Goal: Task Accomplishment & Management: Use online tool/utility

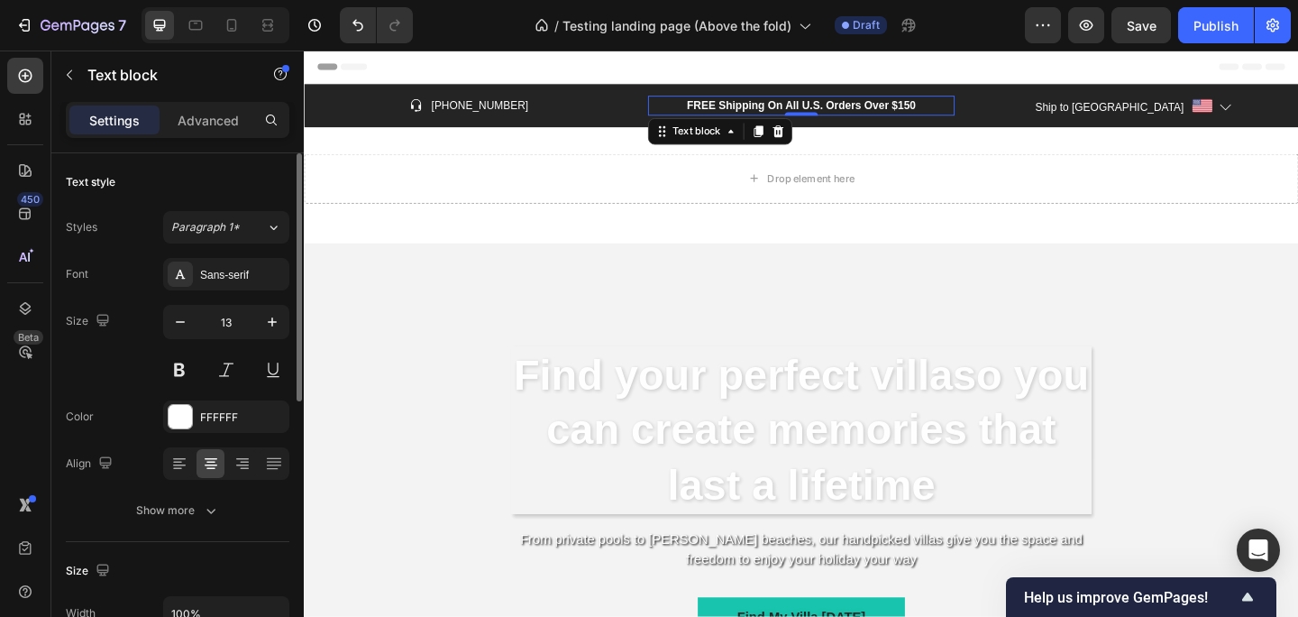
scroll to position [37, 0]
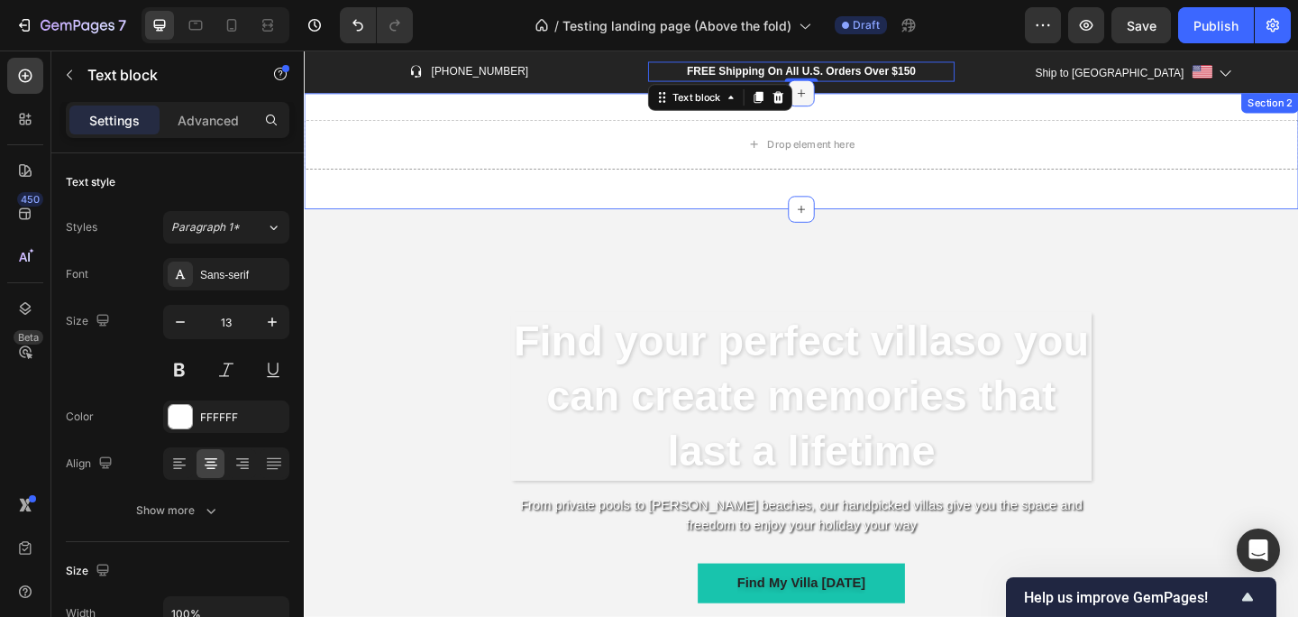
click at [849, 95] on icon at bounding box center [844, 97] width 14 height 14
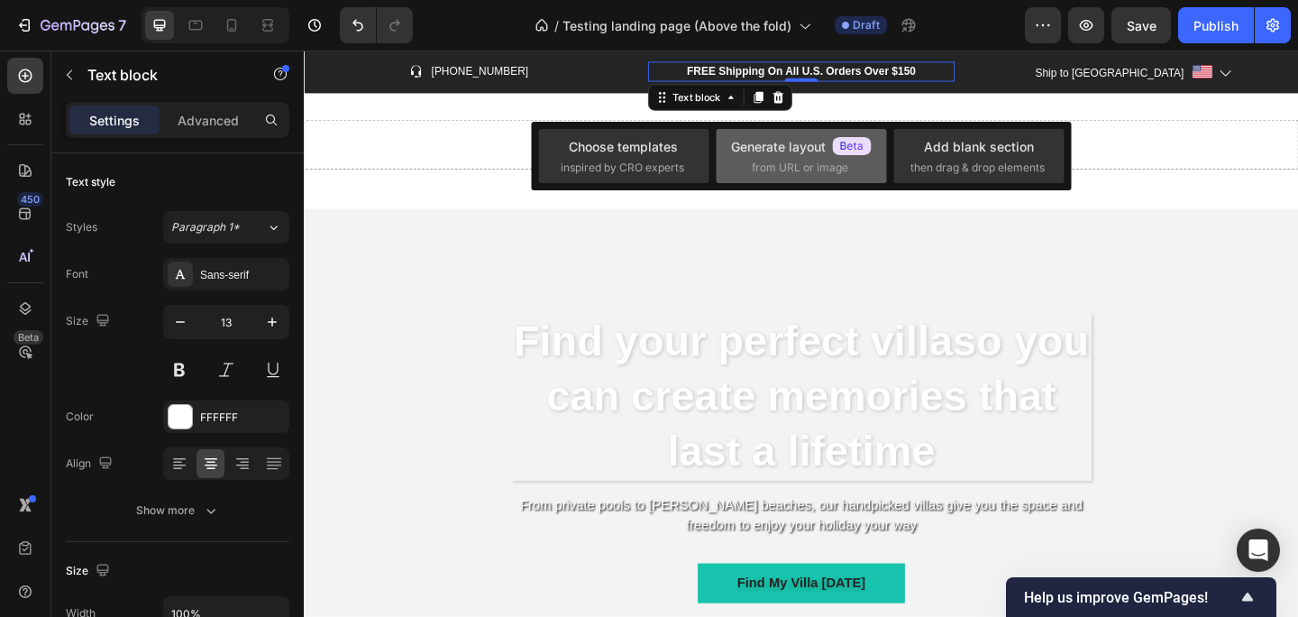
click at [779, 155] on div "Generate layout" at bounding box center [801, 146] width 141 height 19
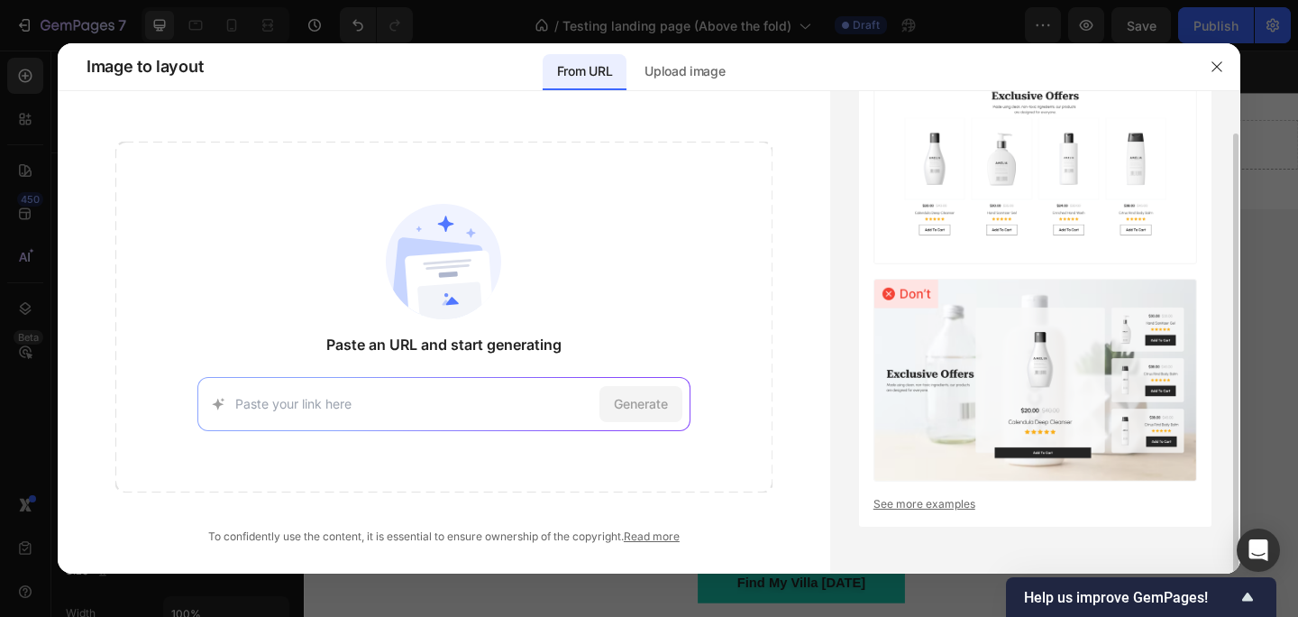
scroll to position [0, 0]
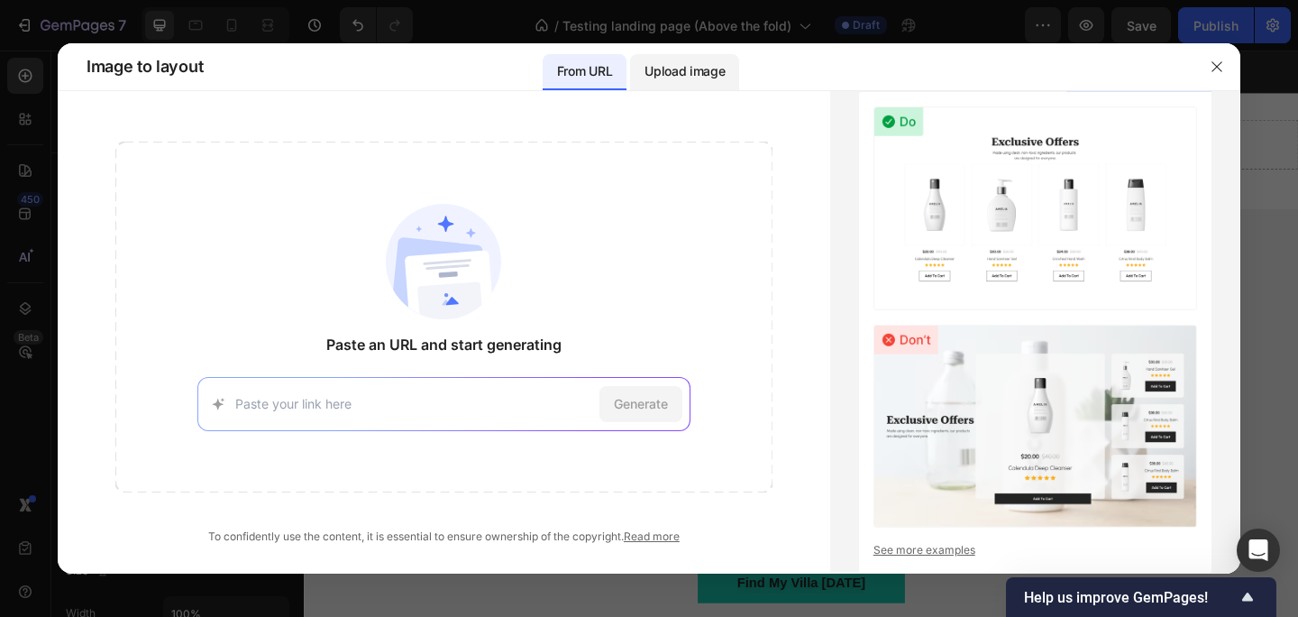
drag, startPoint x: 888, startPoint y: 66, endPoint x: 705, endPoint y: 61, distance: 183.0
click at [705, 61] on div "Image to layout From URL Upload image" at bounding box center [649, 67] width 1183 height 48
click at [705, 61] on p "Upload image" at bounding box center [684, 71] width 80 height 22
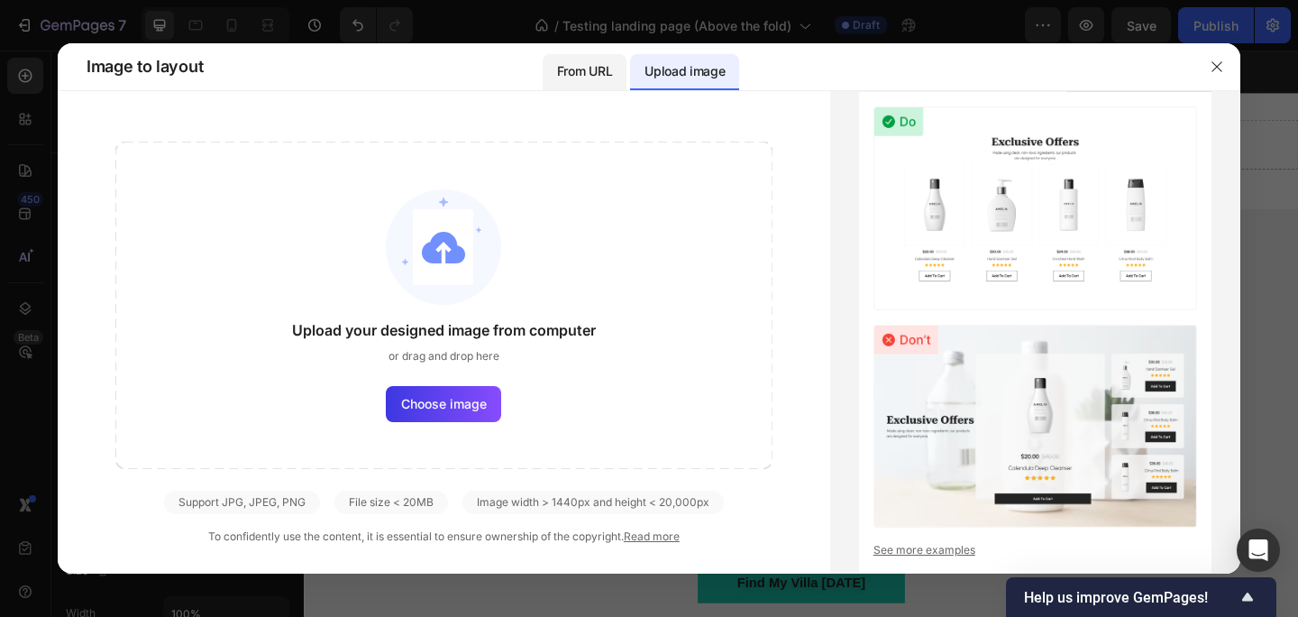
click at [598, 83] on div "From URL" at bounding box center [585, 72] width 84 height 36
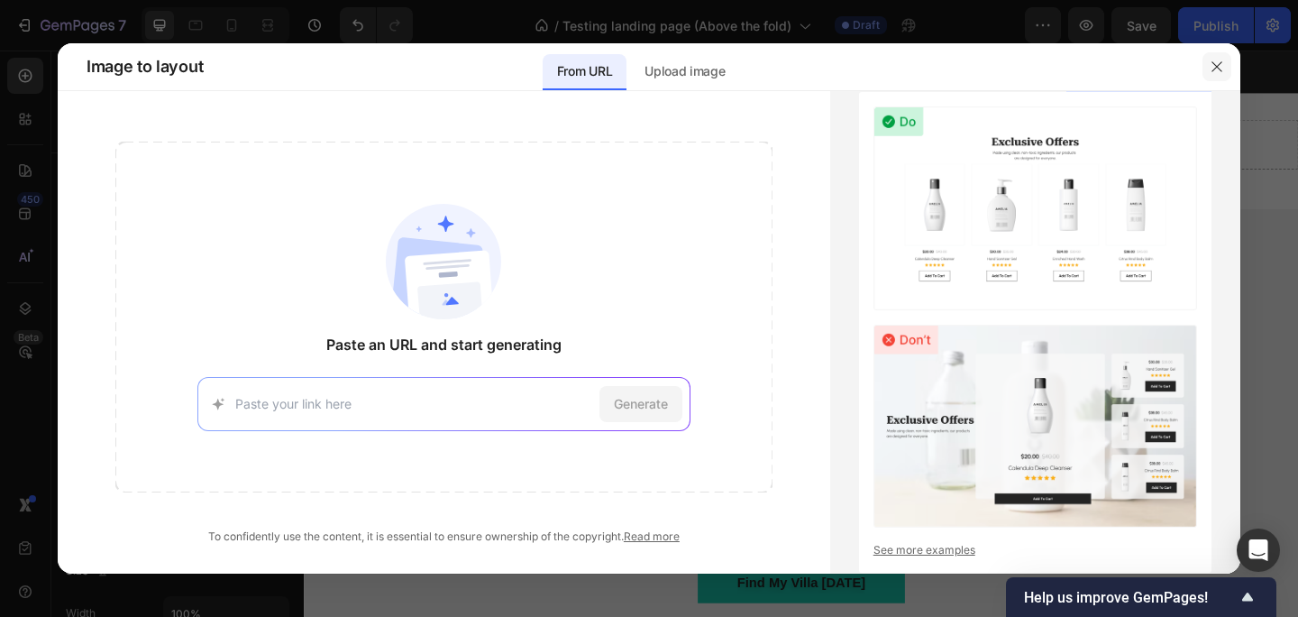
click at [1228, 68] on button "button" at bounding box center [1216, 66] width 29 height 29
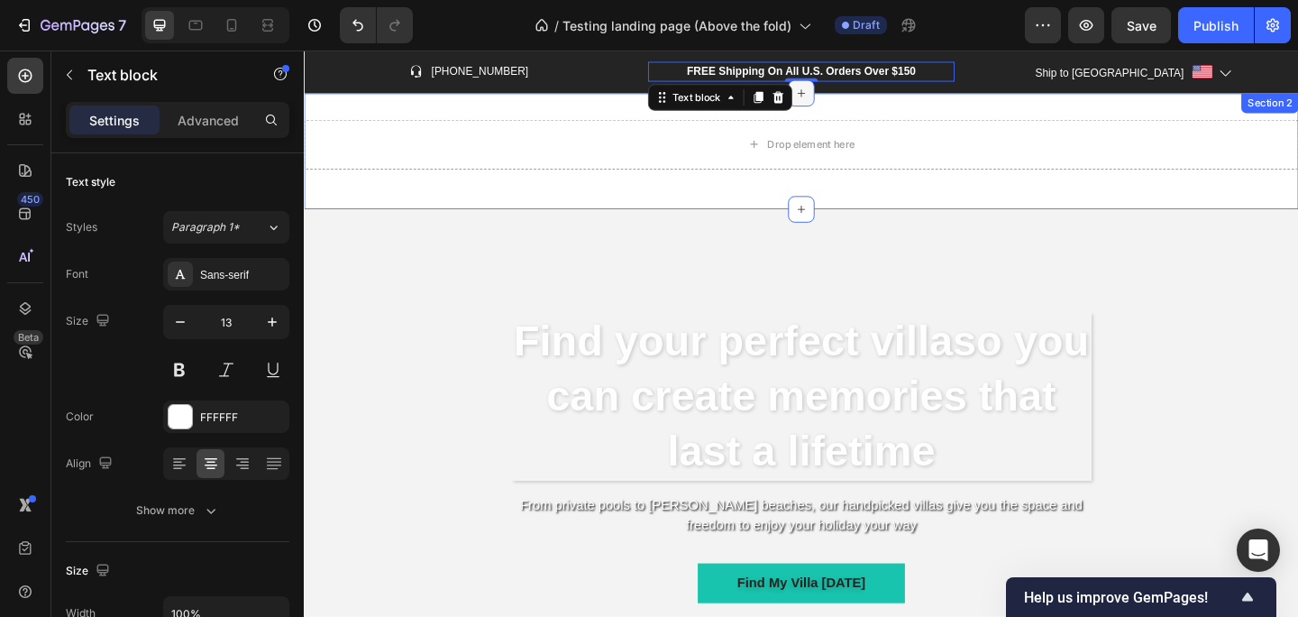
click at [854, 99] on div at bounding box center [844, 97] width 29 height 29
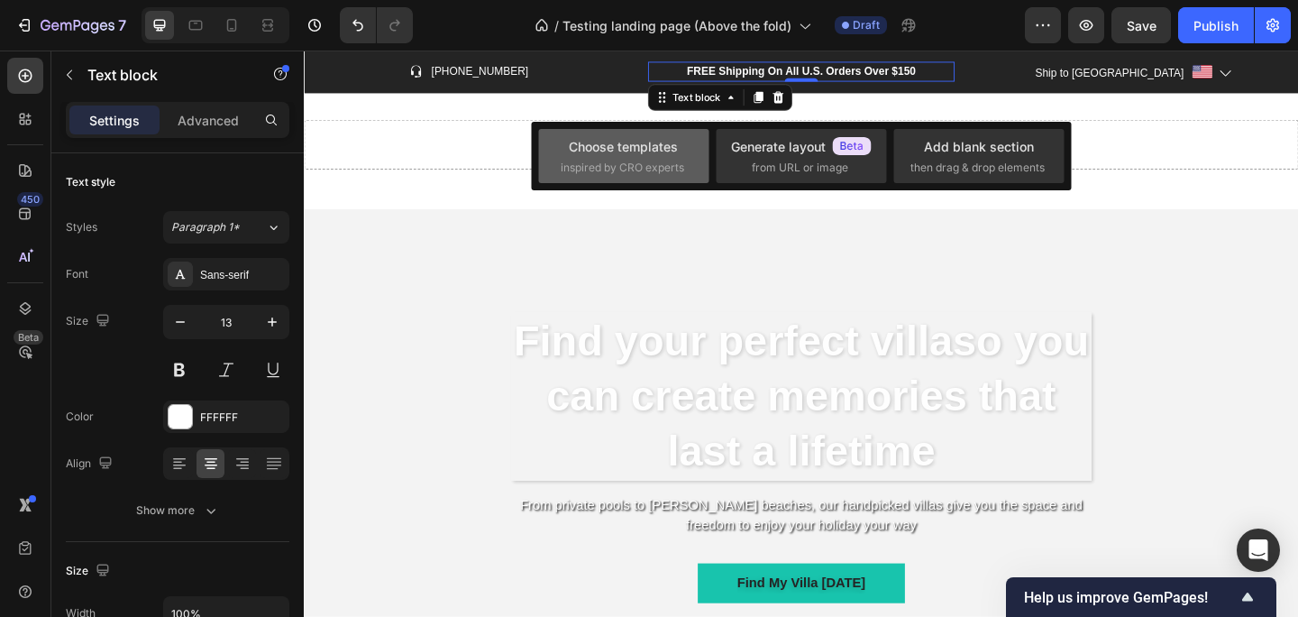
click at [625, 166] on span "inspired by CRO experts" at bounding box center [622, 168] width 123 height 16
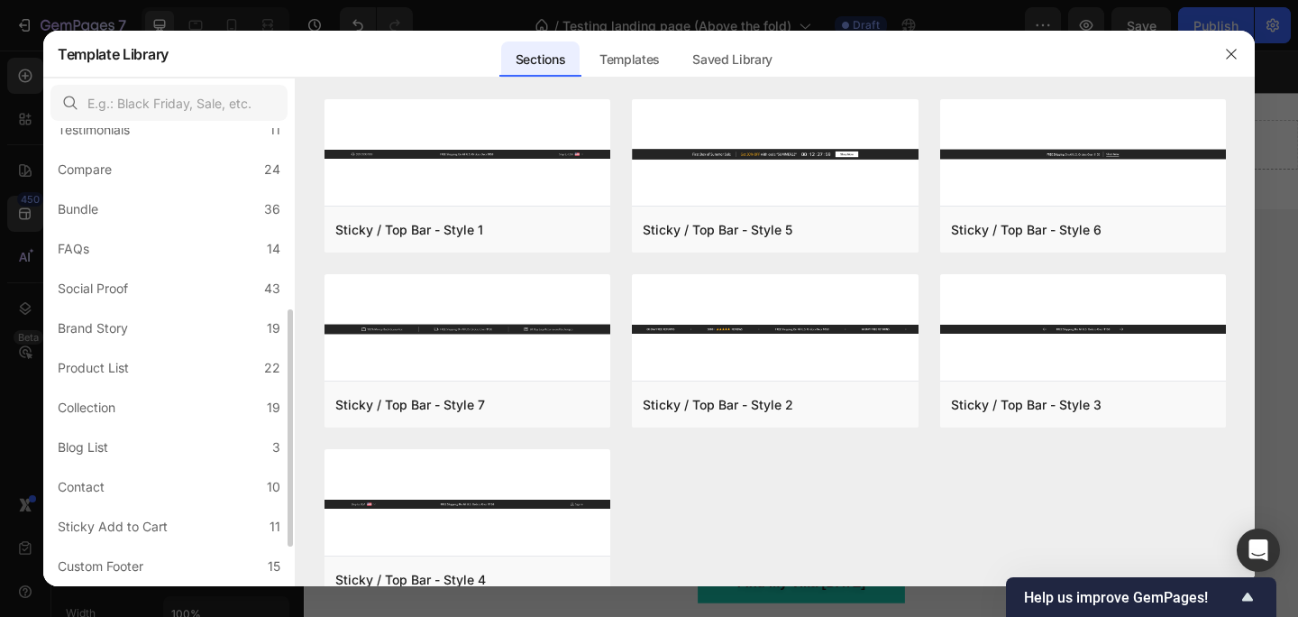
scroll to position [425, 0]
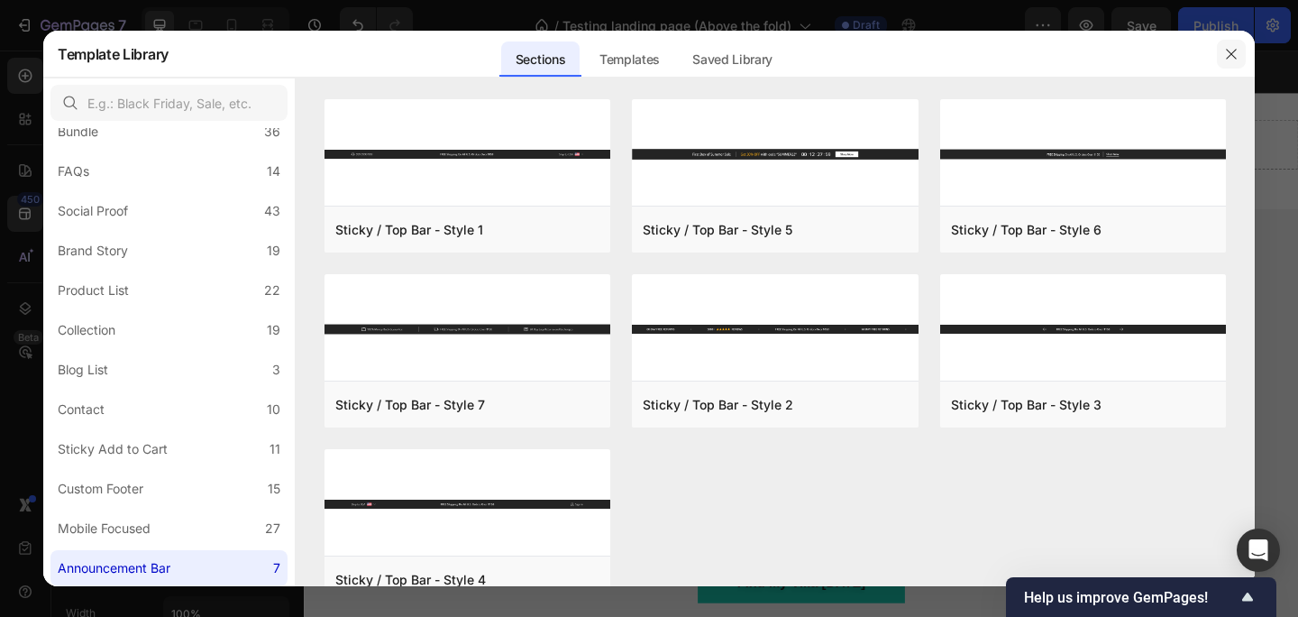
click at [1234, 57] on icon "button" at bounding box center [1231, 54] width 10 height 10
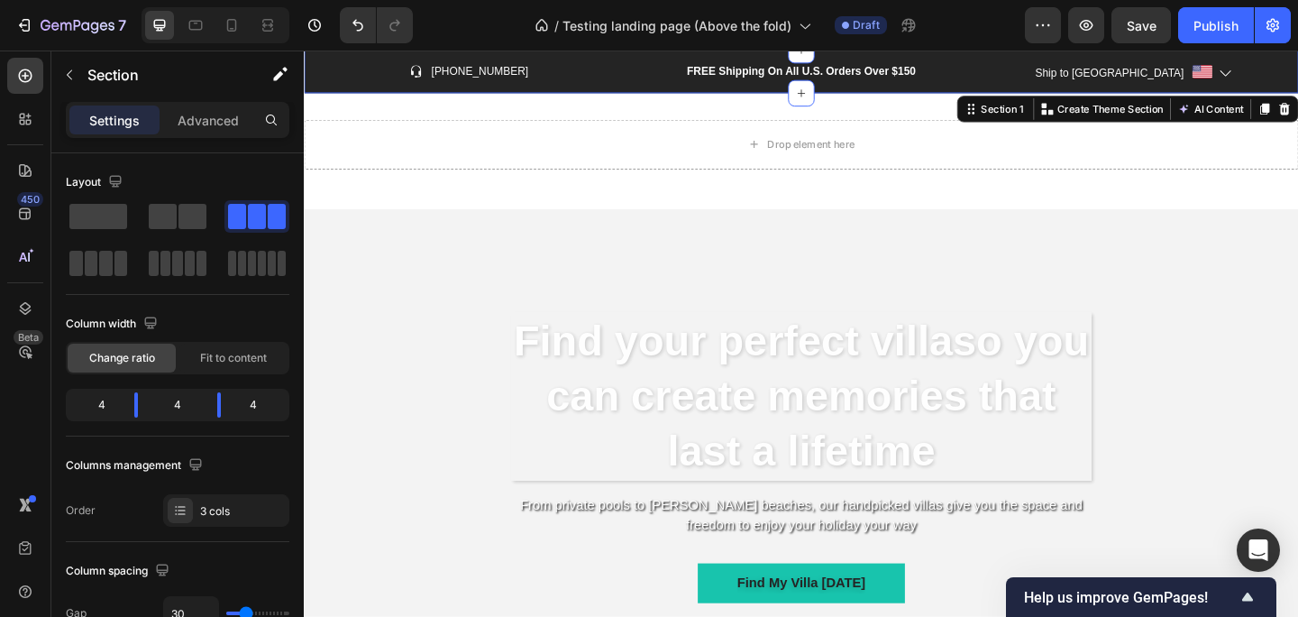
click at [337, 59] on div "Icon [PHONE_NUMBER] Text block Row FREE Shipping On All U.S. Orders Over $150 T…" at bounding box center [845, 73] width 1082 height 47
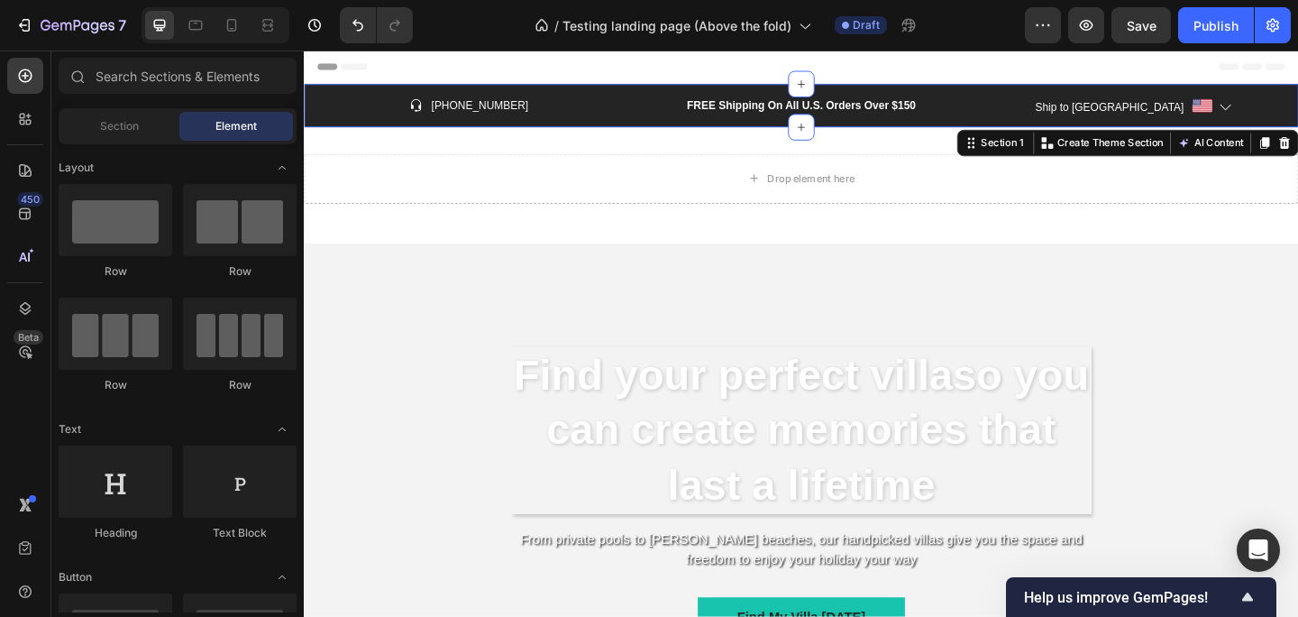
click at [331, 71] on div "Header" at bounding box center [348, 69] width 67 height 22
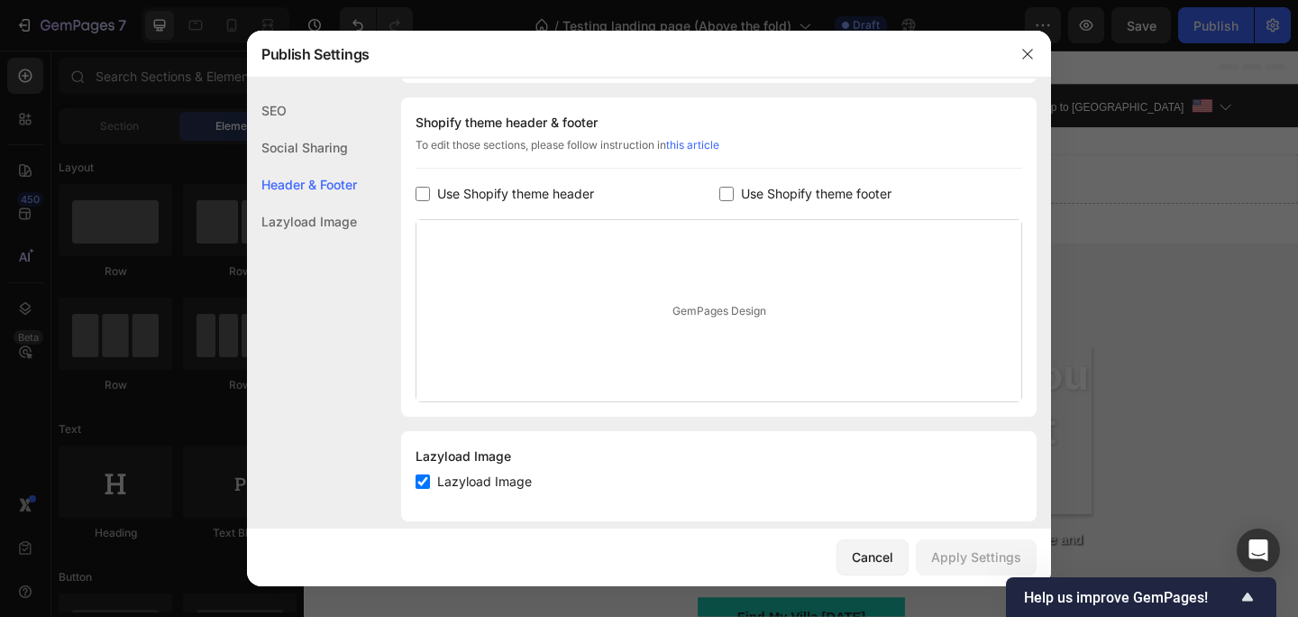
scroll to position [243, 0]
click at [750, 310] on div "GemPages Design" at bounding box center [718, 308] width 605 height 181
drag, startPoint x: 640, startPoint y: 323, endPoint x: 794, endPoint y: 323, distance: 154.1
click at [794, 323] on div "GemPages Design" at bounding box center [718, 308] width 605 height 181
click at [699, 145] on link "this article" at bounding box center [692, 143] width 53 height 14
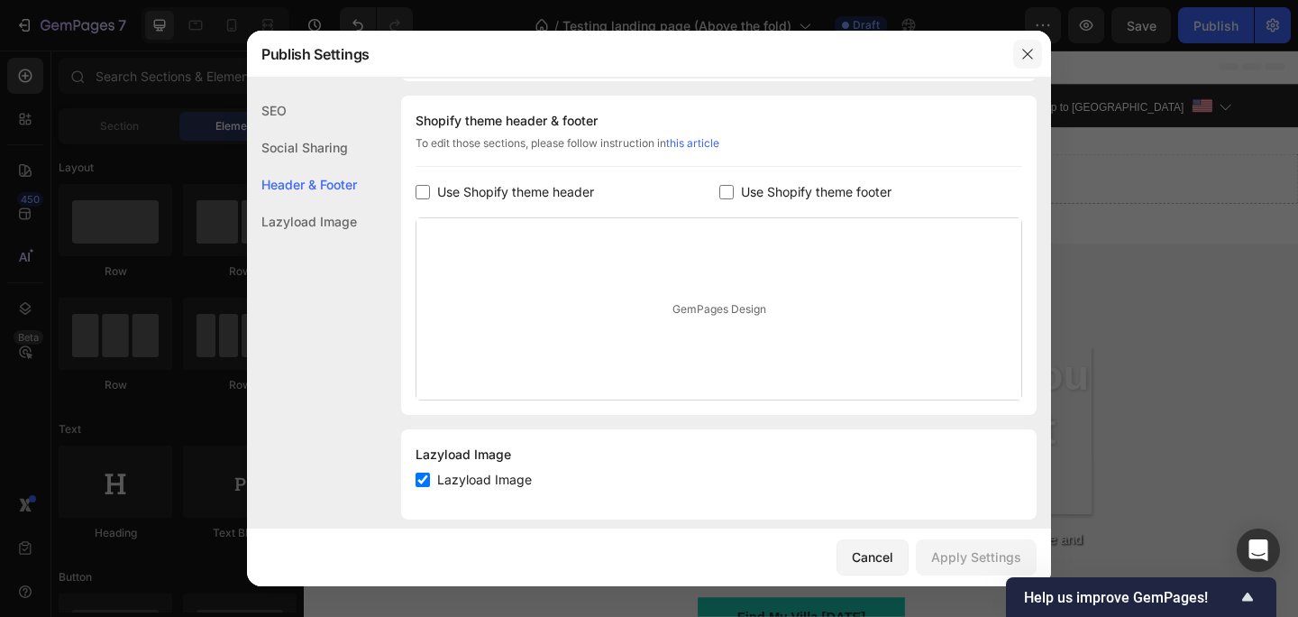
click at [1029, 50] on icon "button" at bounding box center [1027, 54] width 10 height 10
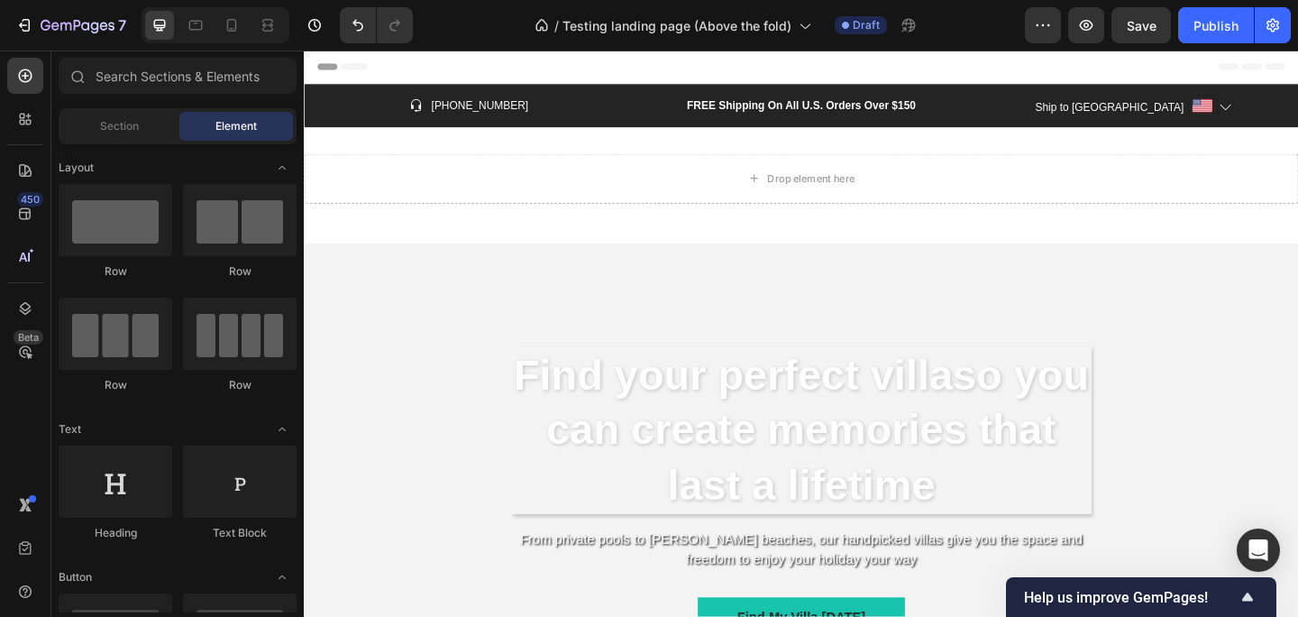
click at [335, 69] on div "Header" at bounding box center [348, 69] width 67 height 22
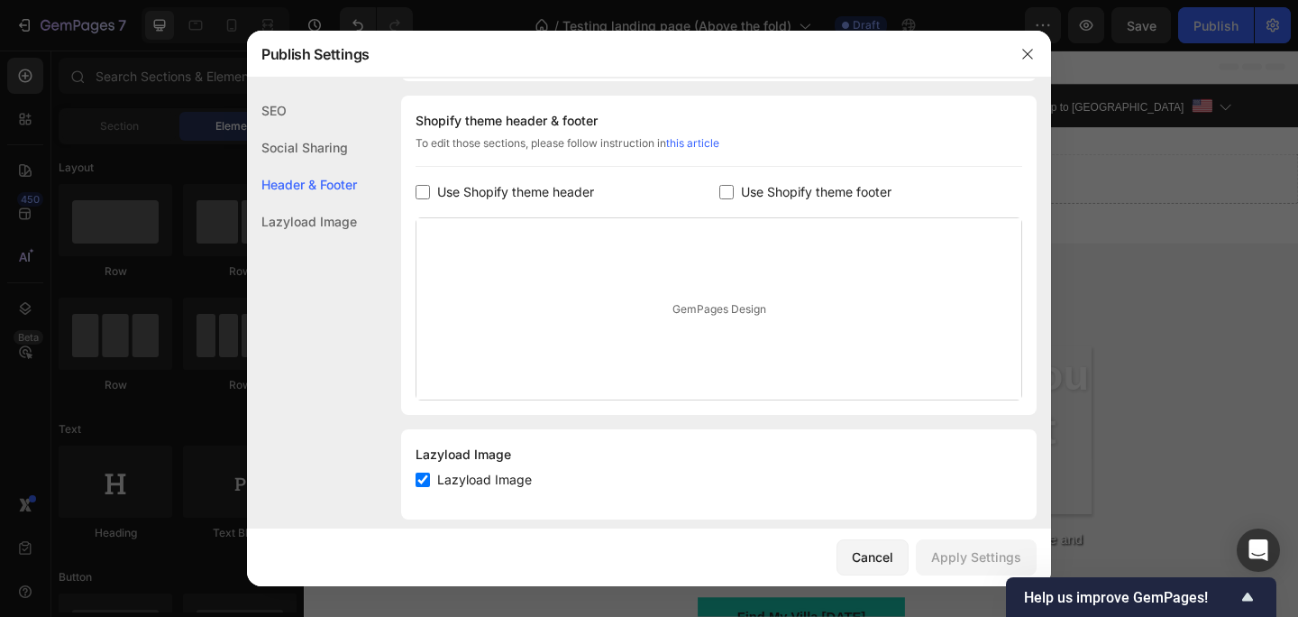
scroll to position [263, 0]
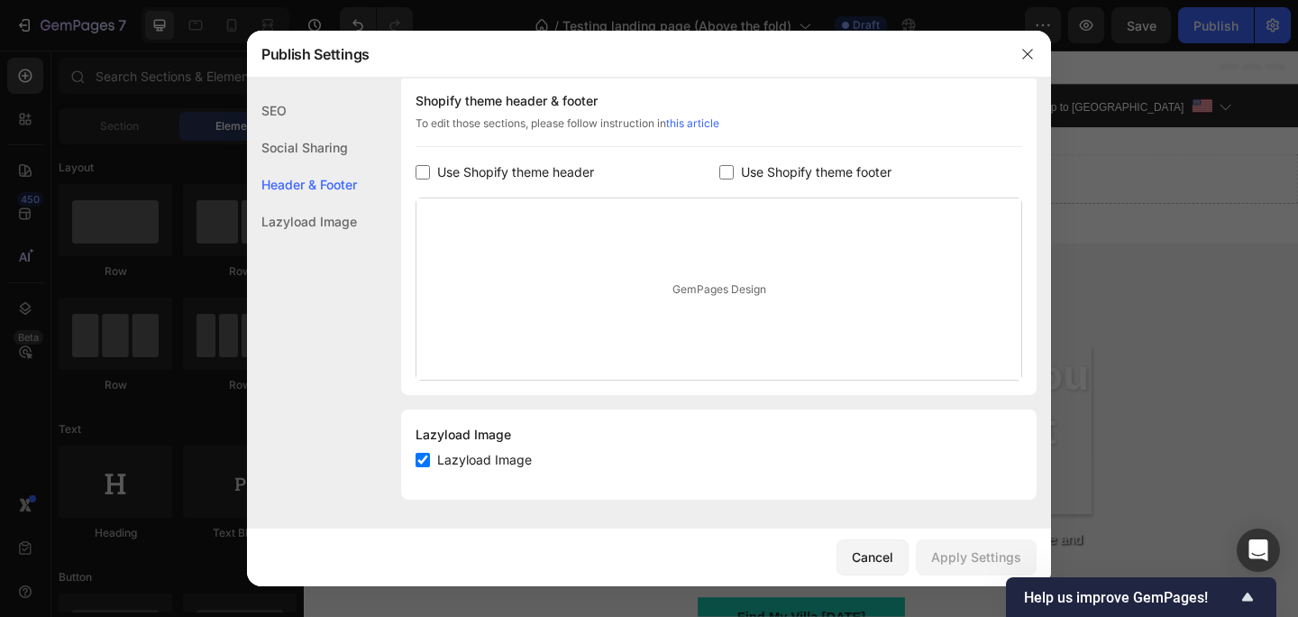
click at [423, 461] on input "checkbox" at bounding box center [423, 459] width 14 height 14
checkbox input "false"
click at [965, 554] on div "Apply Settings" at bounding box center [976, 556] width 90 height 19
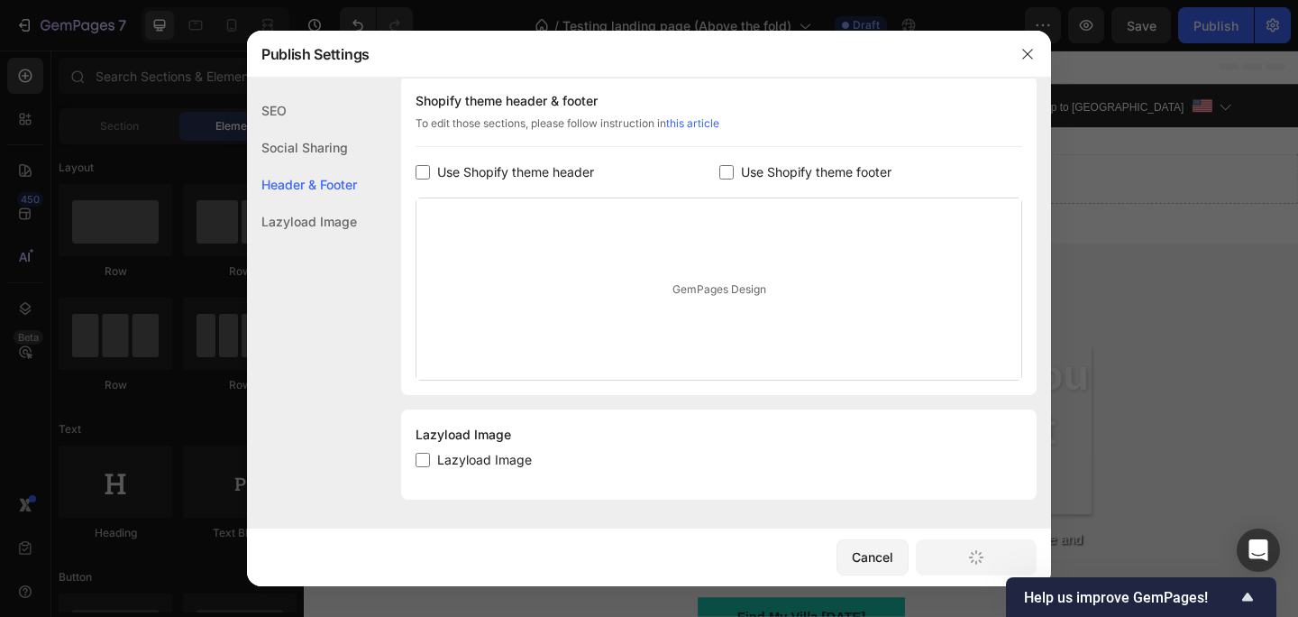
click at [936, 417] on div "Lazyload Image Lazyload Image" at bounding box center [718, 454] width 635 height 90
click at [1035, 51] on button "button" at bounding box center [1027, 54] width 29 height 29
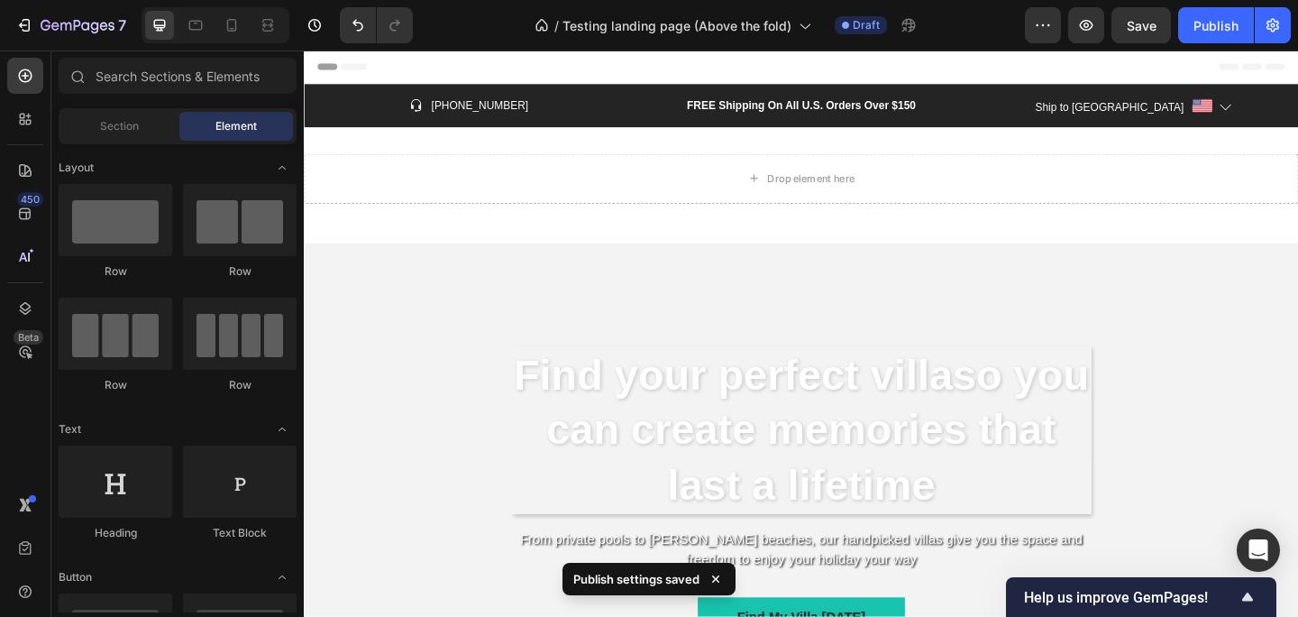
click at [344, 67] on span "Header" at bounding box center [358, 68] width 40 height 18
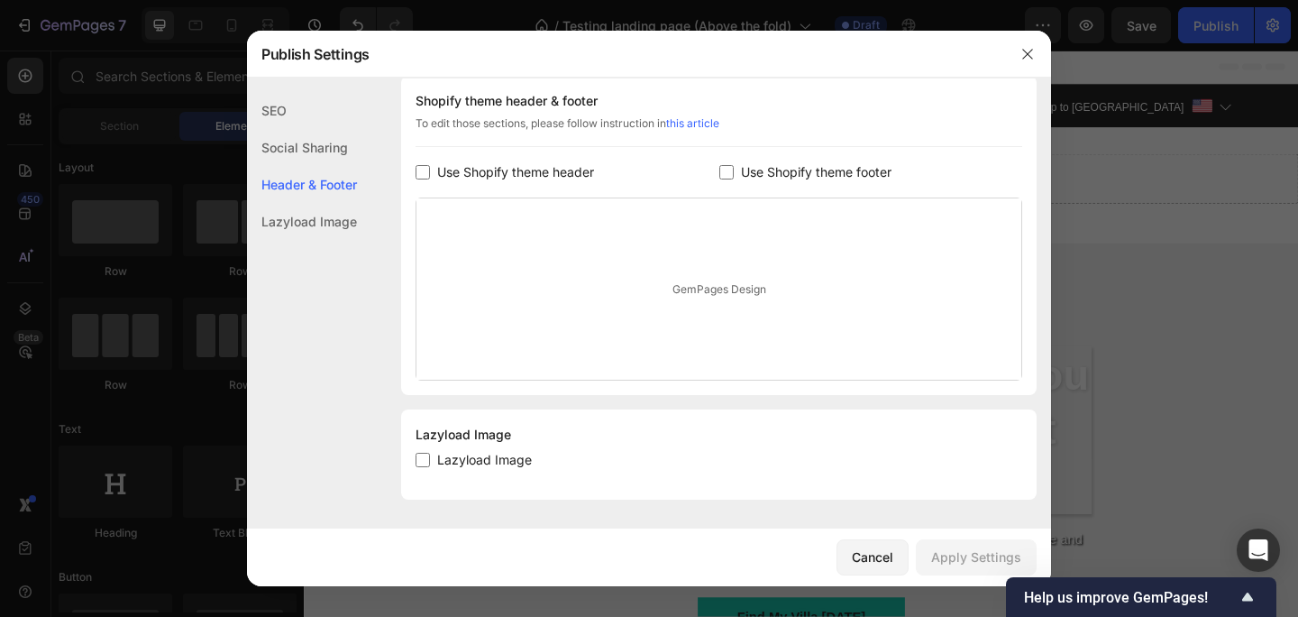
click at [742, 301] on div "GemPages Design" at bounding box center [718, 288] width 605 height 181
click at [1020, 57] on icon "button" at bounding box center [1027, 54] width 14 height 14
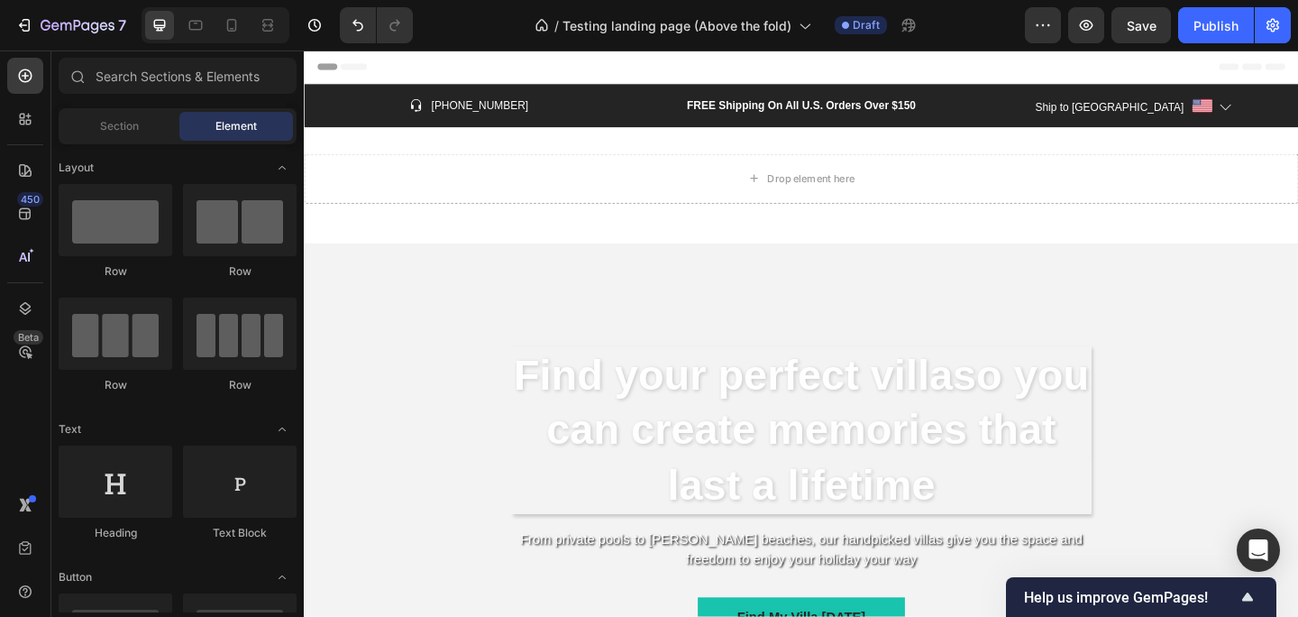
click at [348, 73] on span "Header" at bounding box center [358, 68] width 40 height 18
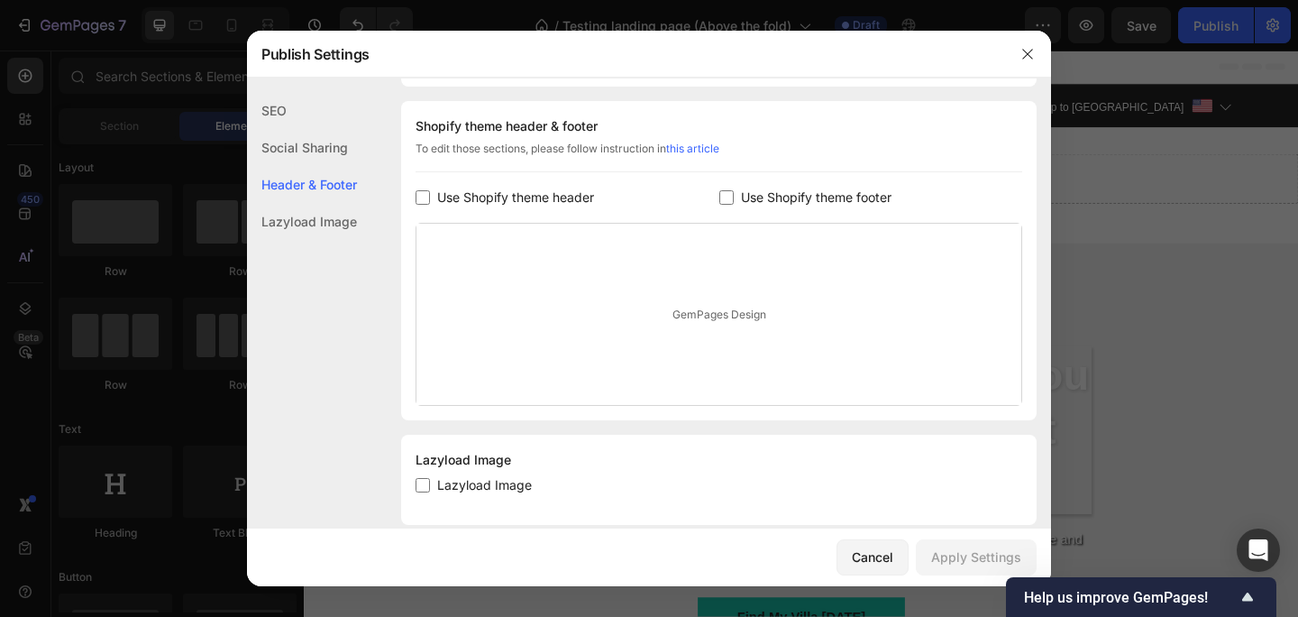
scroll to position [243, 0]
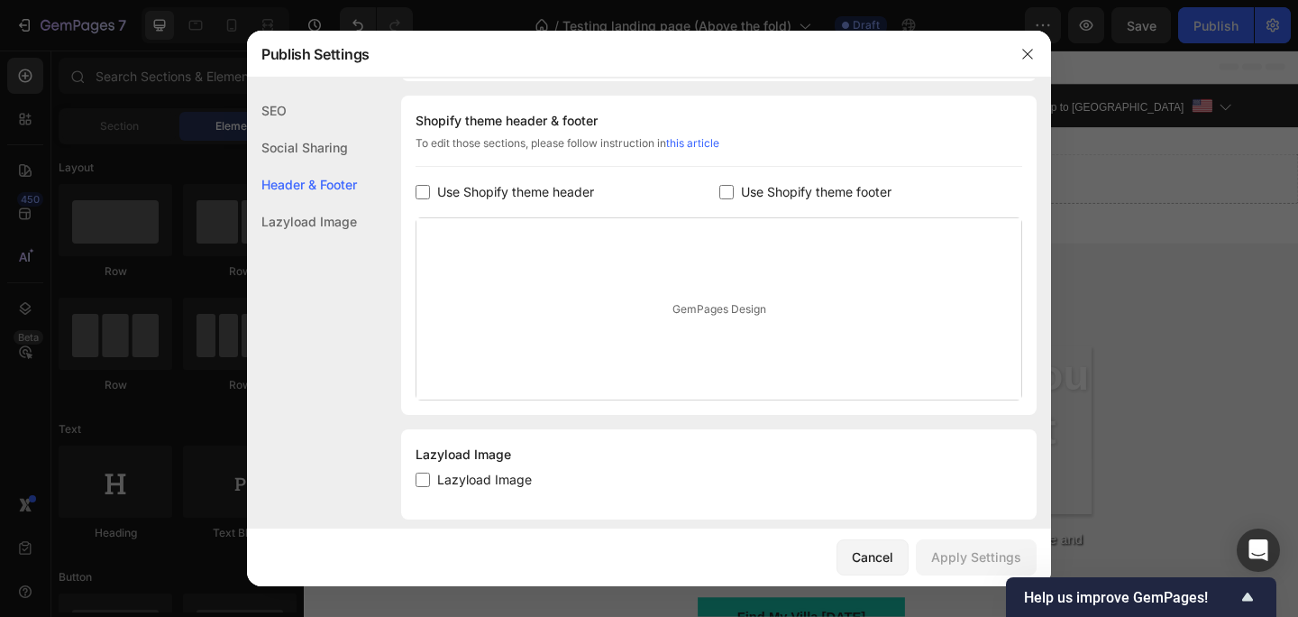
click at [423, 189] on input "checkbox" at bounding box center [423, 192] width 14 height 14
checkbox input "true"
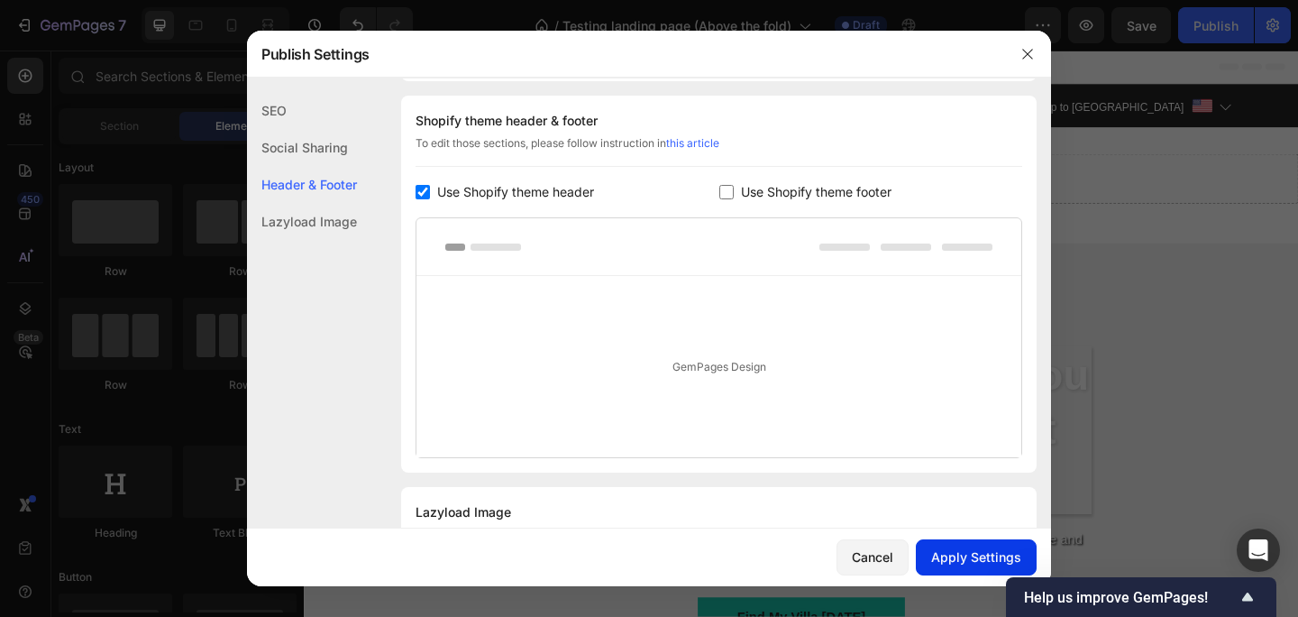
click at [971, 551] on div "Apply Settings" at bounding box center [976, 556] width 90 height 19
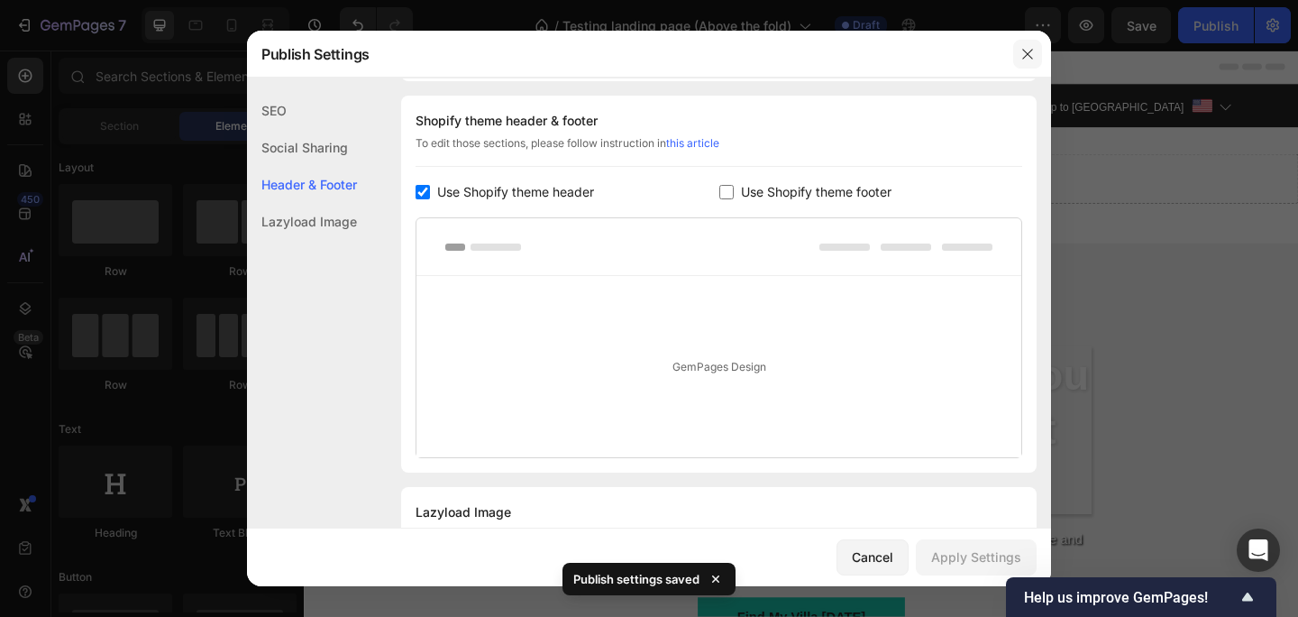
click at [1032, 59] on icon "button" at bounding box center [1027, 54] width 14 height 14
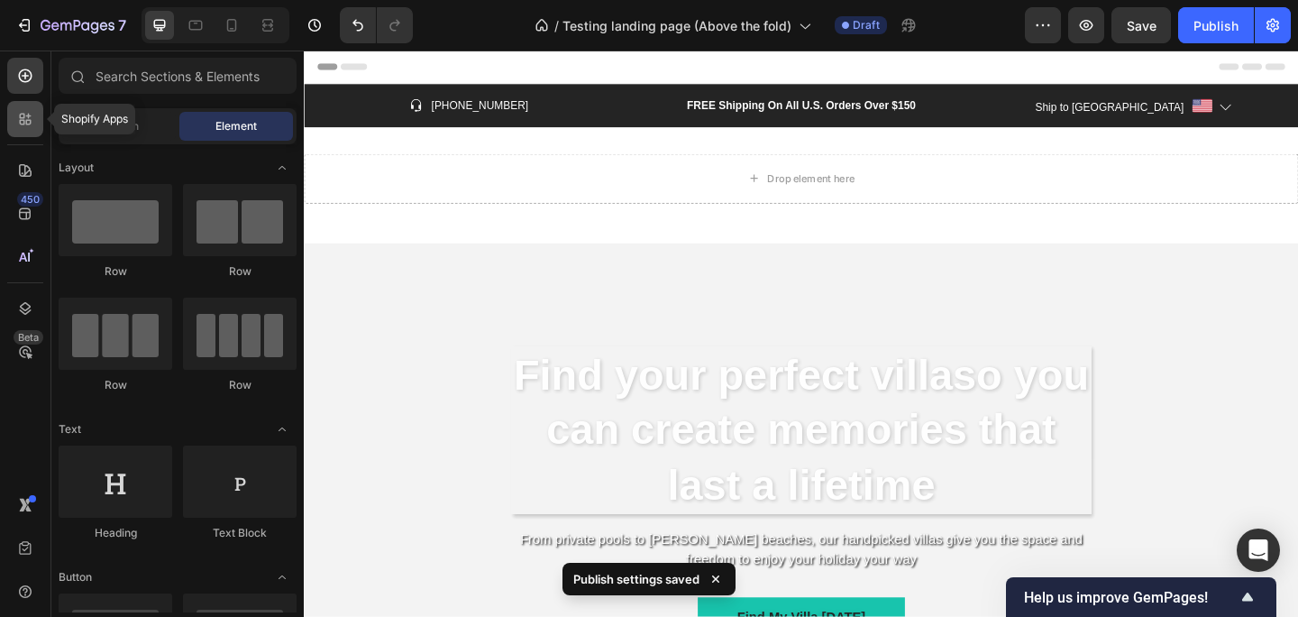
click at [34, 128] on div at bounding box center [25, 119] width 36 height 36
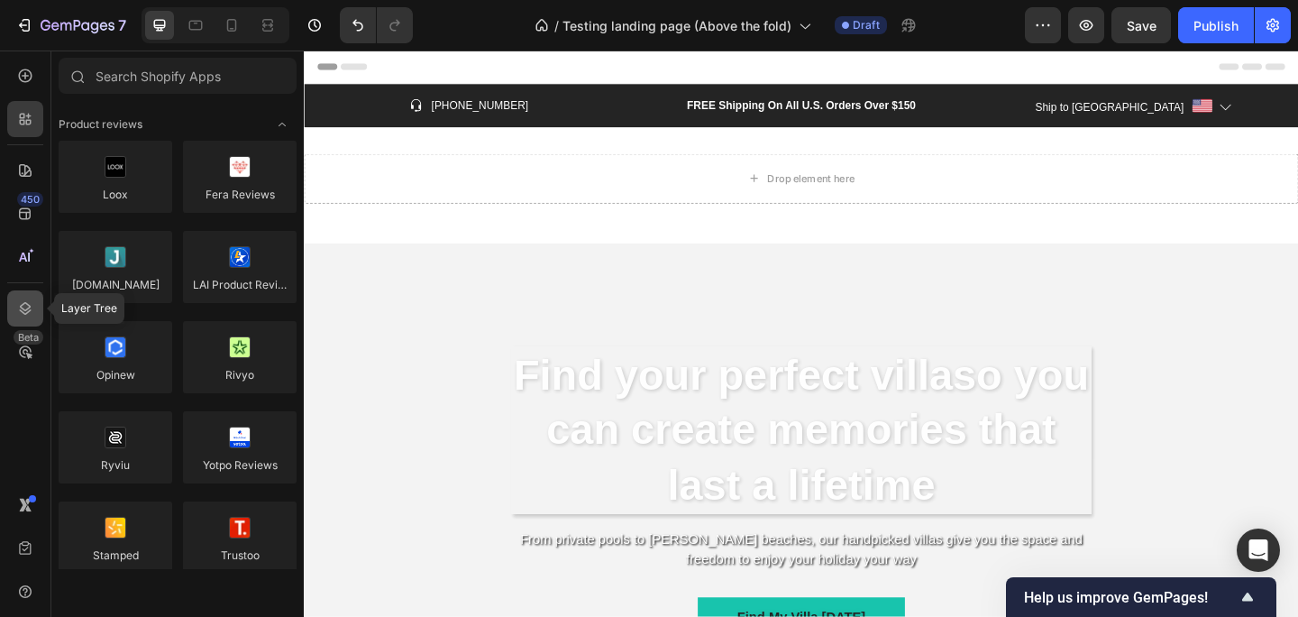
click at [29, 297] on div at bounding box center [25, 308] width 36 height 36
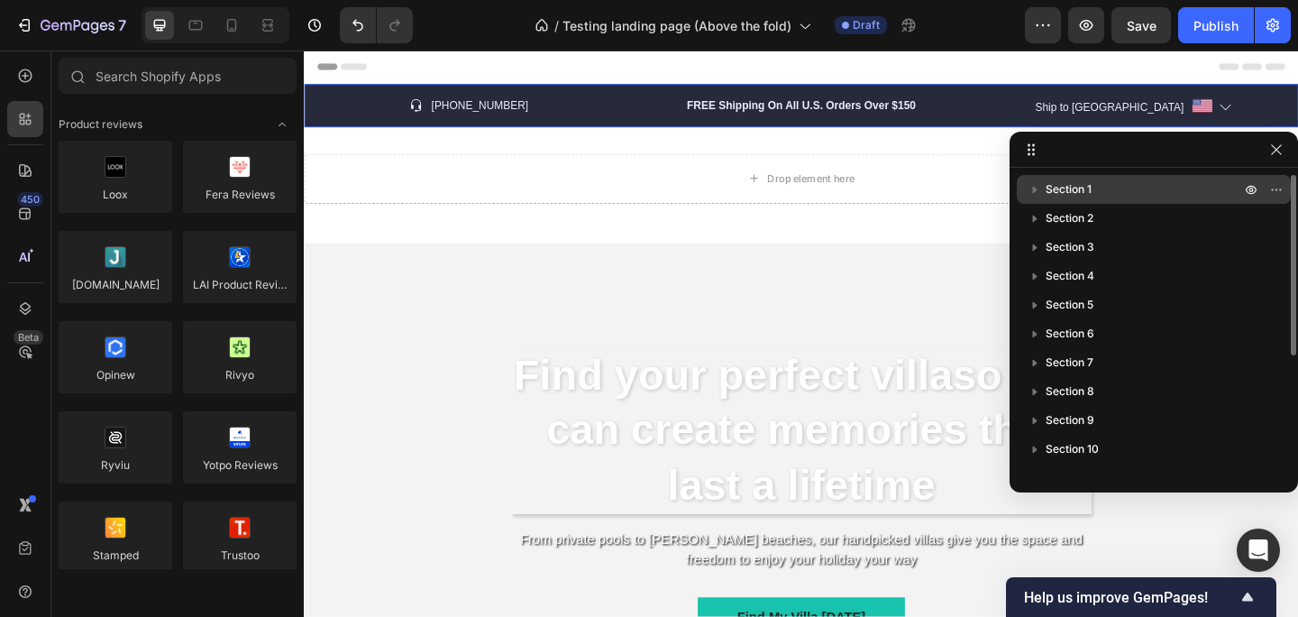
click at [1033, 187] on icon "button" at bounding box center [1035, 190] width 5 height 7
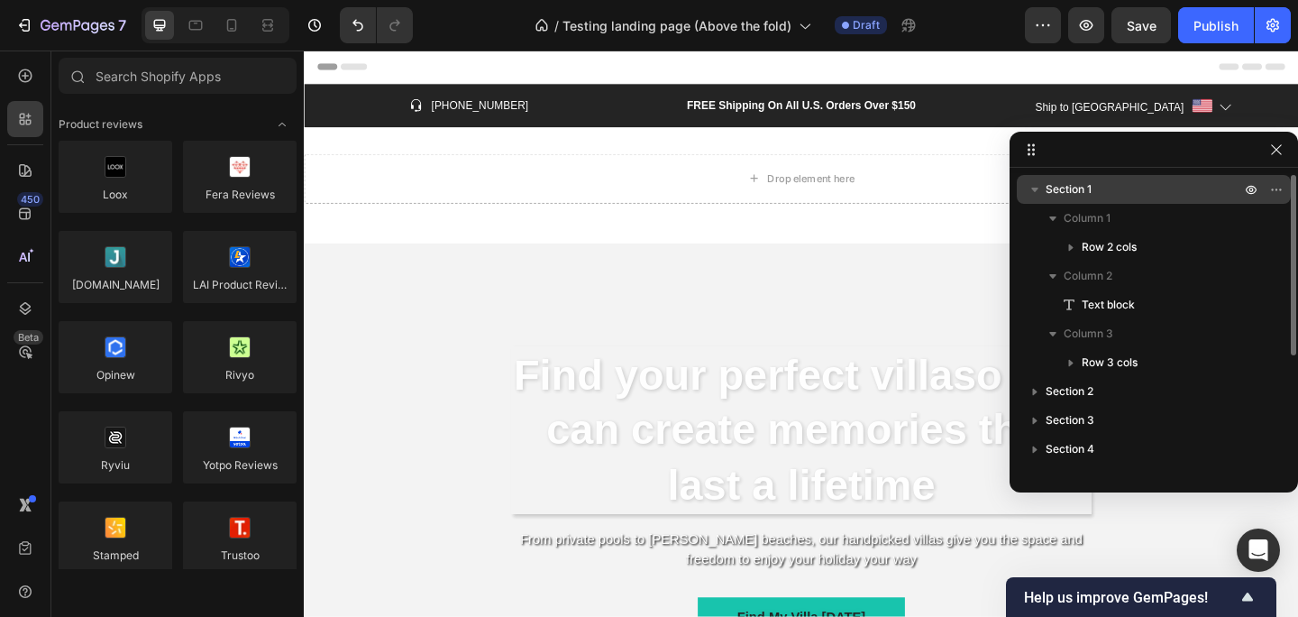
click at [1037, 148] on icon at bounding box center [1031, 149] width 14 height 14
click at [1276, 150] on icon "button" at bounding box center [1276, 149] width 10 height 10
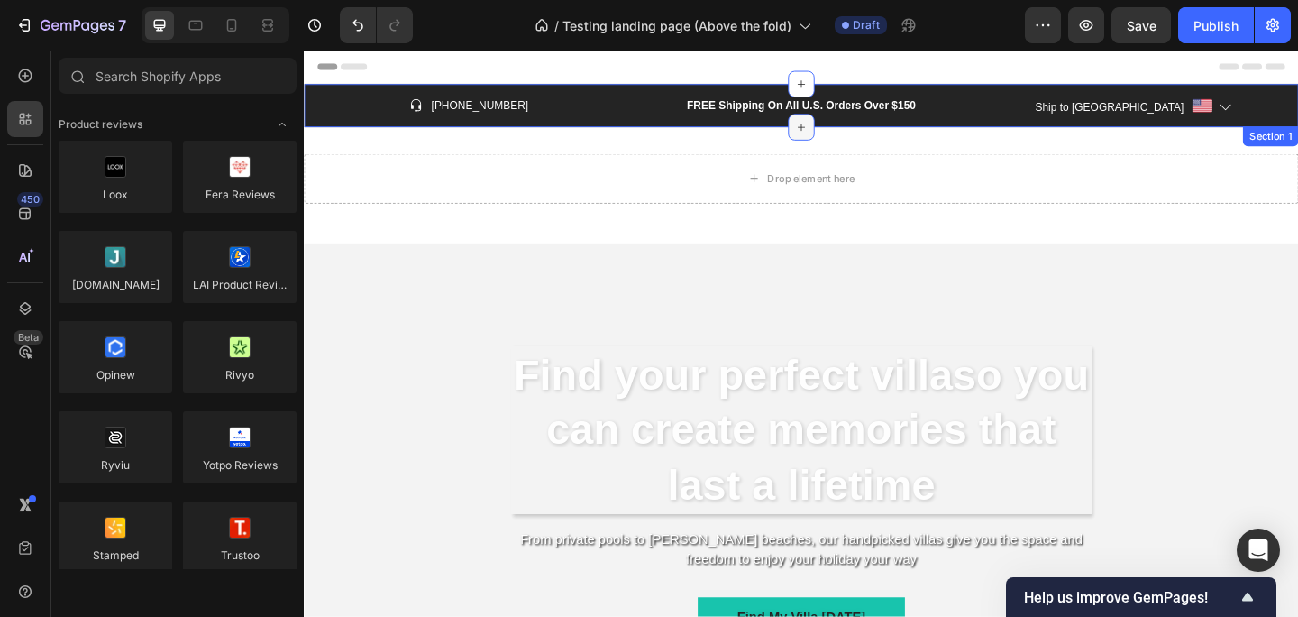
click at [849, 132] on icon at bounding box center [844, 134] width 14 height 14
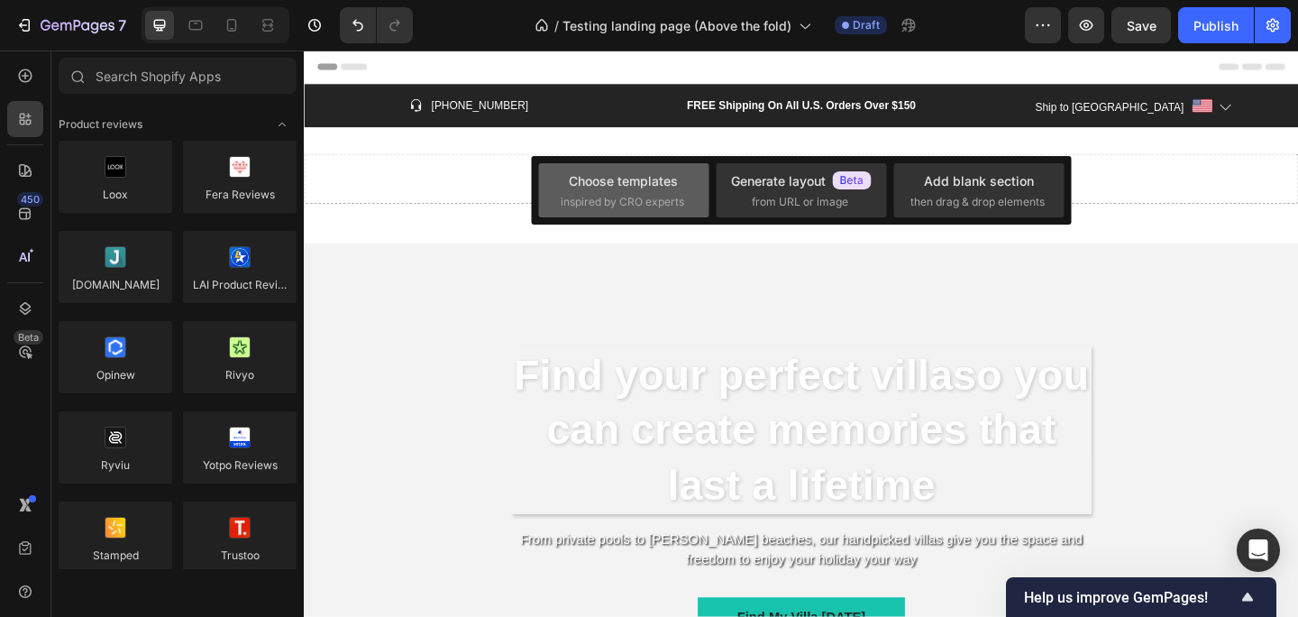
click at [671, 204] on span "inspired by CRO experts" at bounding box center [622, 202] width 123 height 16
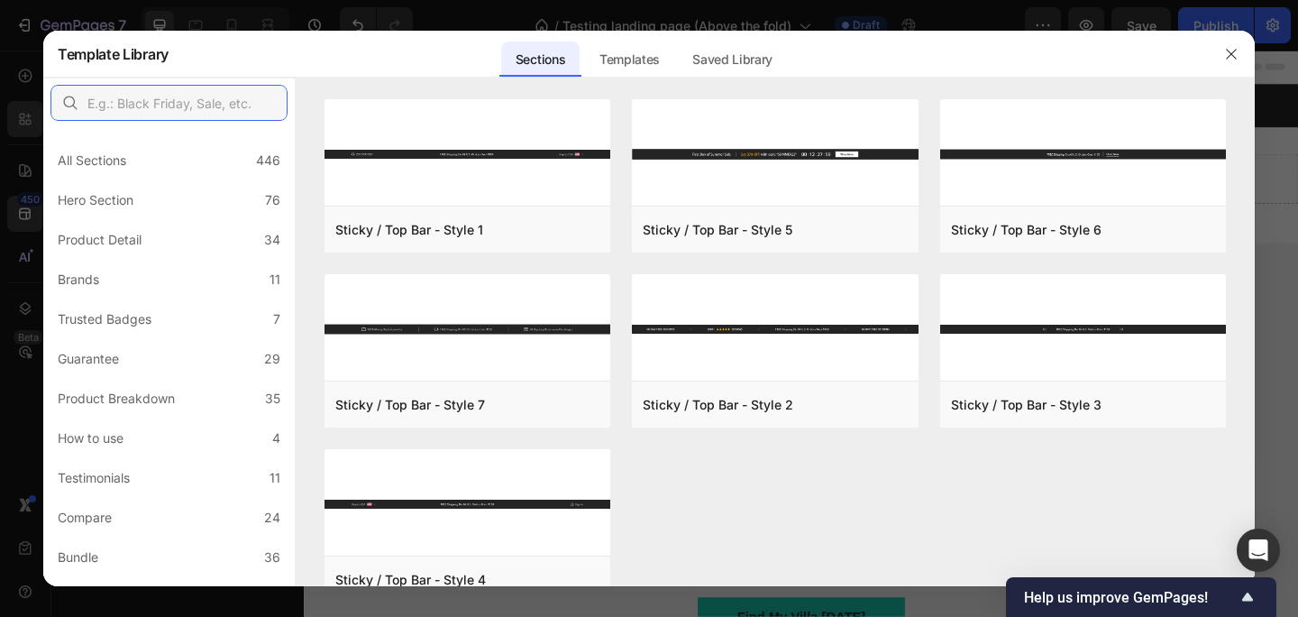
click at [257, 108] on input "text" at bounding box center [168, 103] width 237 height 36
type input "header"
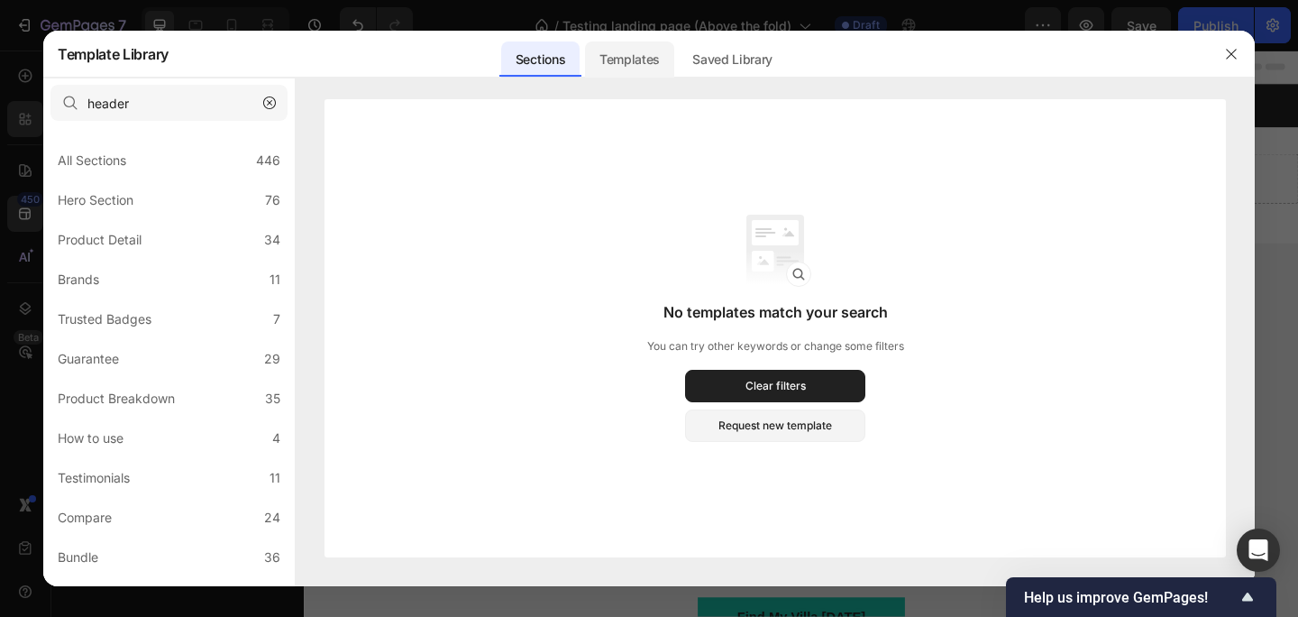
click at [644, 64] on div "Templates" at bounding box center [629, 59] width 89 height 36
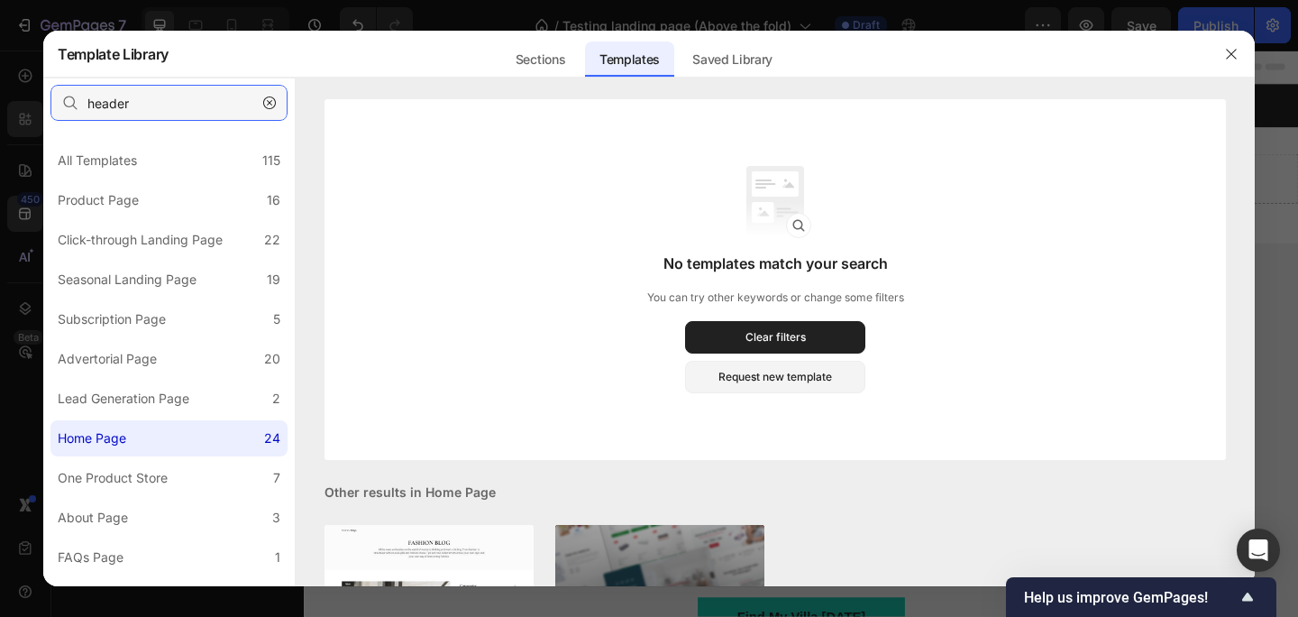
click at [189, 103] on input "header" at bounding box center [168, 103] width 237 height 36
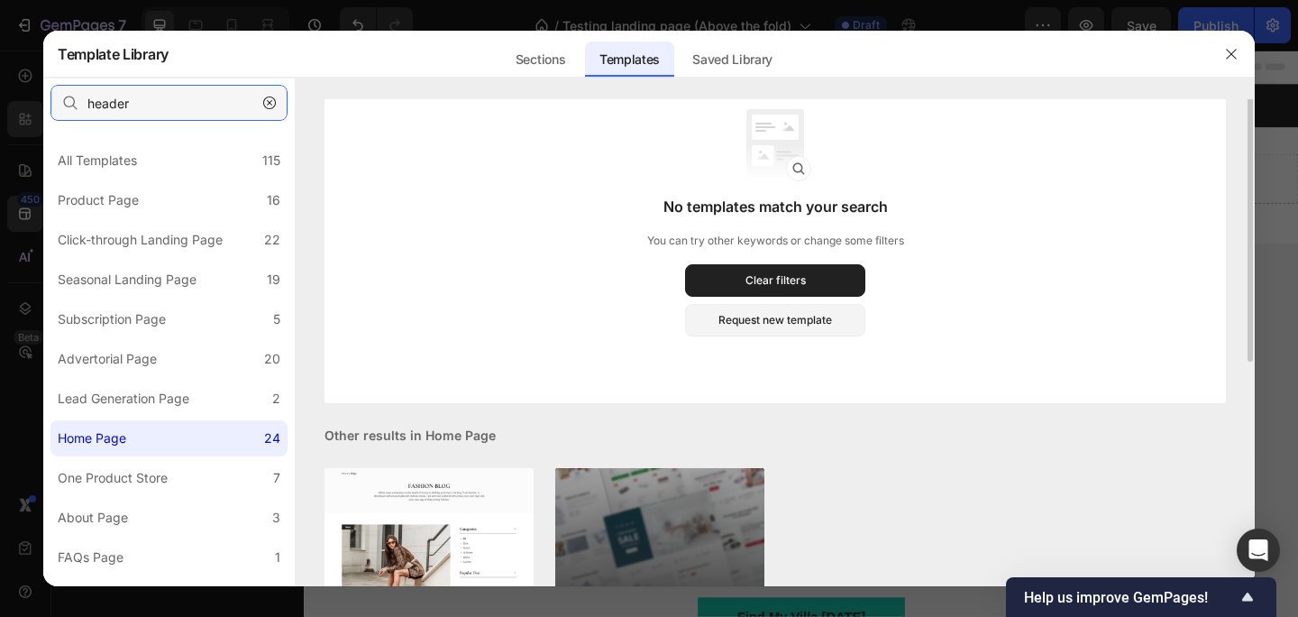
scroll to position [0, 0]
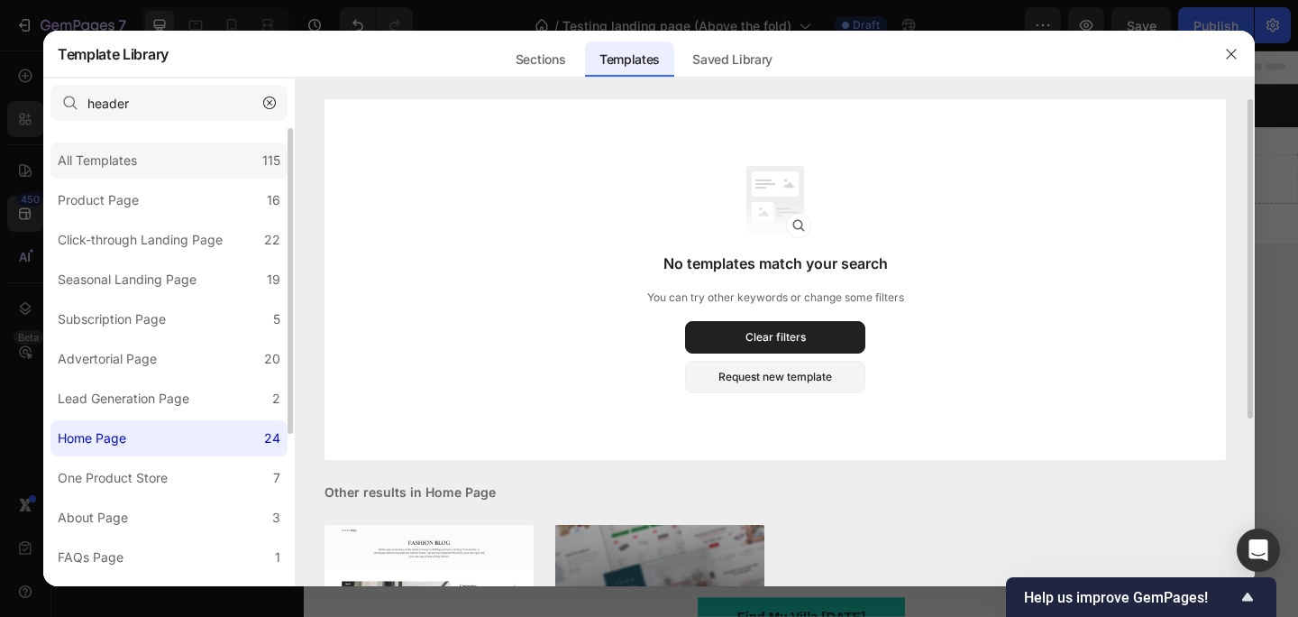
click at [185, 146] on div "All Templates 115" at bounding box center [168, 160] width 237 height 36
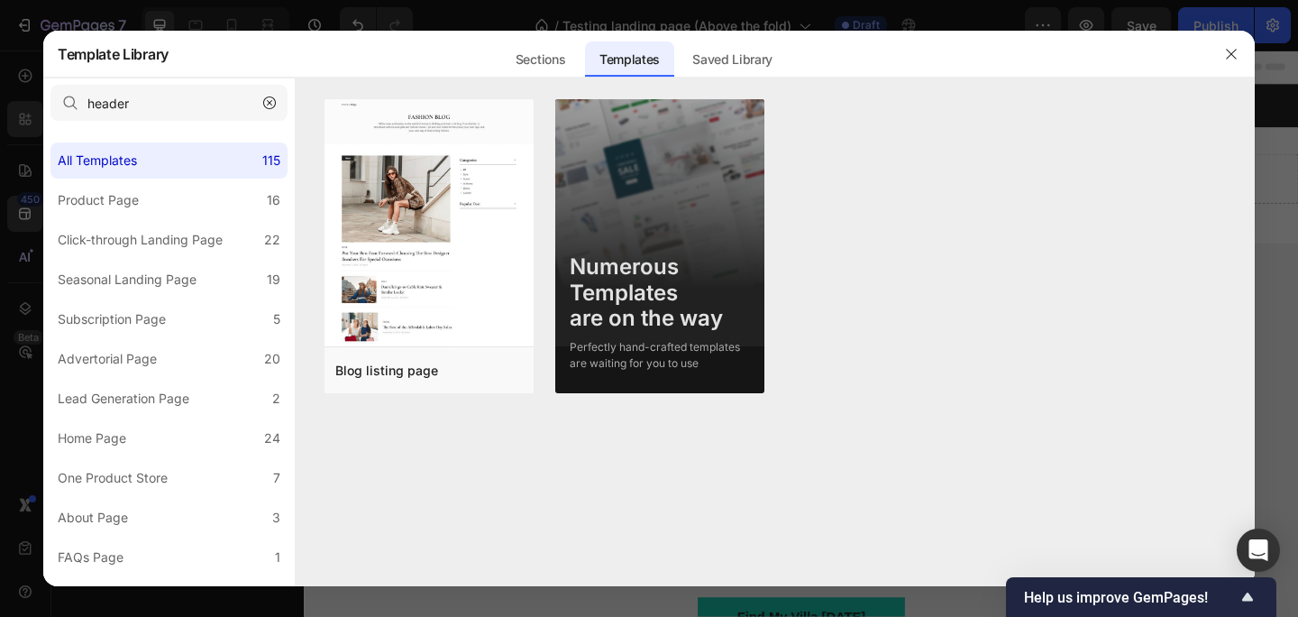
click at [269, 102] on icon "button" at bounding box center [269, 102] width 5 height 5
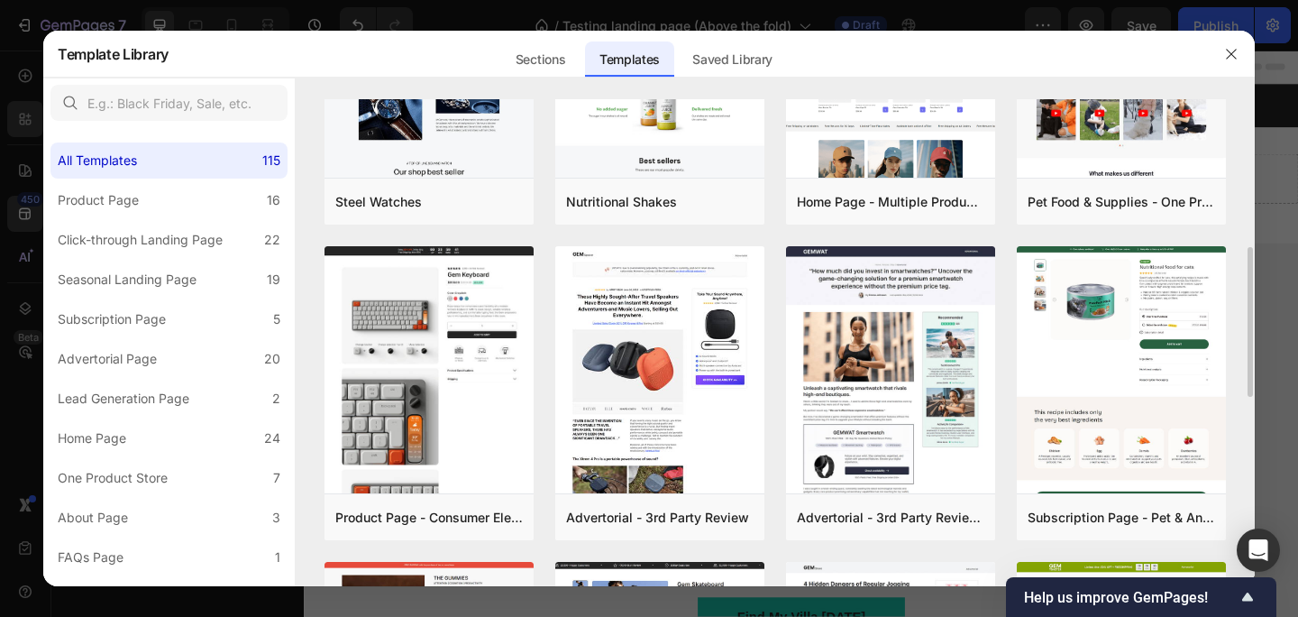
scroll to position [485, 0]
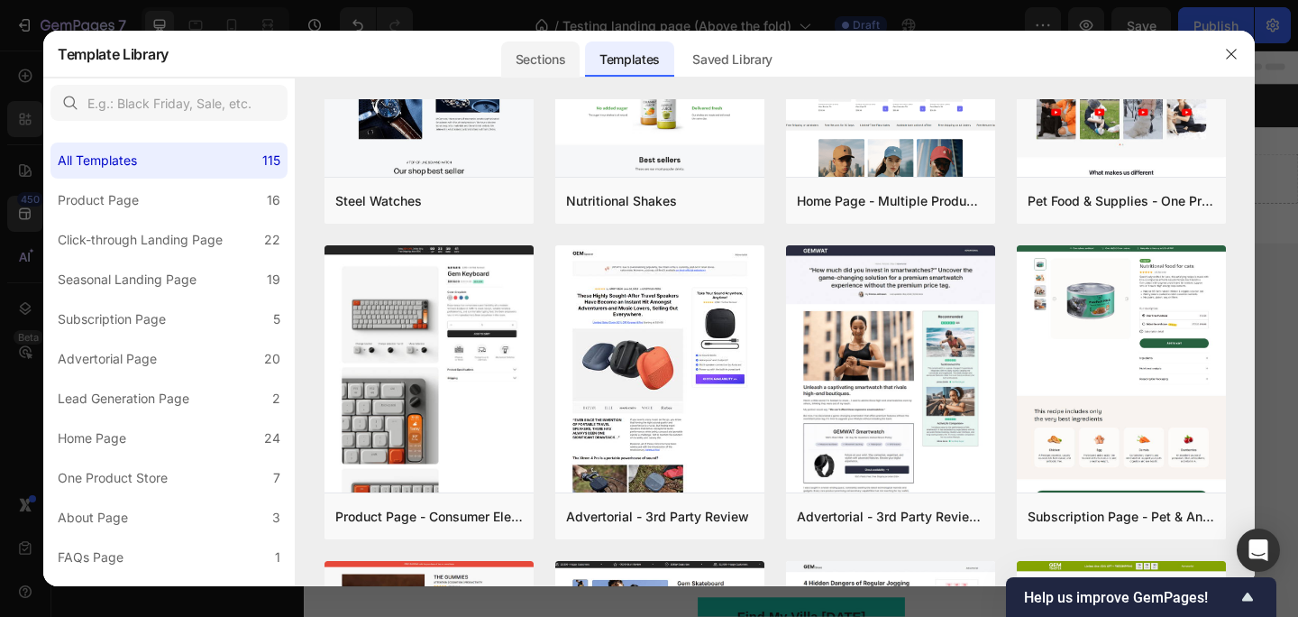
click at [565, 66] on div "Sections" at bounding box center [540, 59] width 78 height 36
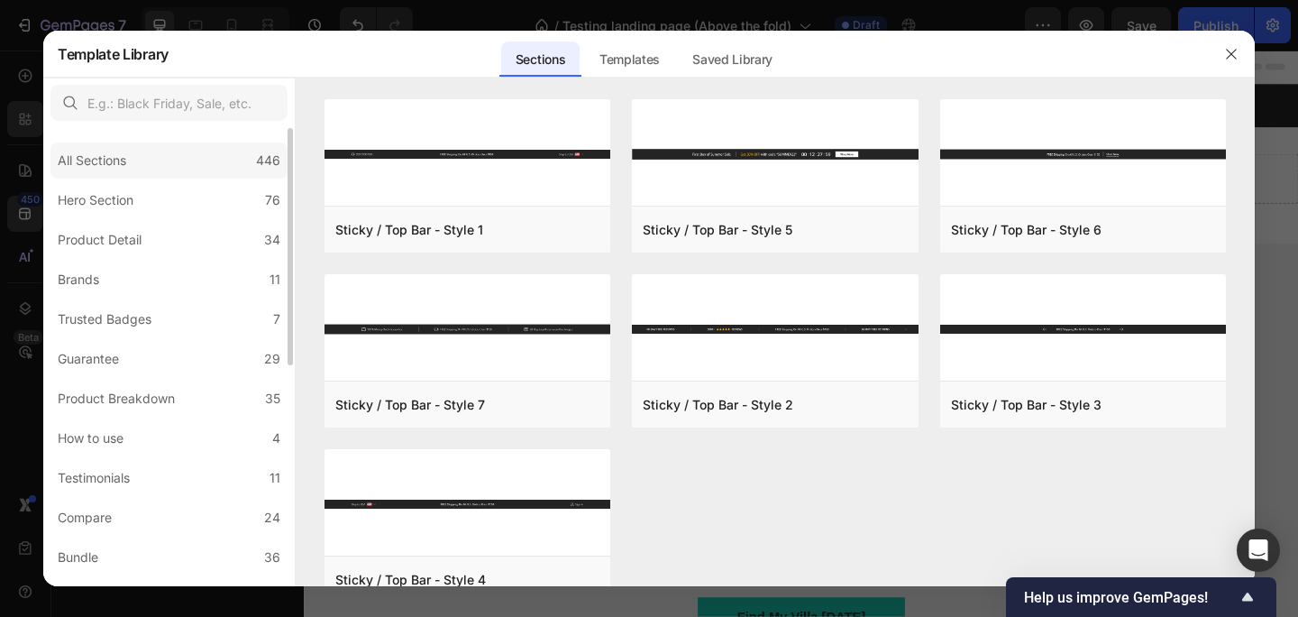
click at [226, 157] on div "All Sections 446" at bounding box center [168, 160] width 237 height 36
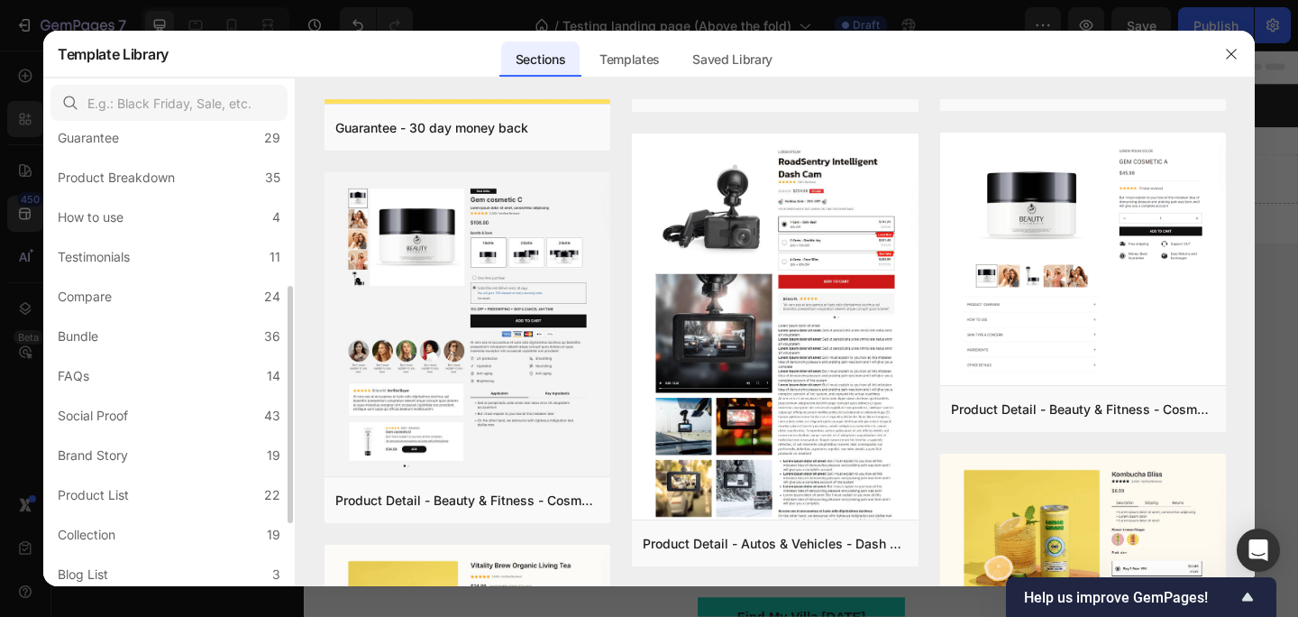
scroll to position [425, 0]
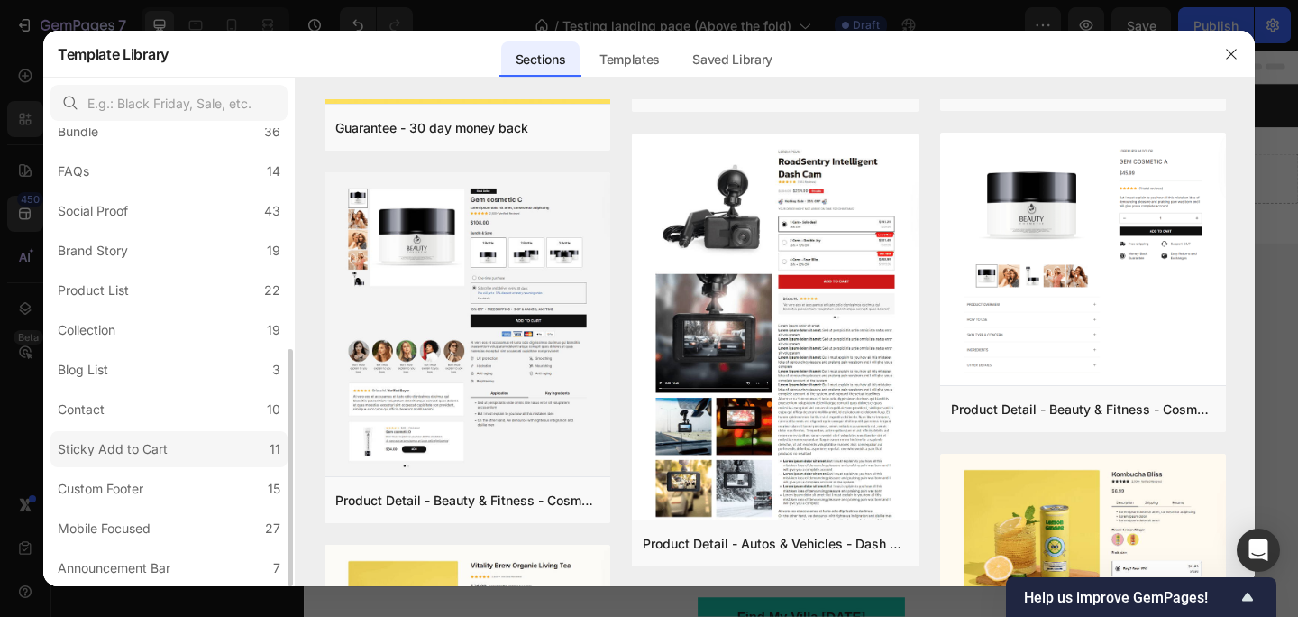
click at [178, 440] on label "Sticky Add to Cart 11" at bounding box center [168, 449] width 237 height 36
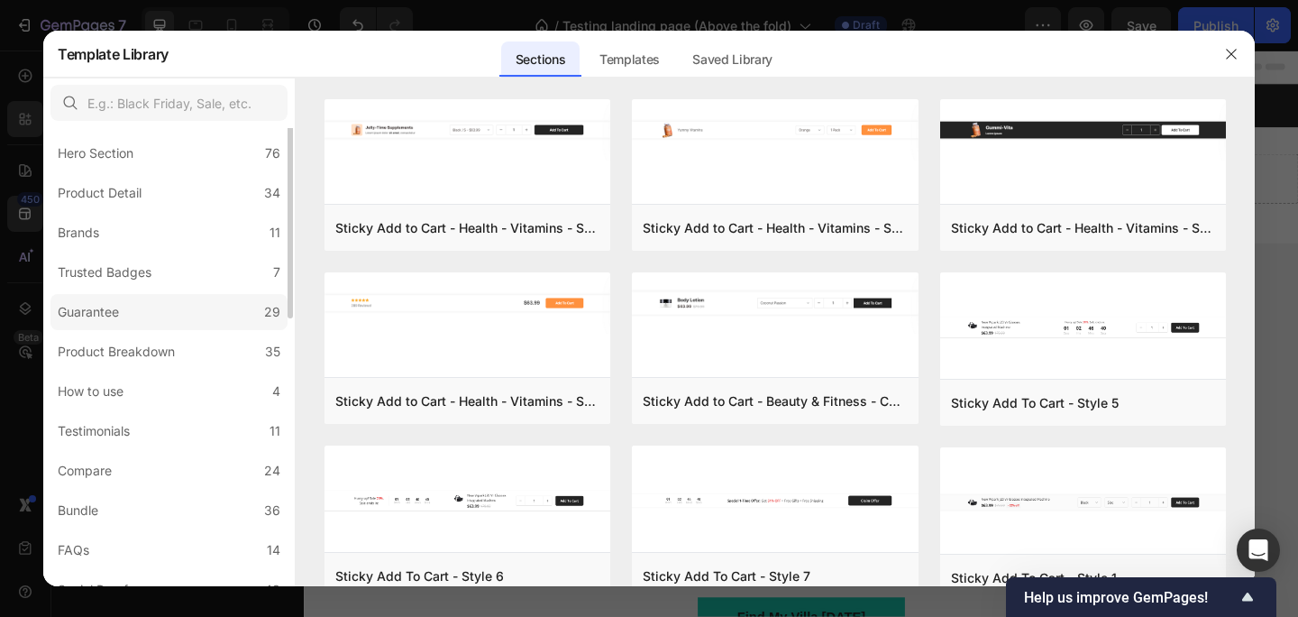
scroll to position [0, 0]
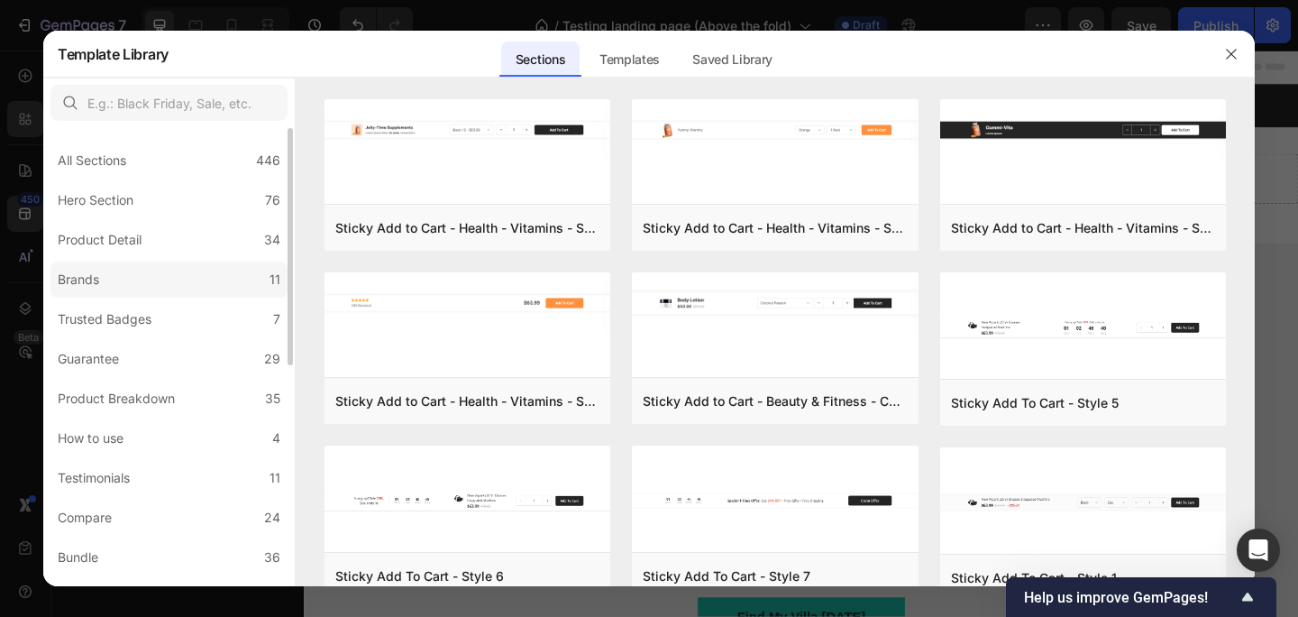
click at [200, 270] on label "Brands 11" at bounding box center [168, 279] width 237 height 36
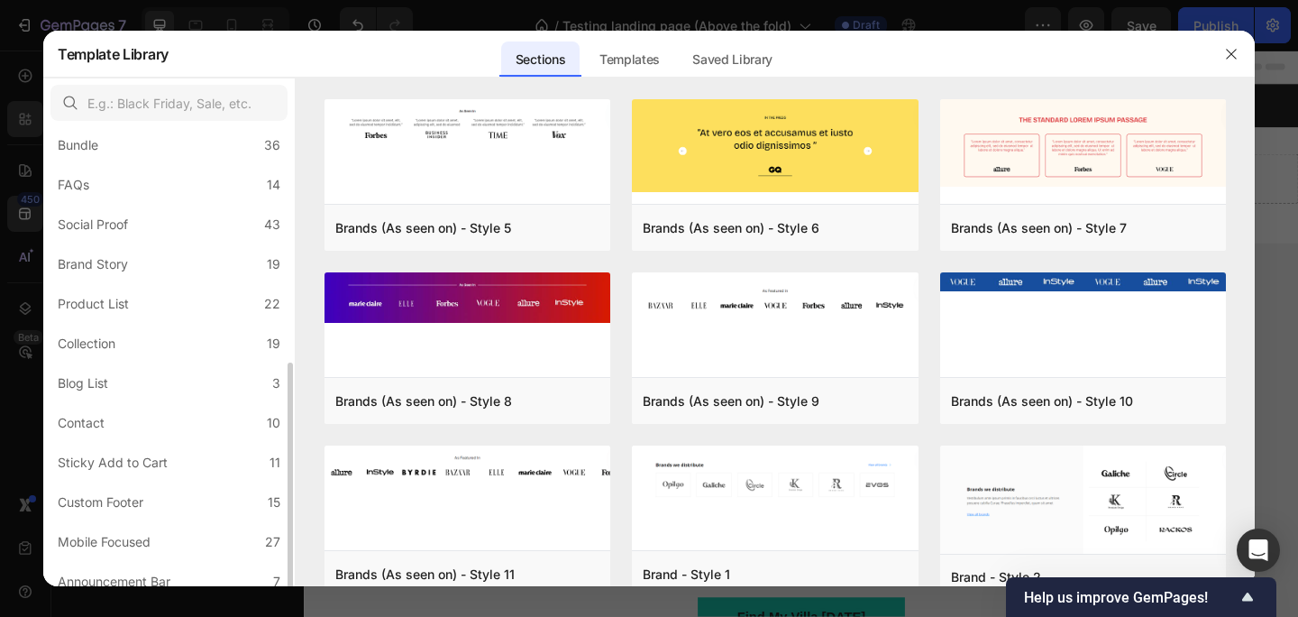
scroll to position [425, 0]
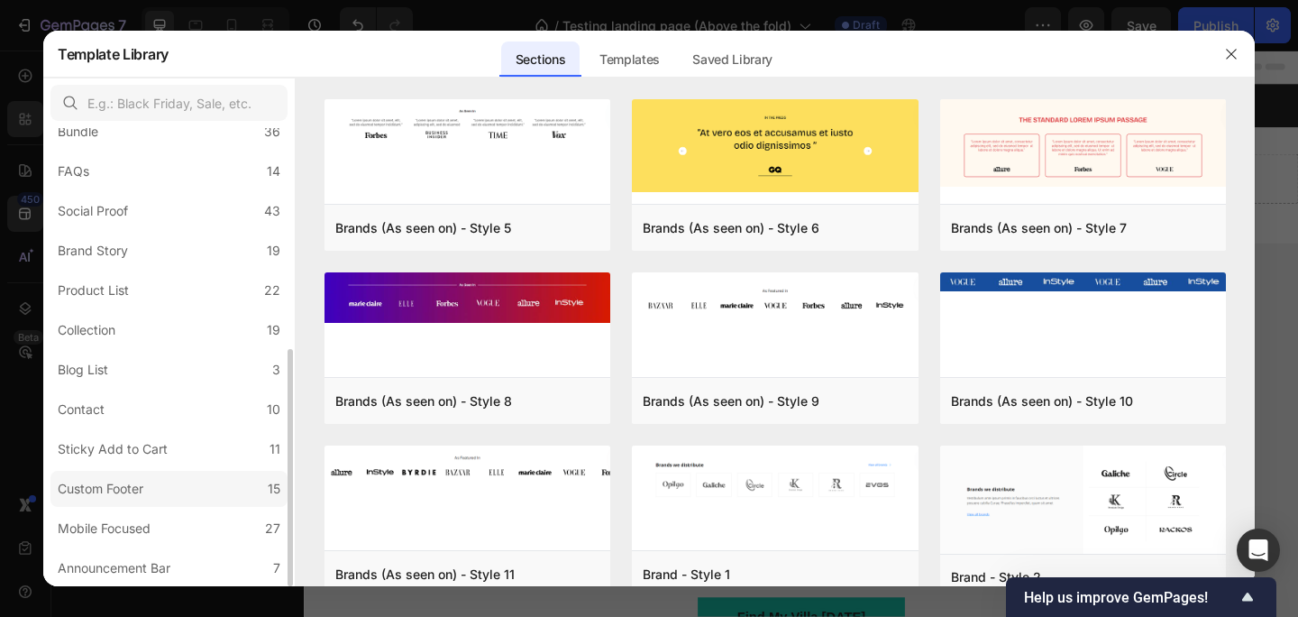
click at [159, 481] on label "Custom Footer 15" at bounding box center [168, 488] width 237 height 36
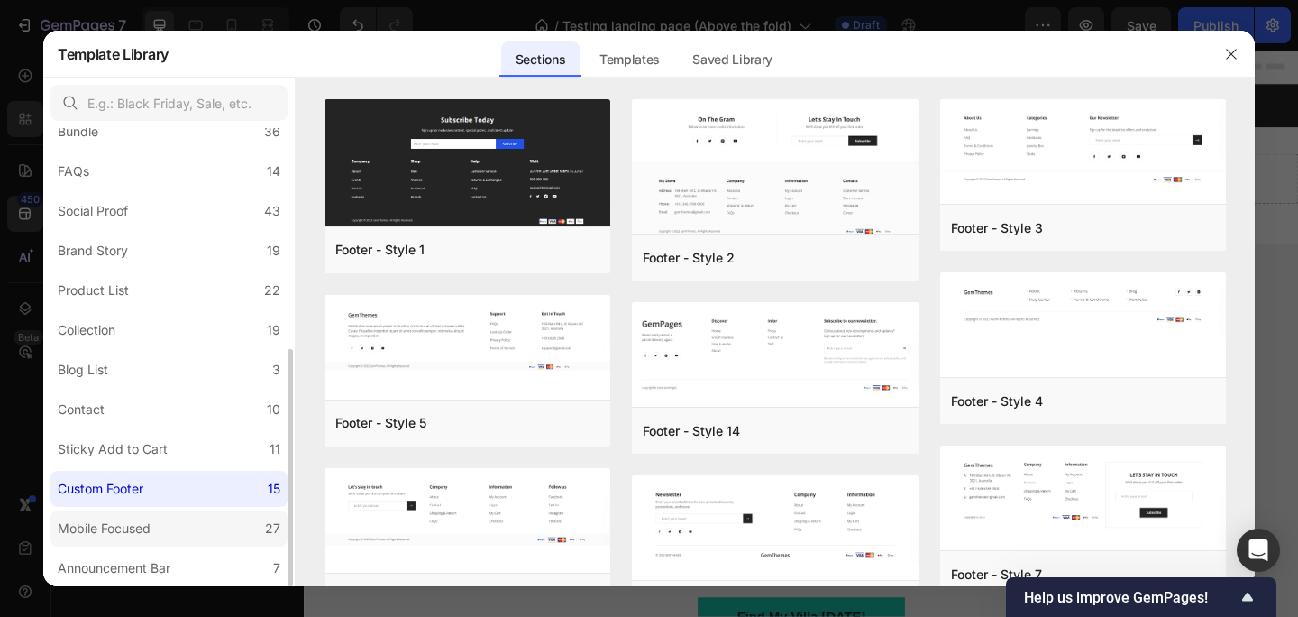
click at [180, 530] on label "Mobile Focused 27" at bounding box center [168, 528] width 237 height 36
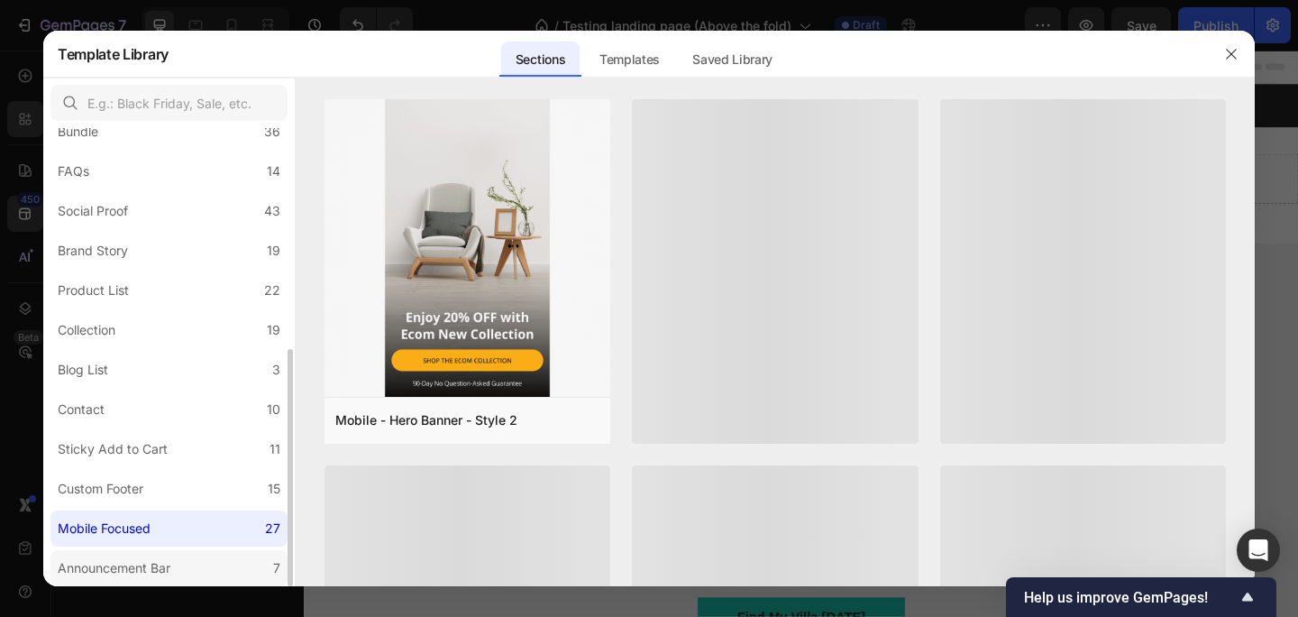
click at [170, 568] on div "Announcement Bar" at bounding box center [114, 568] width 113 height 22
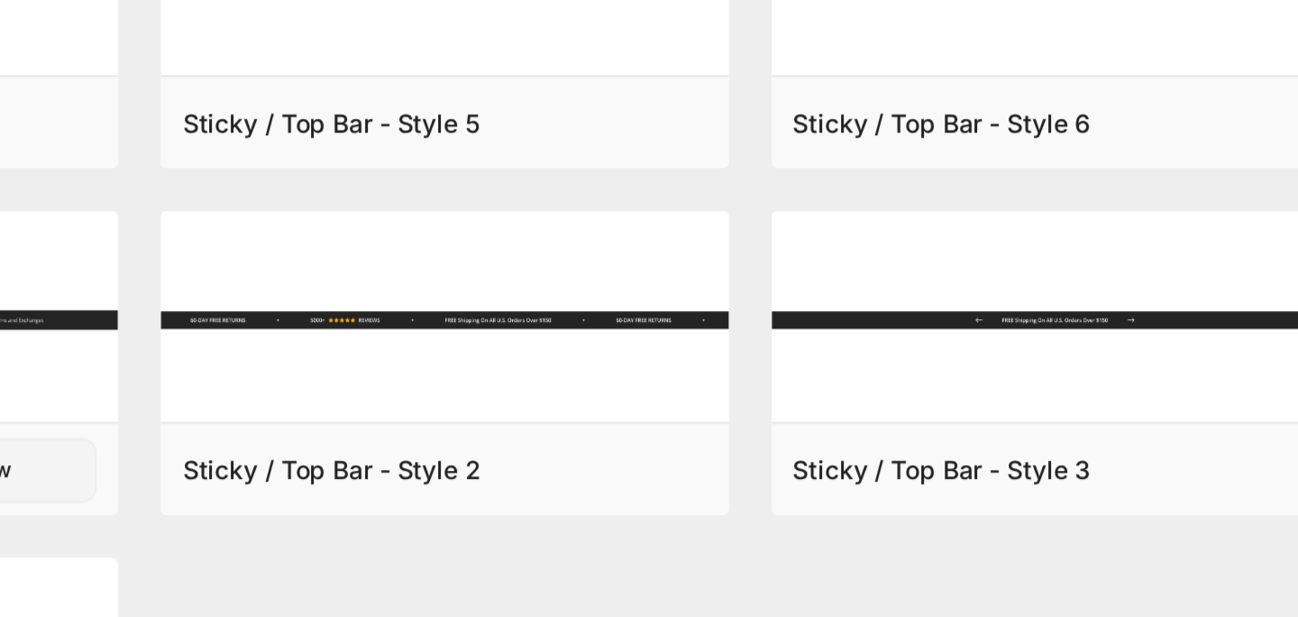
scroll to position [38, 0]
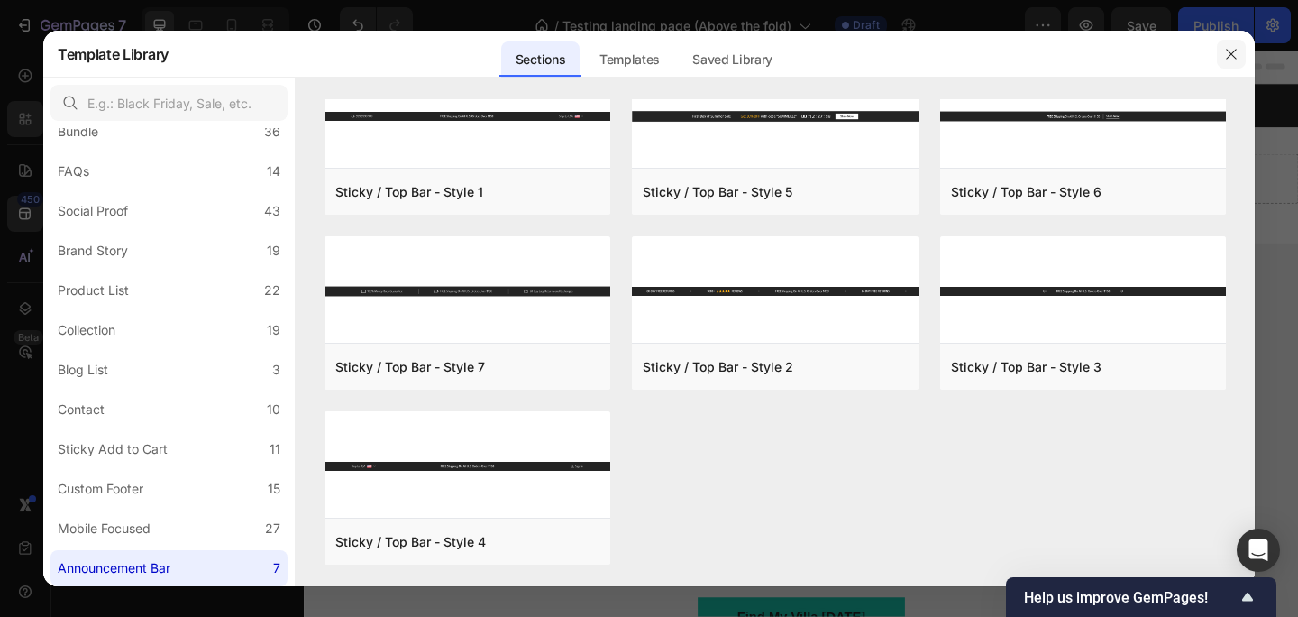
click at [1231, 59] on icon "button" at bounding box center [1231, 54] width 14 height 14
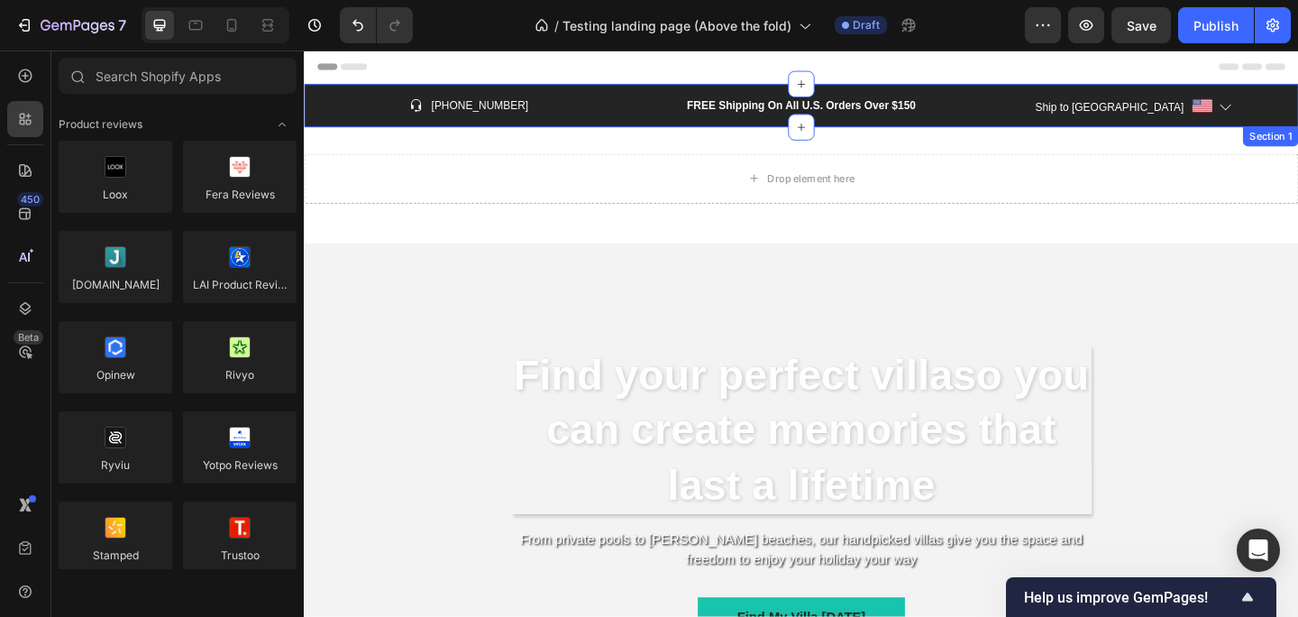
click at [465, 105] on p "[PHONE_NUMBER]" at bounding box center [494, 111] width 105 height 18
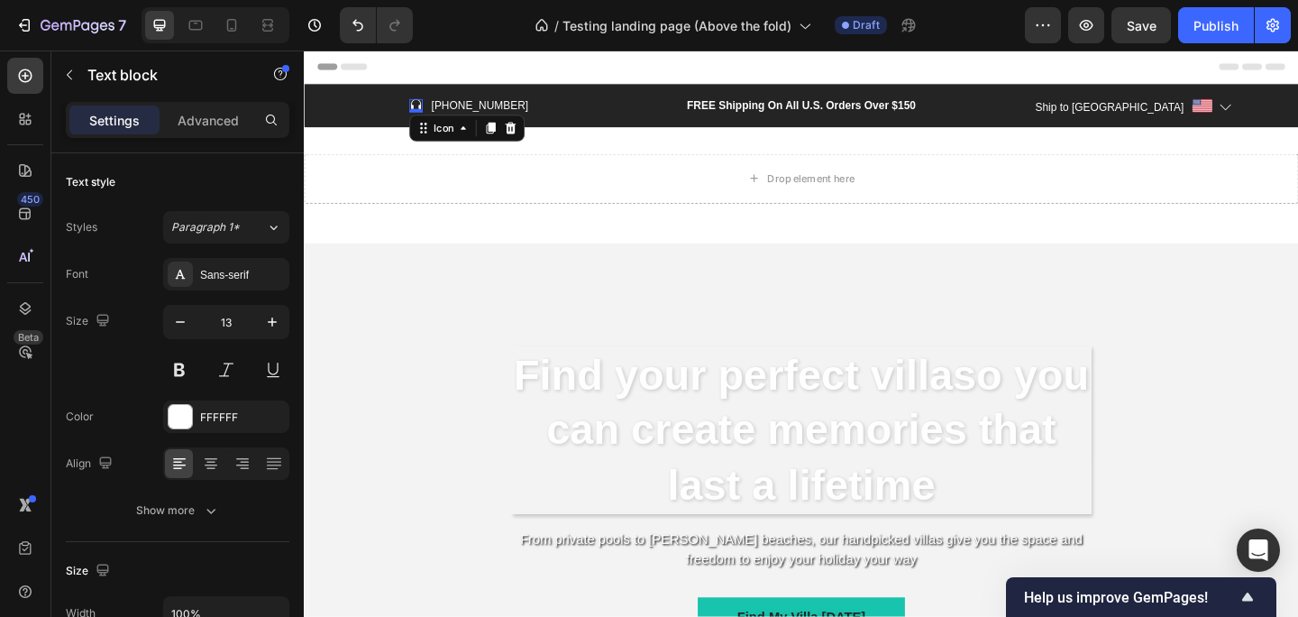
click at [431, 106] on icon at bounding box center [425, 111] width 11 height 14
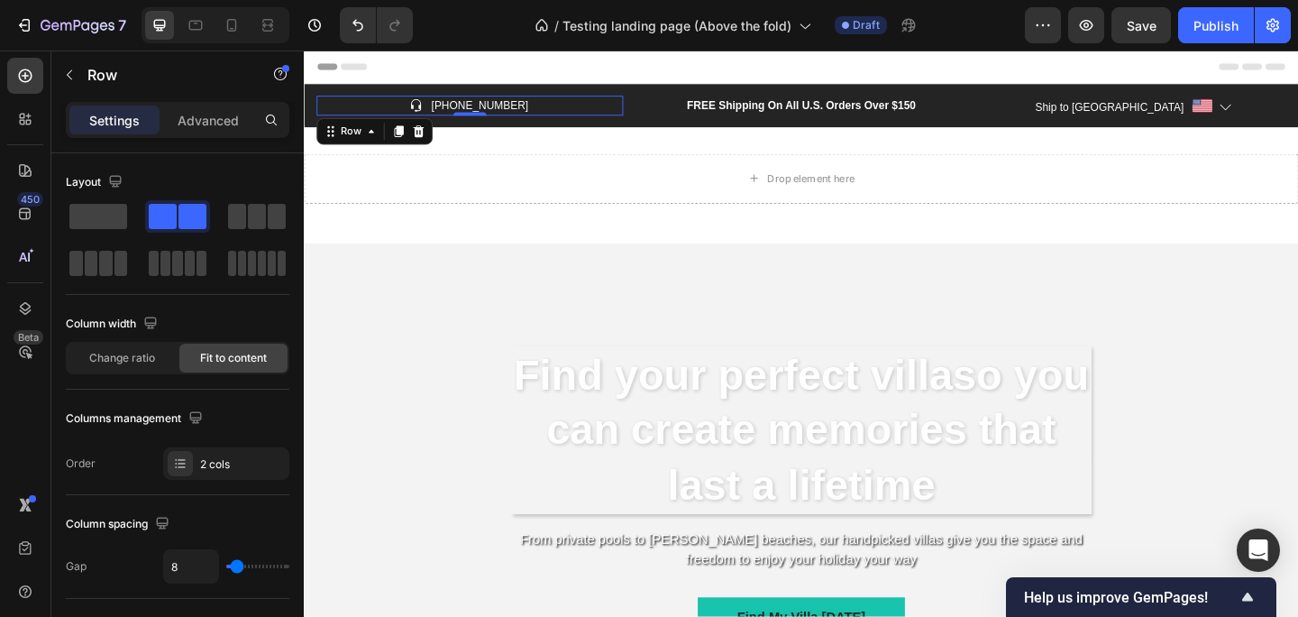
click at [551, 109] on div "Icon [PHONE_NUMBER] Text block Row 0" at bounding box center [483, 111] width 333 height 22
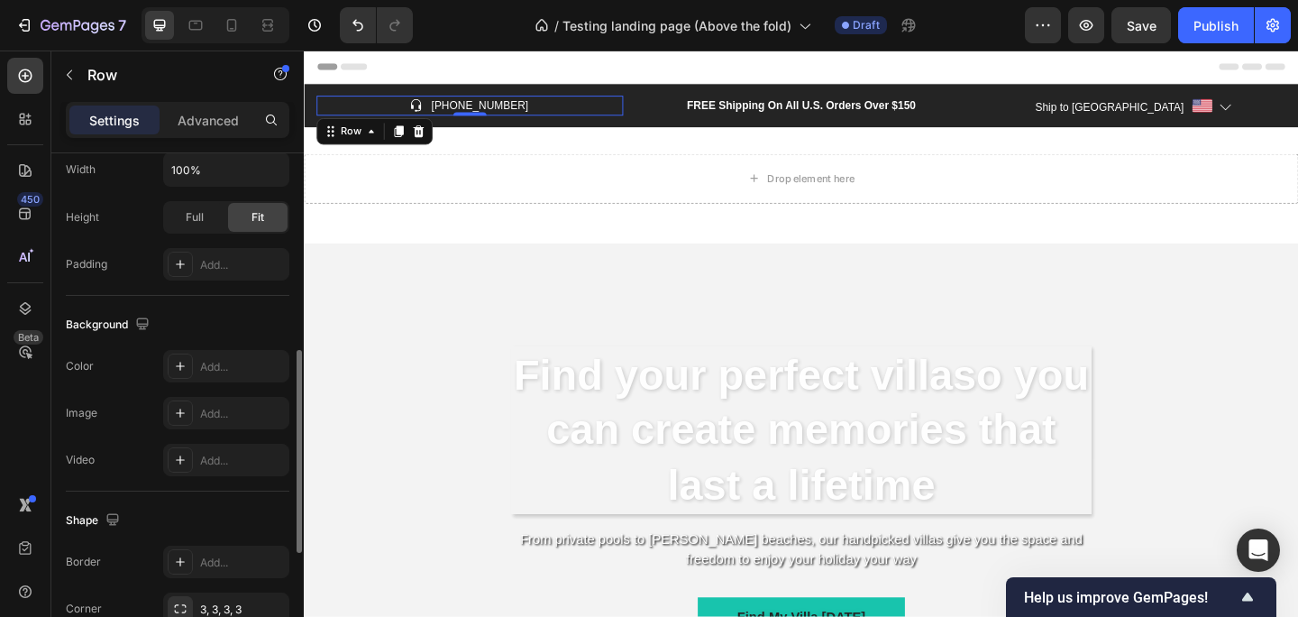
scroll to position [498, 0]
click at [180, 414] on icon at bounding box center [180, 414] width 9 height 9
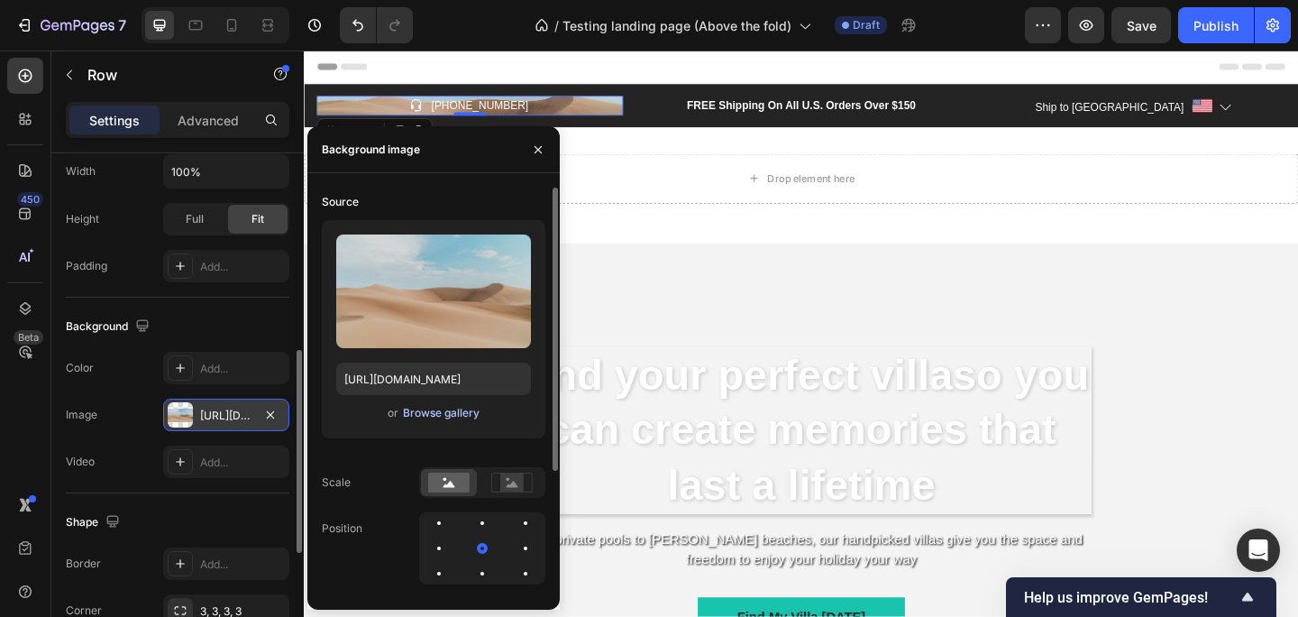
click at [449, 417] on div "Browse gallery" at bounding box center [441, 413] width 77 height 16
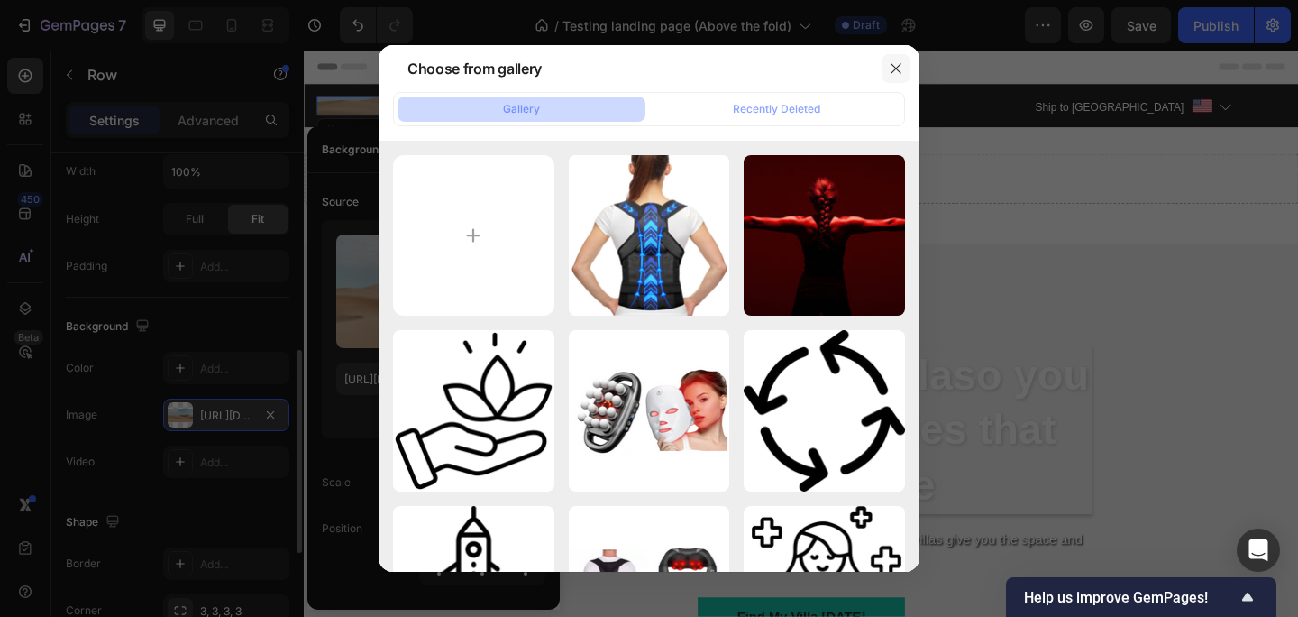
click at [900, 63] on icon "button" at bounding box center [896, 68] width 10 height 10
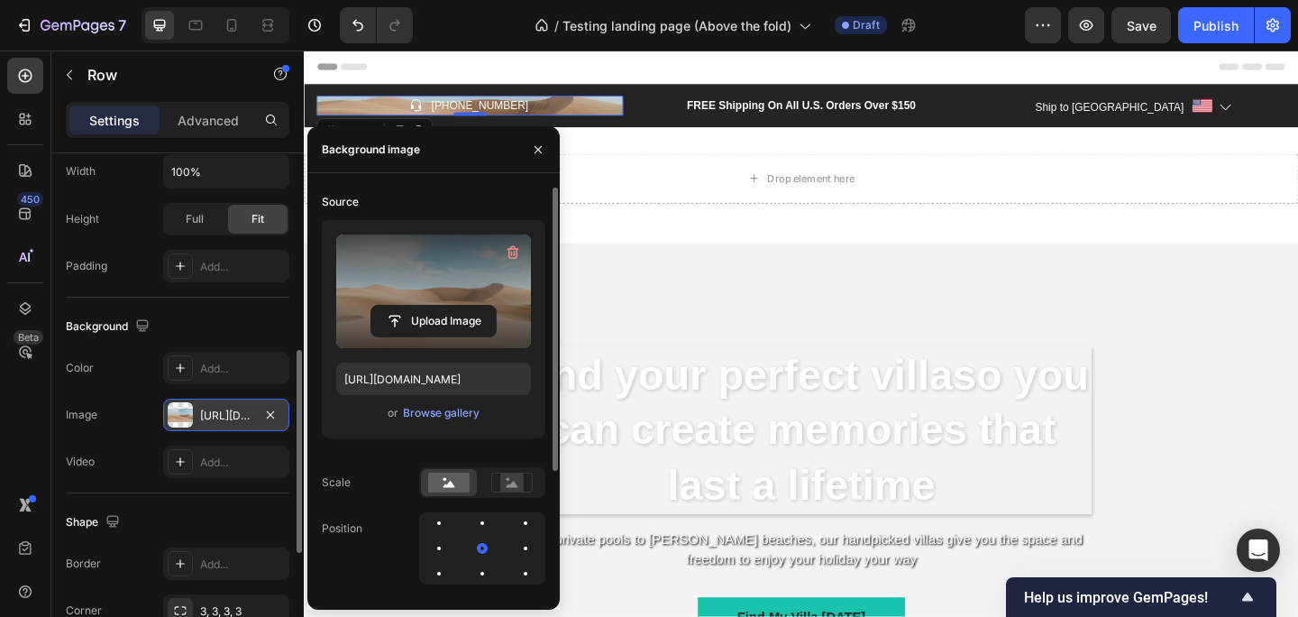
click at [443, 303] on label at bounding box center [433, 291] width 195 height 114
click at [443, 306] on input "file" at bounding box center [433, 321] width 124 height 31
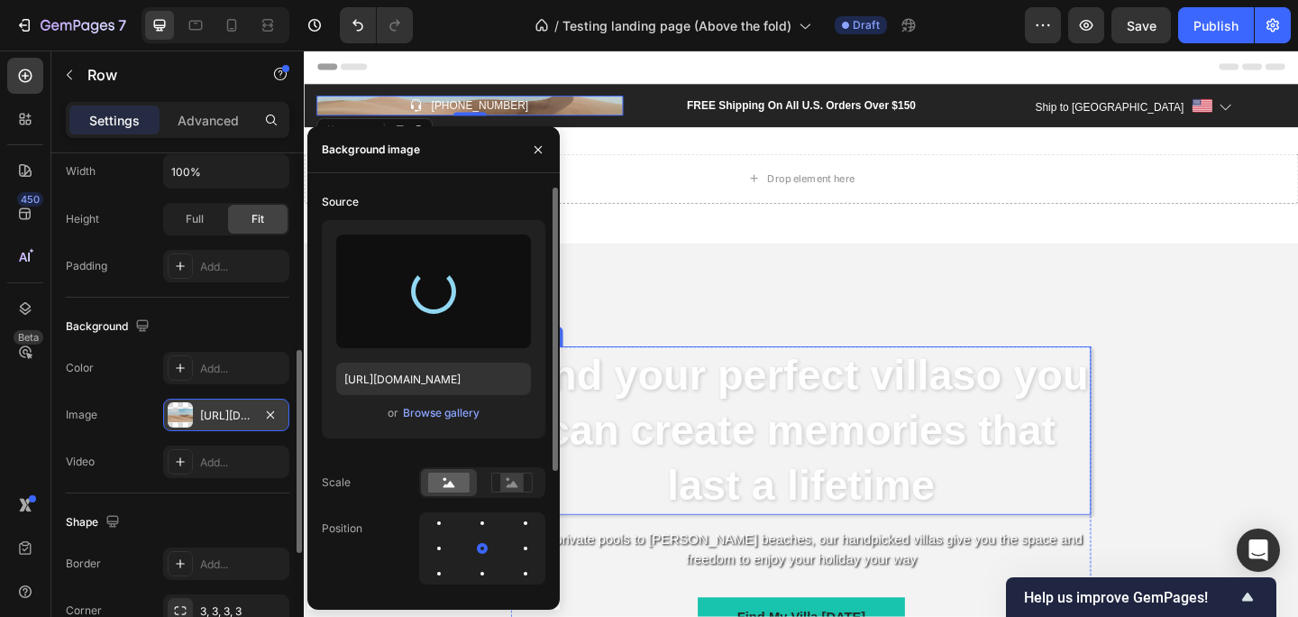
type input "[URL][DOMAIN_NAME]"
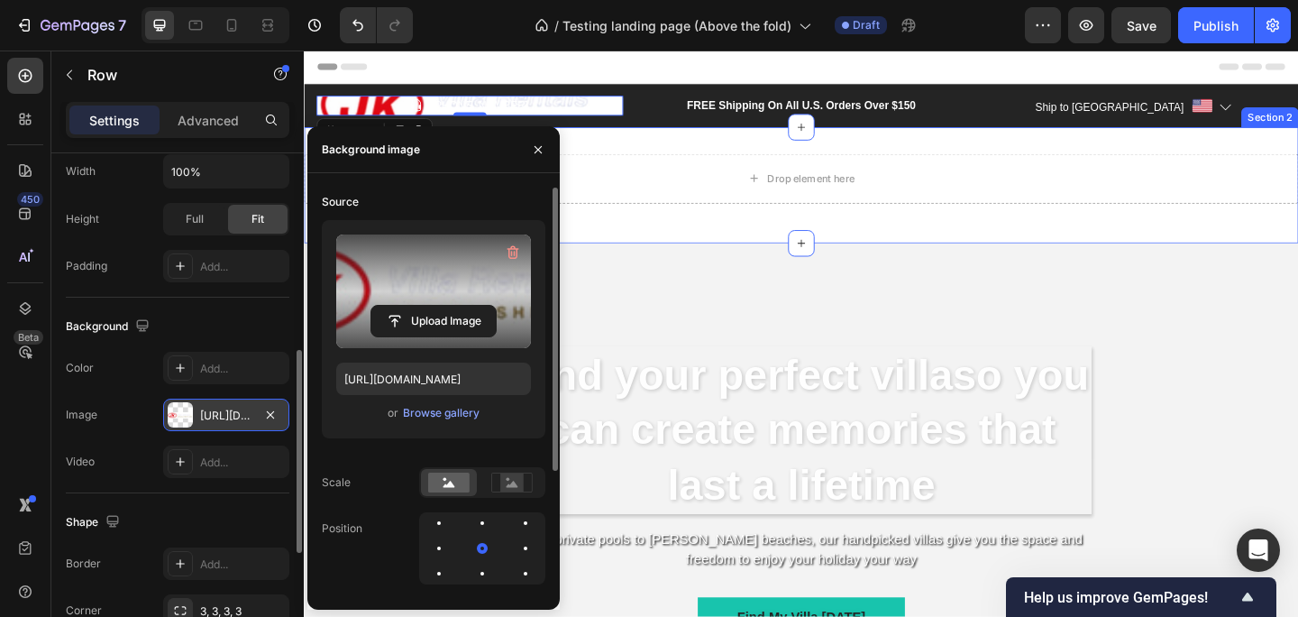
click at [692, 151] on div "Drop element here Row Section 2" at bounding box center [845, 197] width 1082 height 126
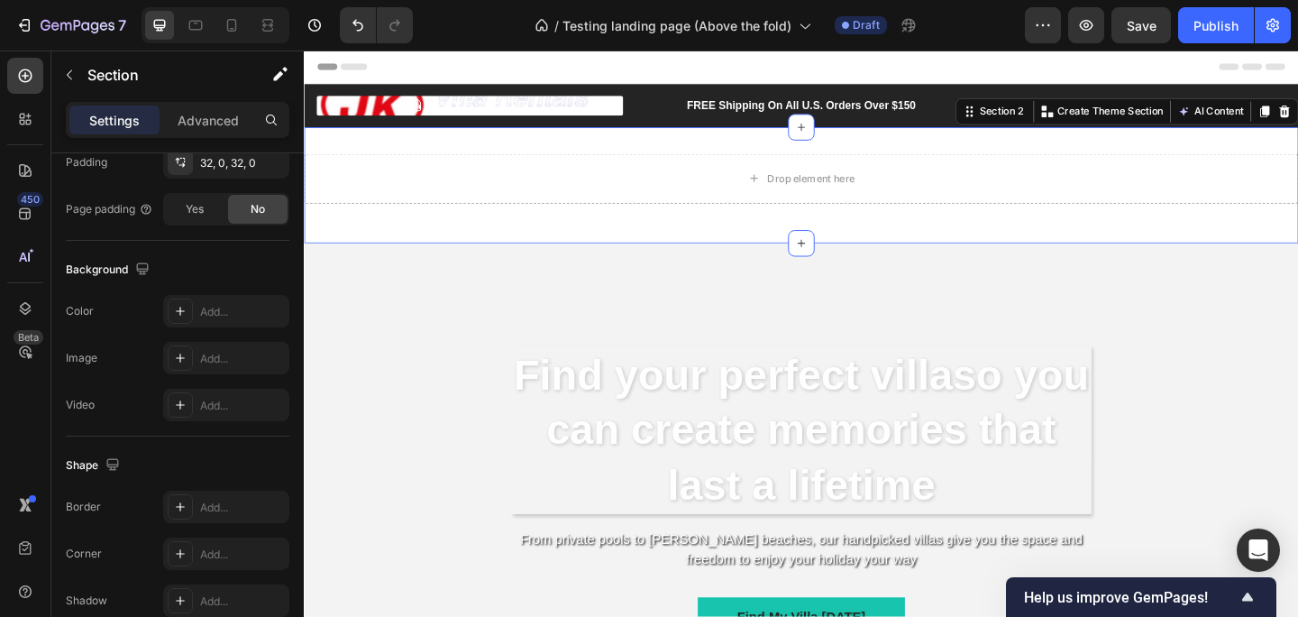
scroll to position [0, 0]
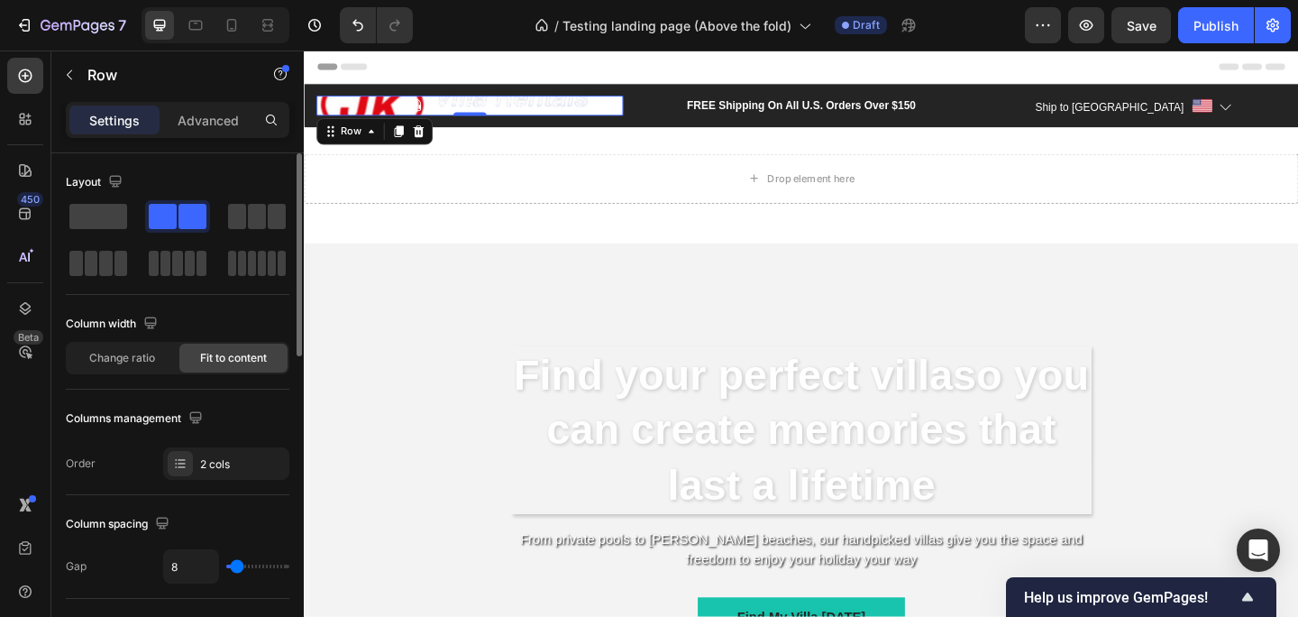
click at [555, 114] on div "Icon [PHONE_NUMBER] Text block Row 0" at bounding box center [483, 111] width 333 height 22
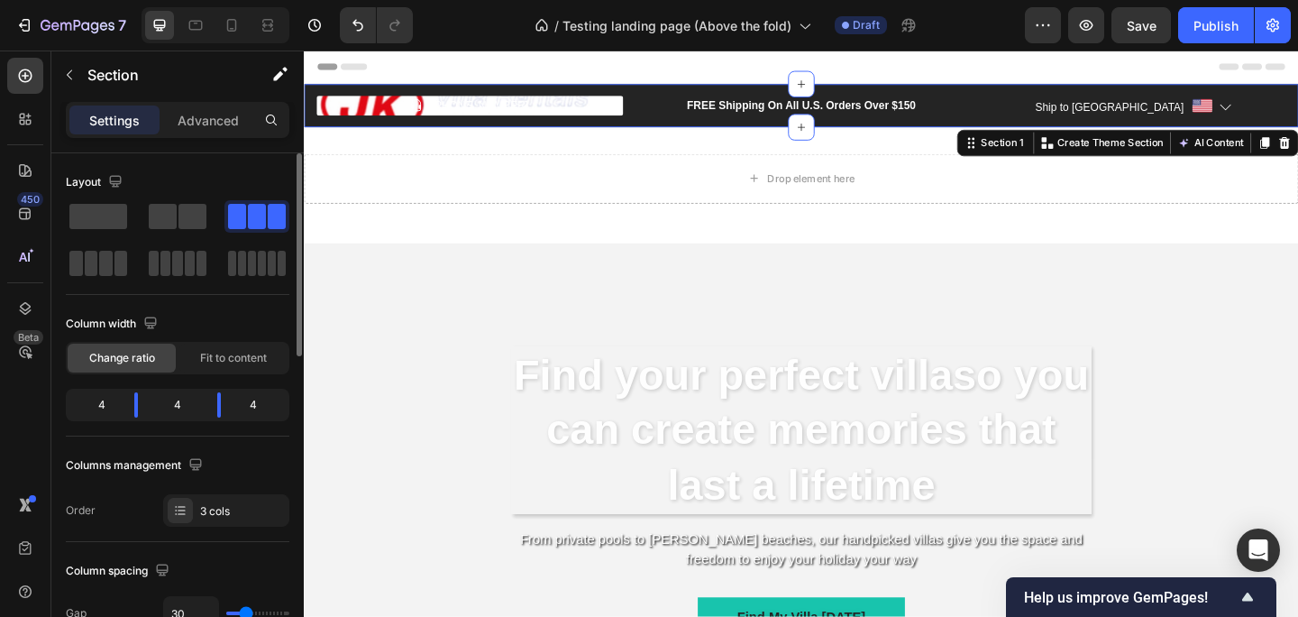
click at [595, 124] on div "Icon [PHONE_NUMBER] Text block Row FREE Shipping On All U.S. Orders Over $150 T…" at bounding box center [845, 110] width 1082 height 47
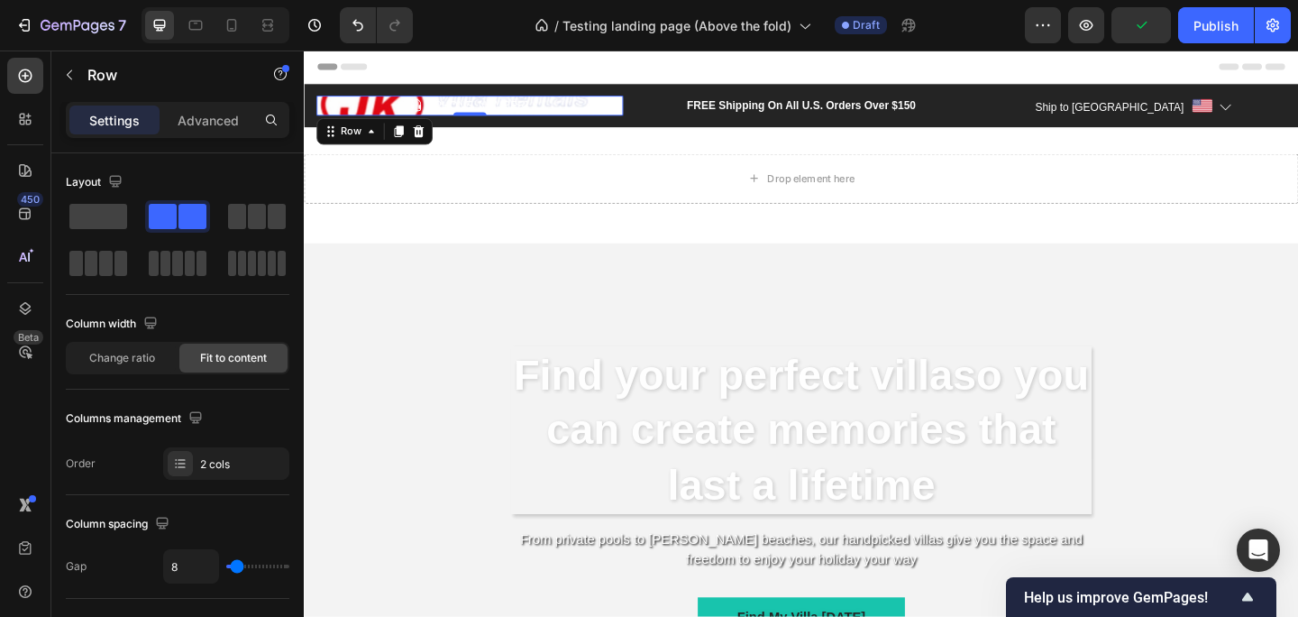
click at [391, 113] on div "Icon [PHONE_NUMBER] Text block Row 0" at bounding box center [483, 111] width 333 height 22
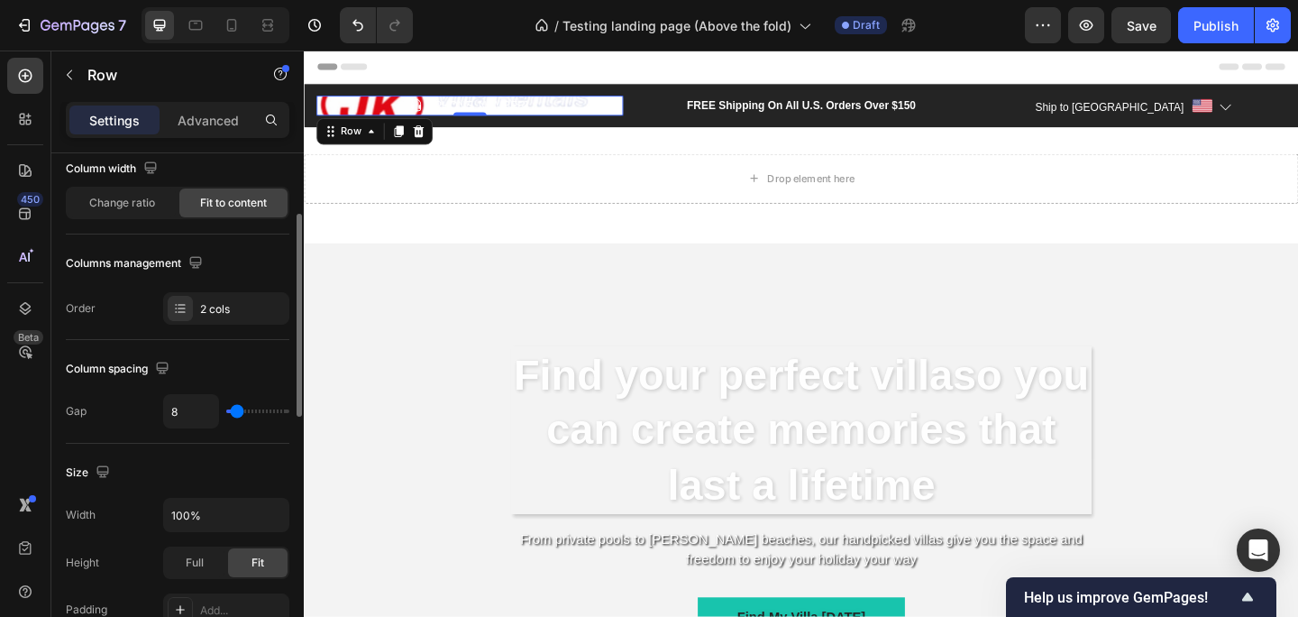
type input "25"
type input "28"
type input "33"
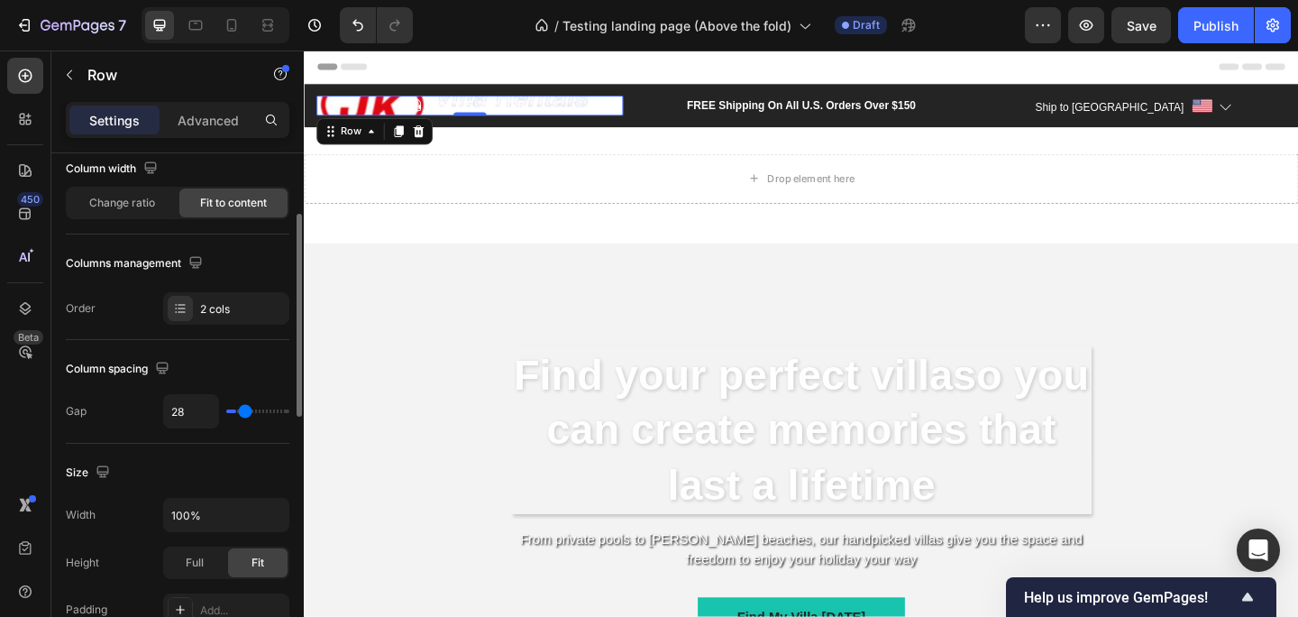
type input "33"
type input "34"
type input "35"
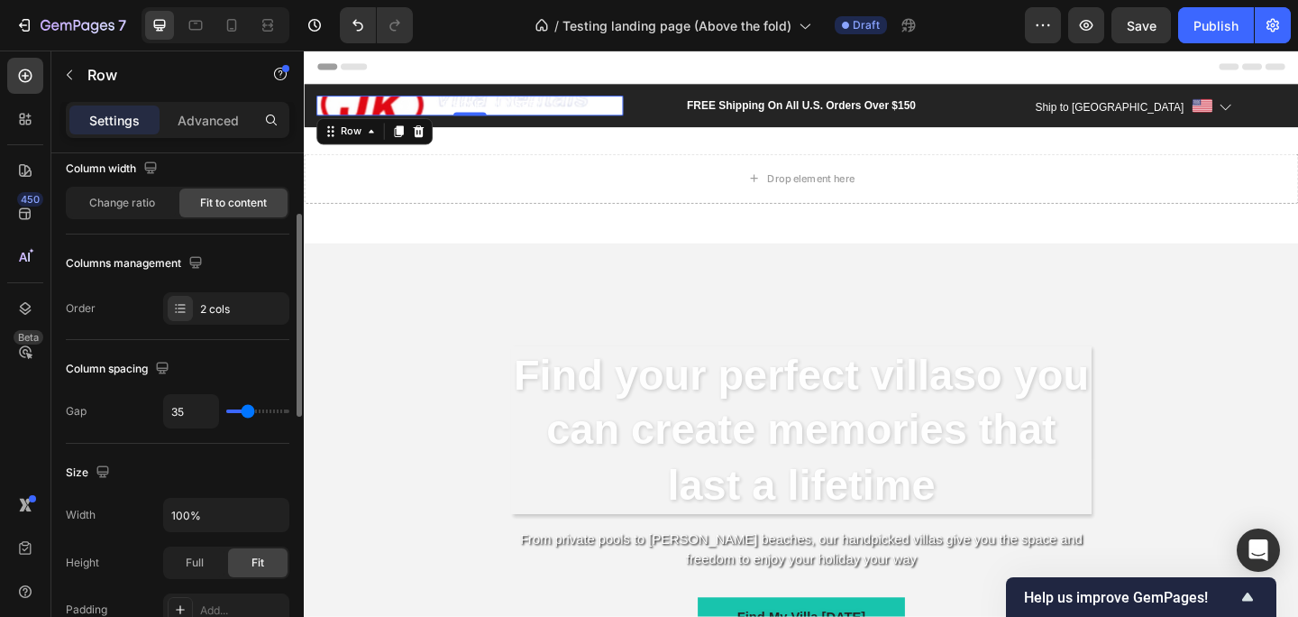
type input "36"
type input "37"
type input "38"
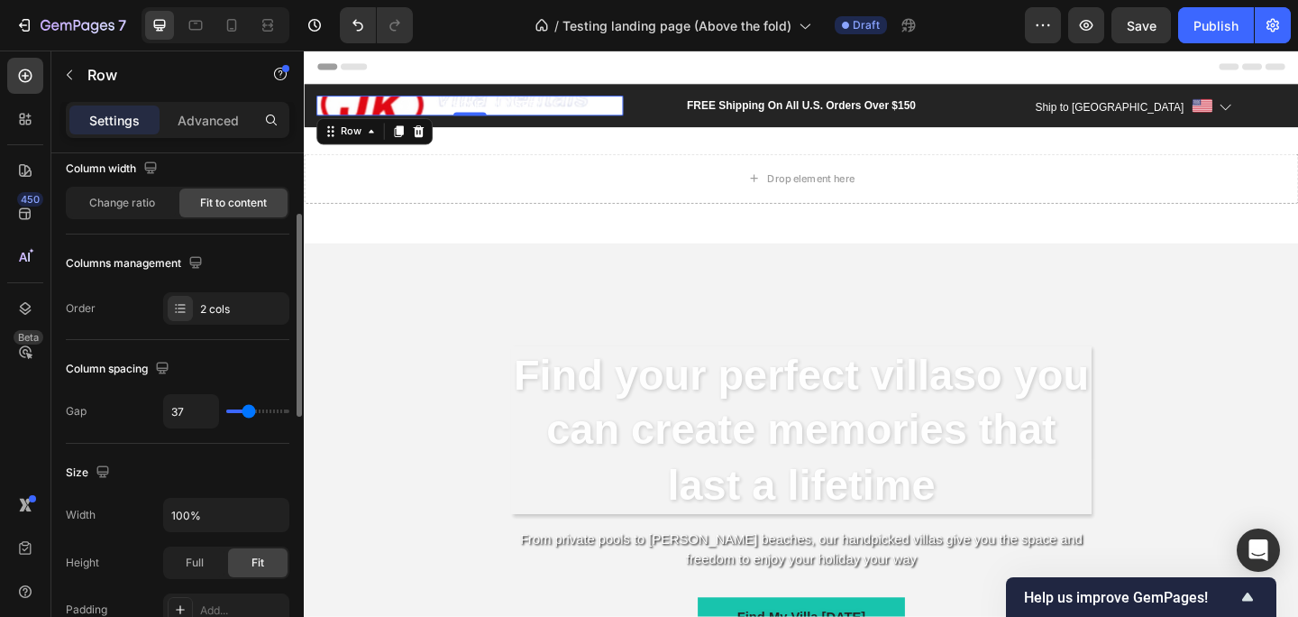
type input "38"
type input "39"
type input "40"
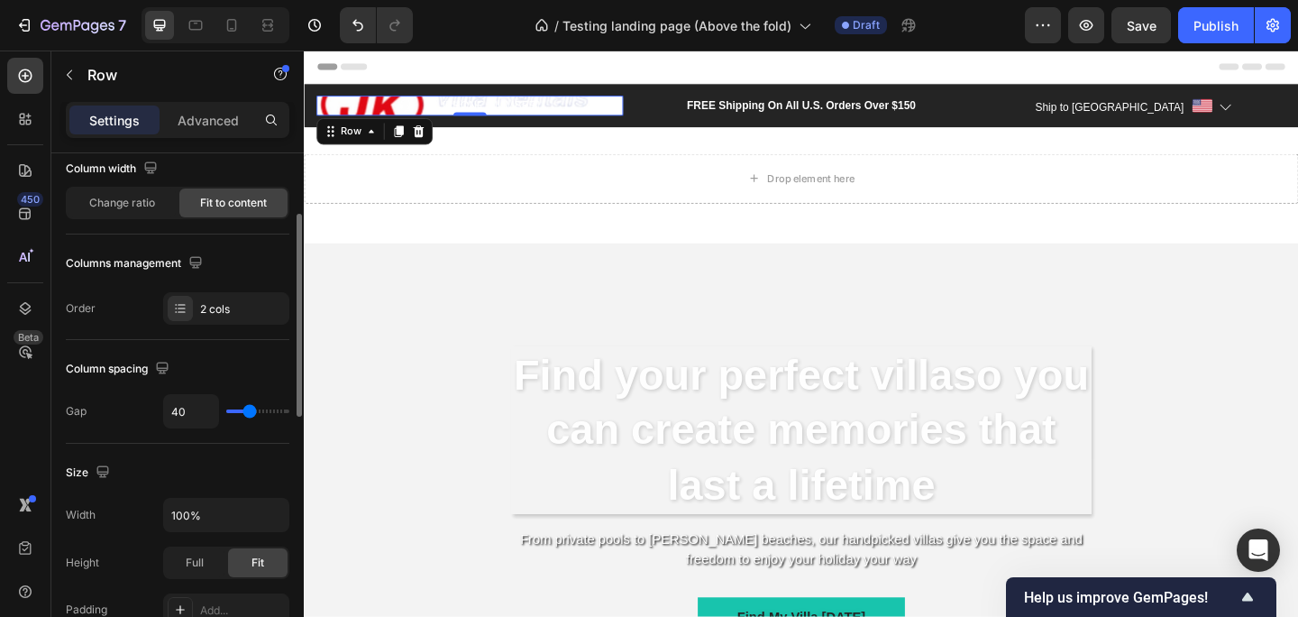
type input "41"
type input "42"
type input "43"
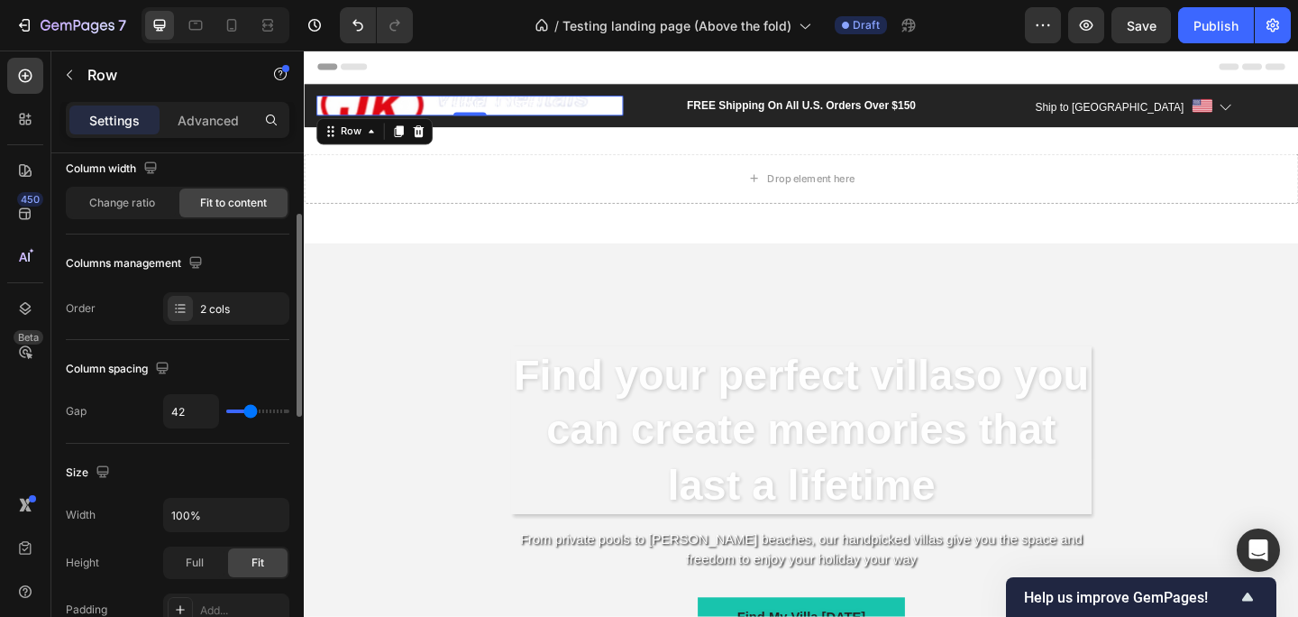
type input "43"
type input "45"
type input "46"
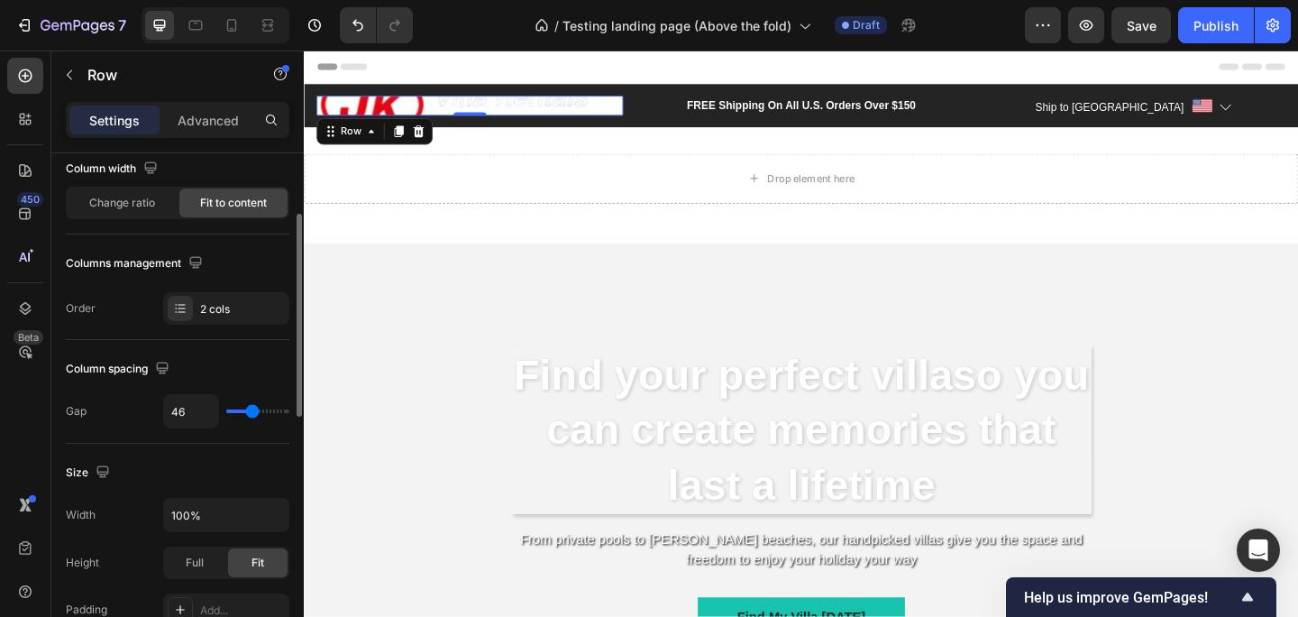
type input "45"
type input "40"
type input "38"
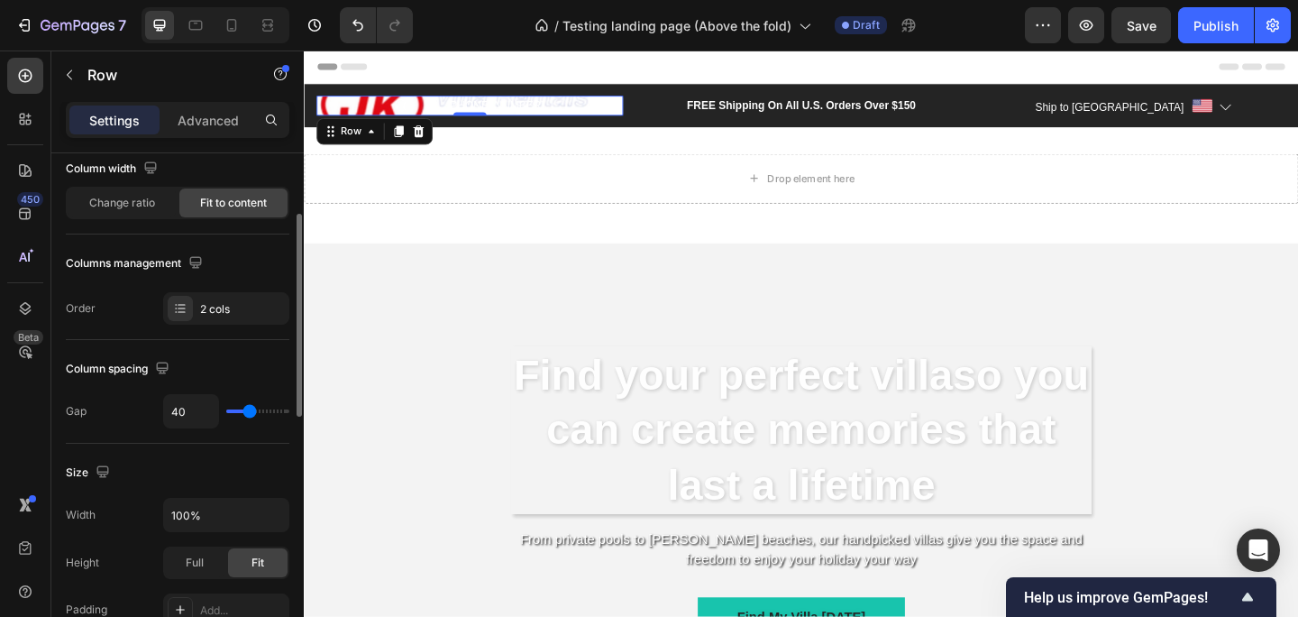
type input "38"
type input "36"
type input "35"
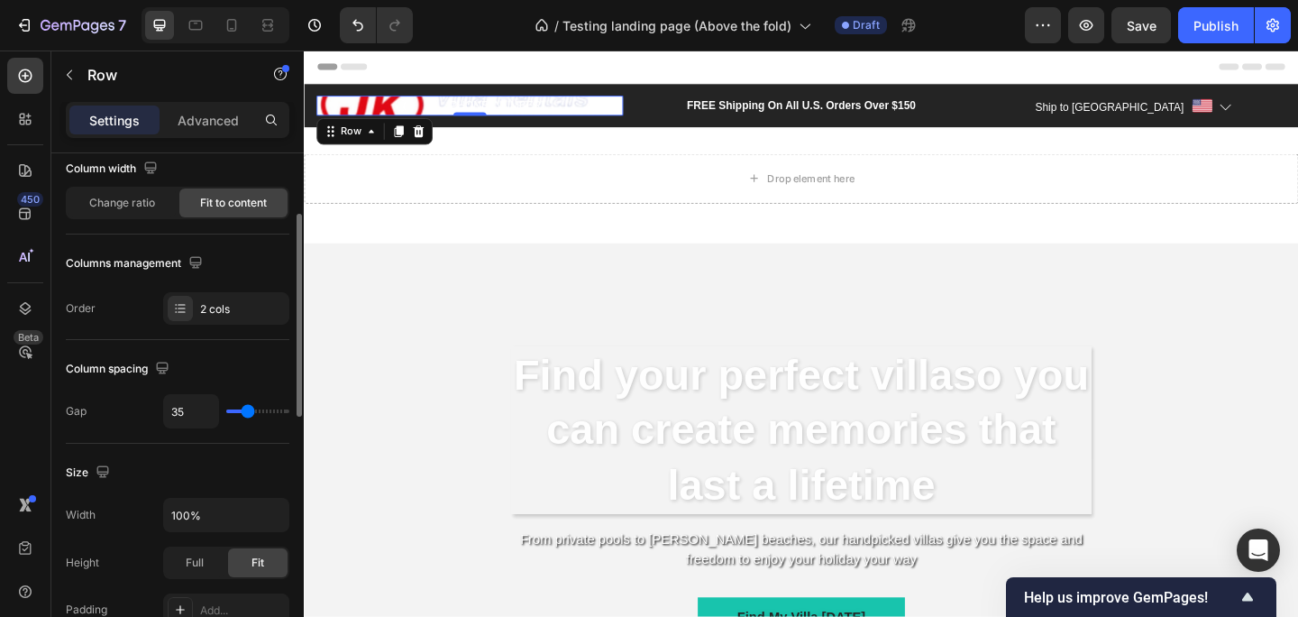
type input "33"
type input "32"
type input "30"
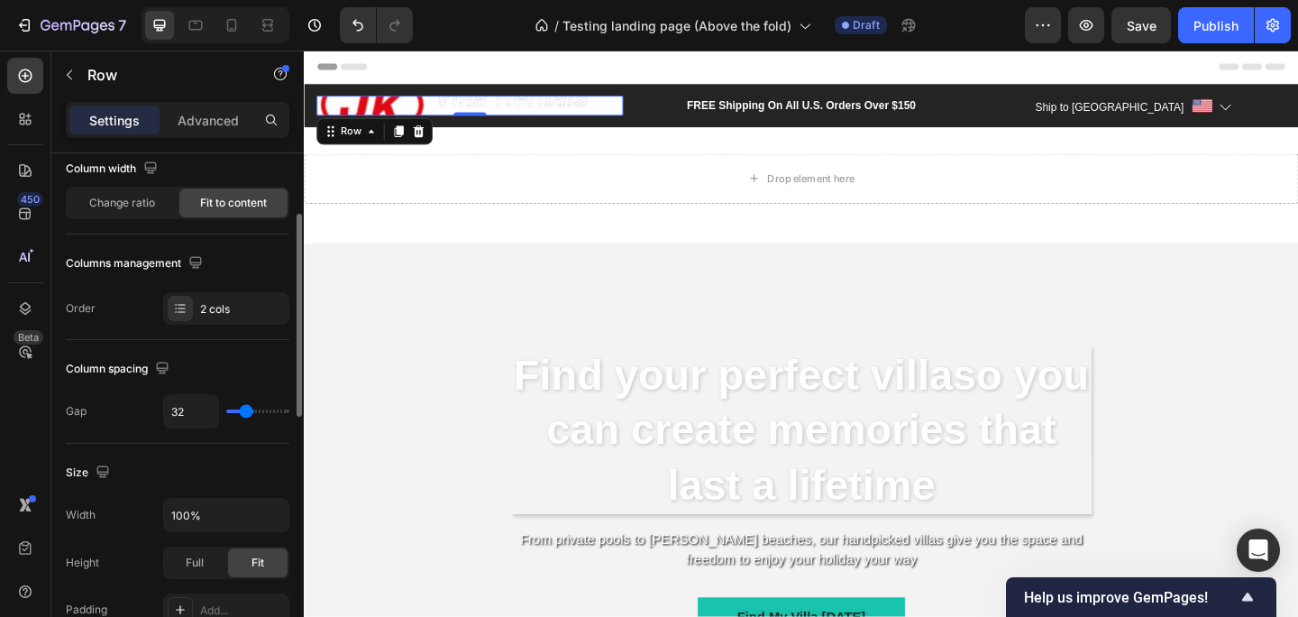
type input "30"
type input "29"
type input "28"
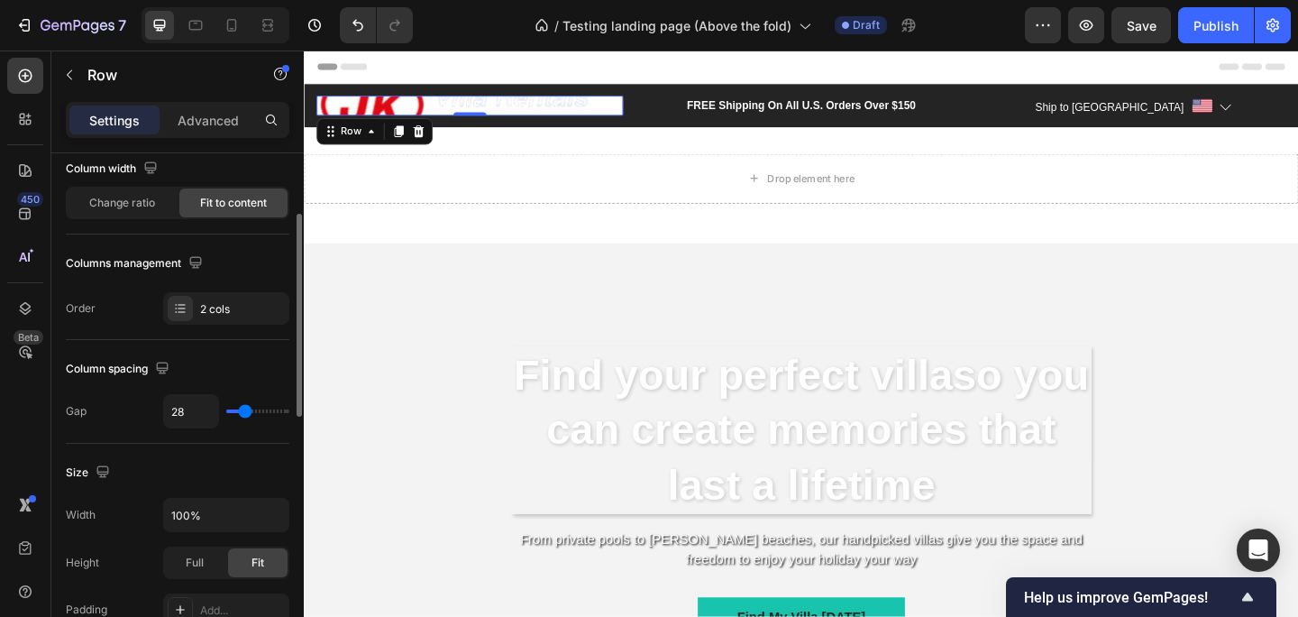
type input "27"
type input "26"
type input "25"
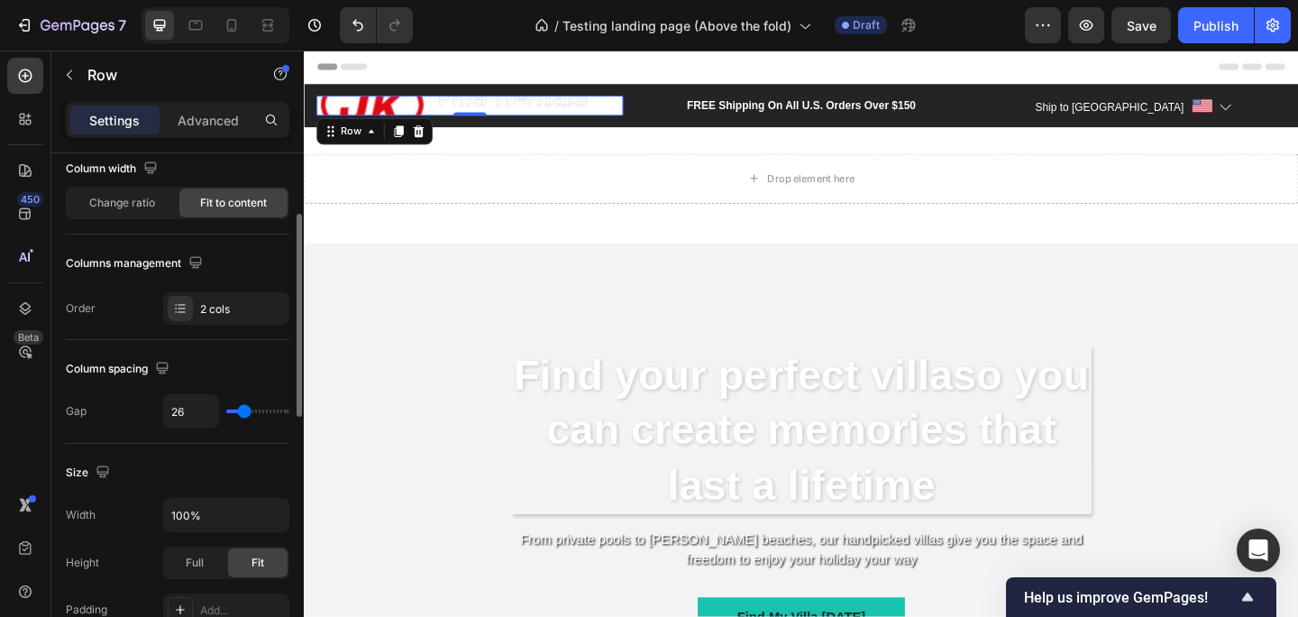
type input "25"
type input "24"
type input "23"
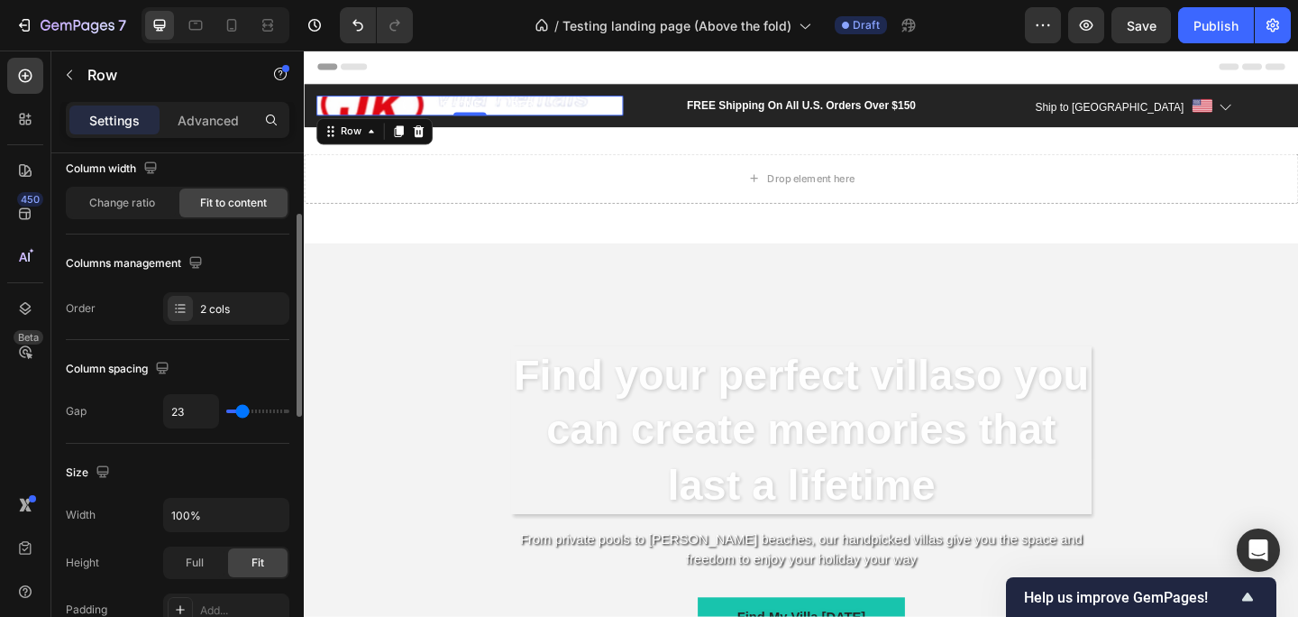
type input "22"
type input "21"
type input "20"
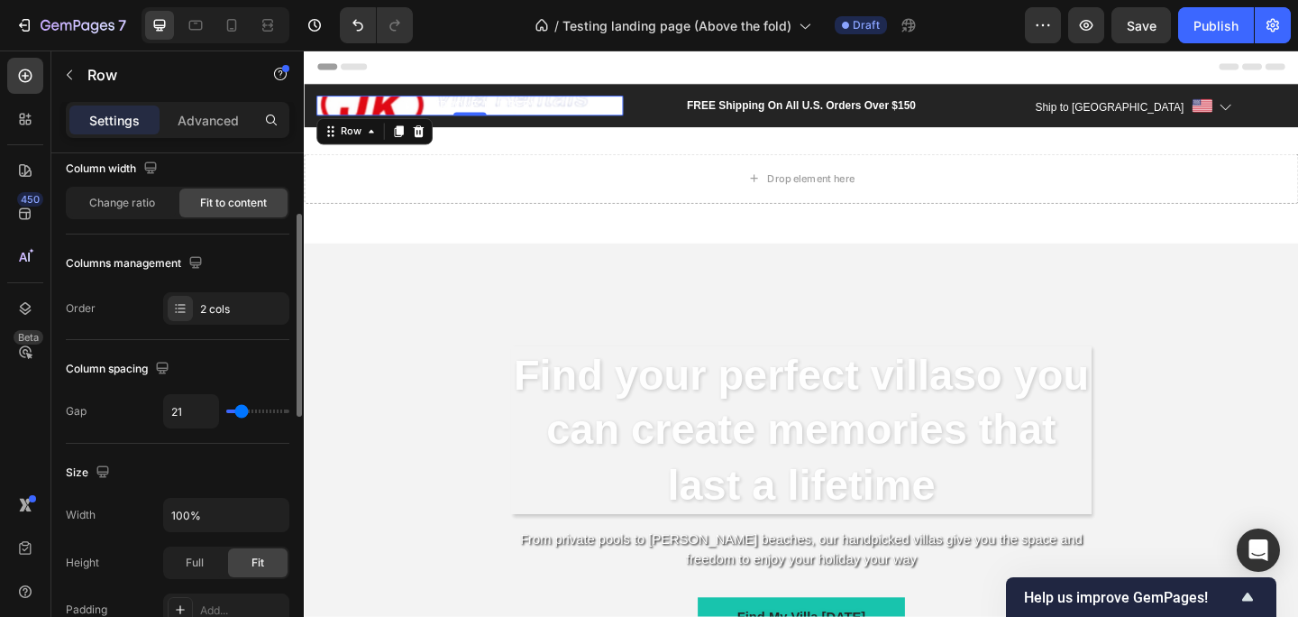
type input "20"
type input "21"
type input "20"
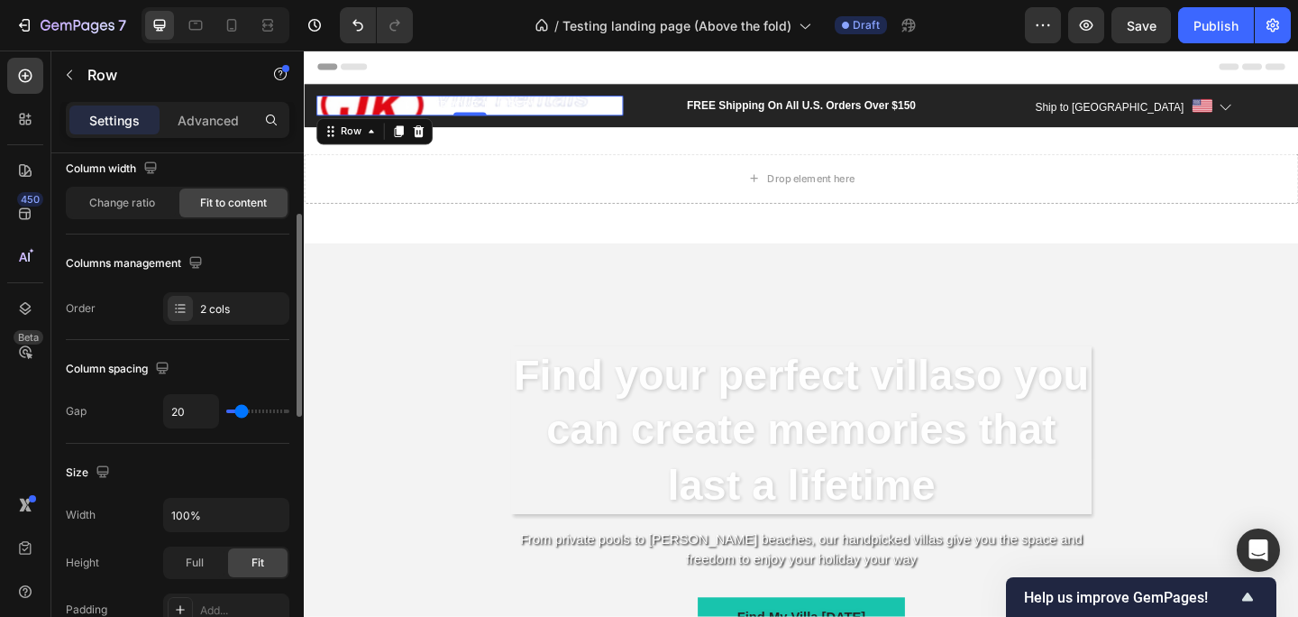
type input "18"
type input "14"
type input "6"
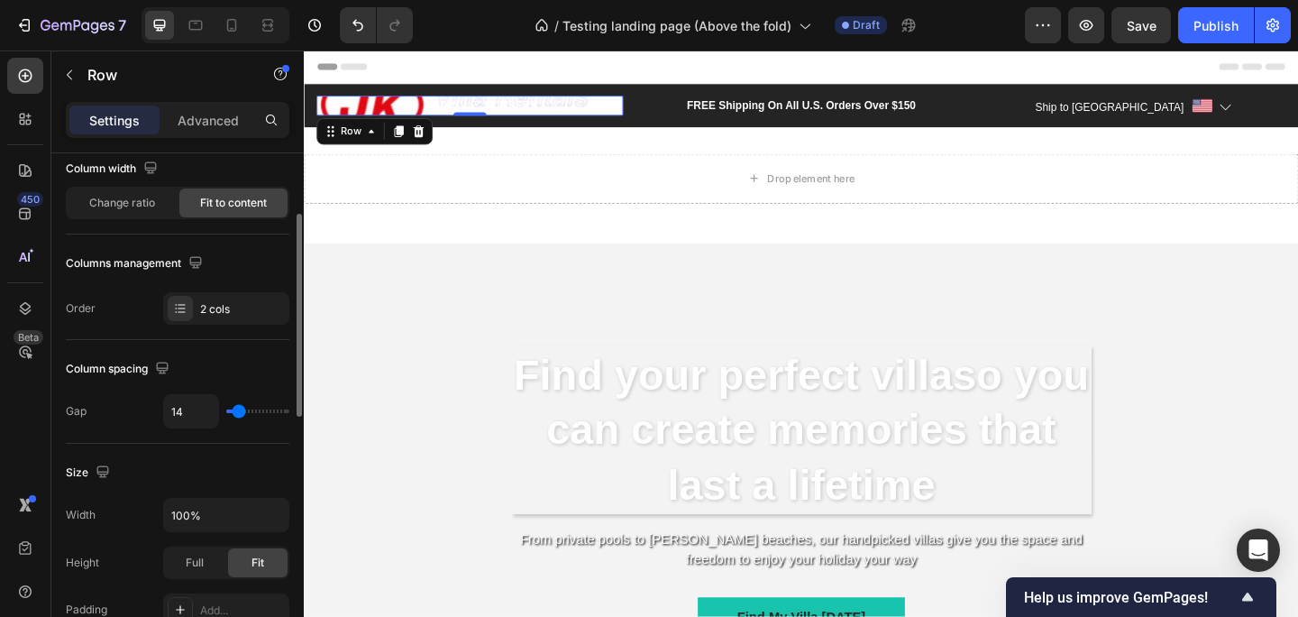
type input "6"
type input "0"
type input "17"
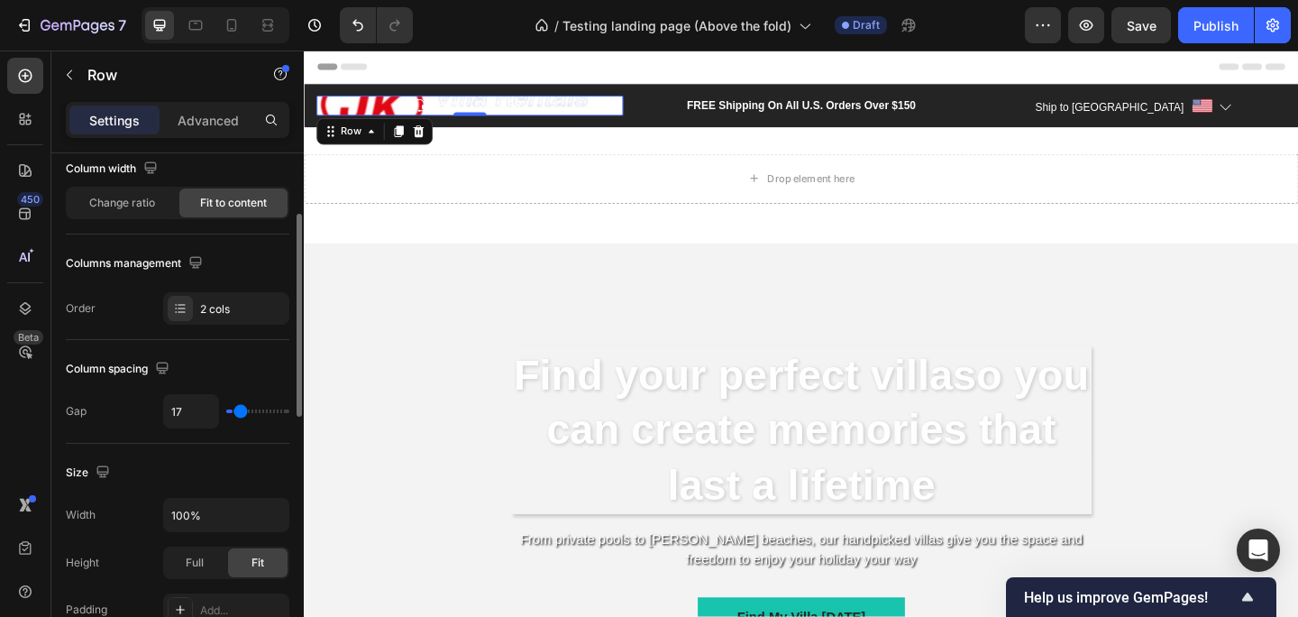
type input "26"
type input "30"
type input "33"
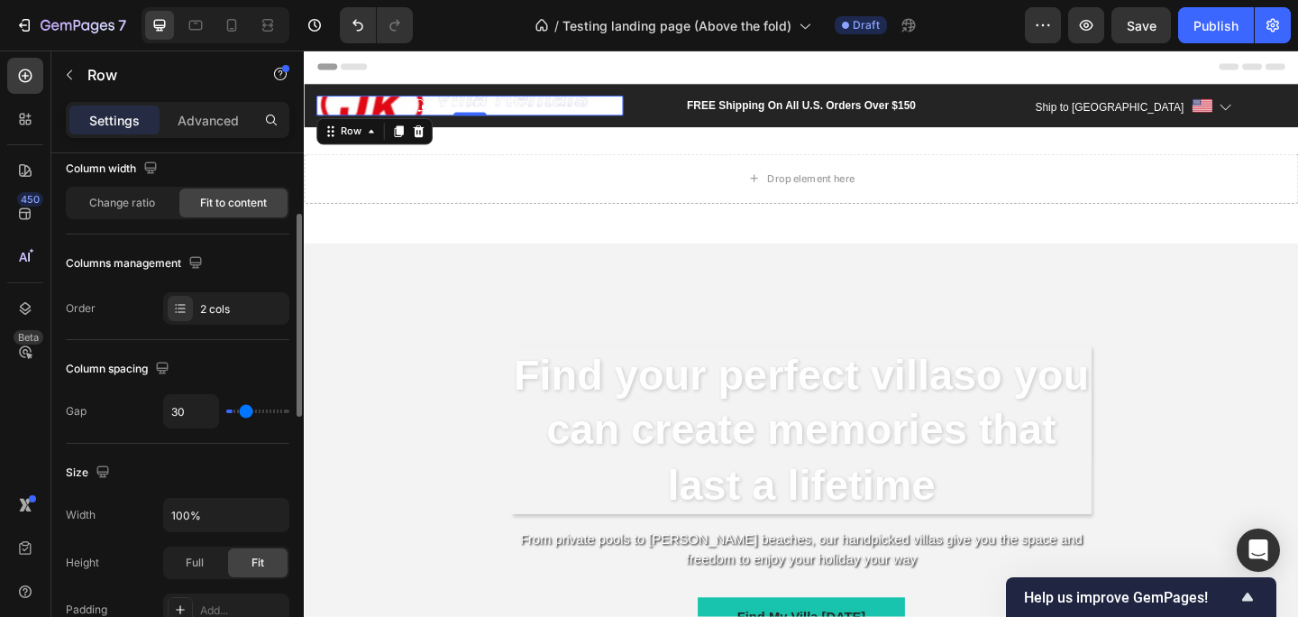
type input "33"
type input "36"
type input "40"
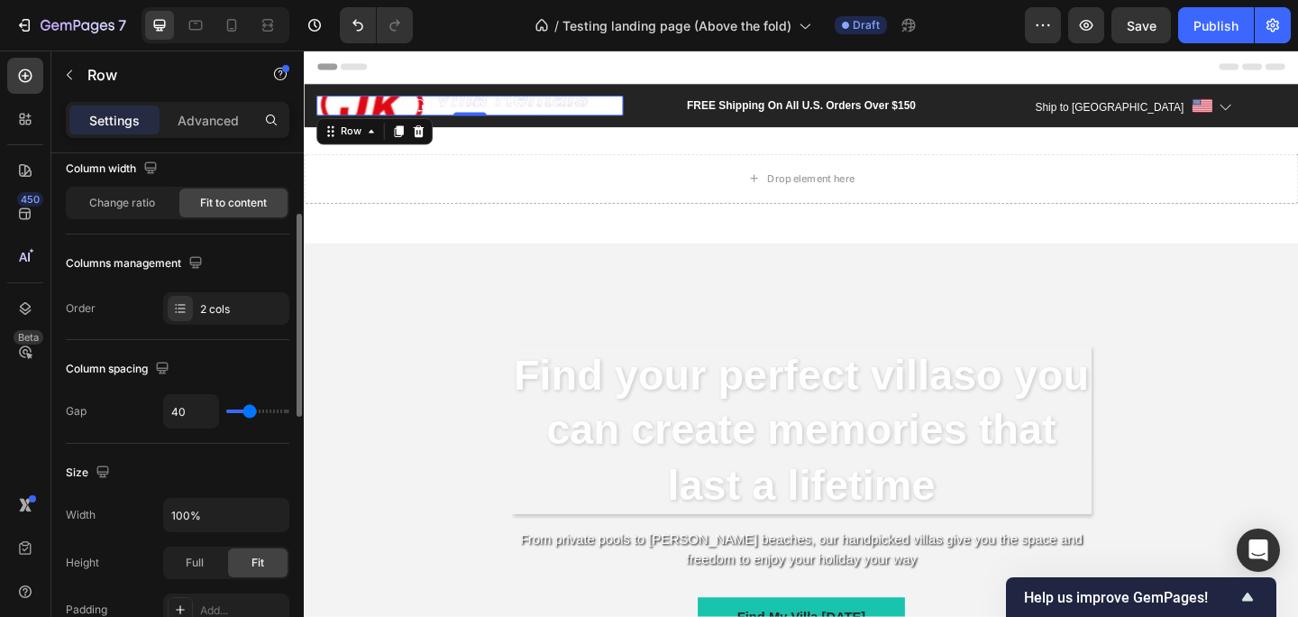
type input "44"
type input "49"
type input "54"
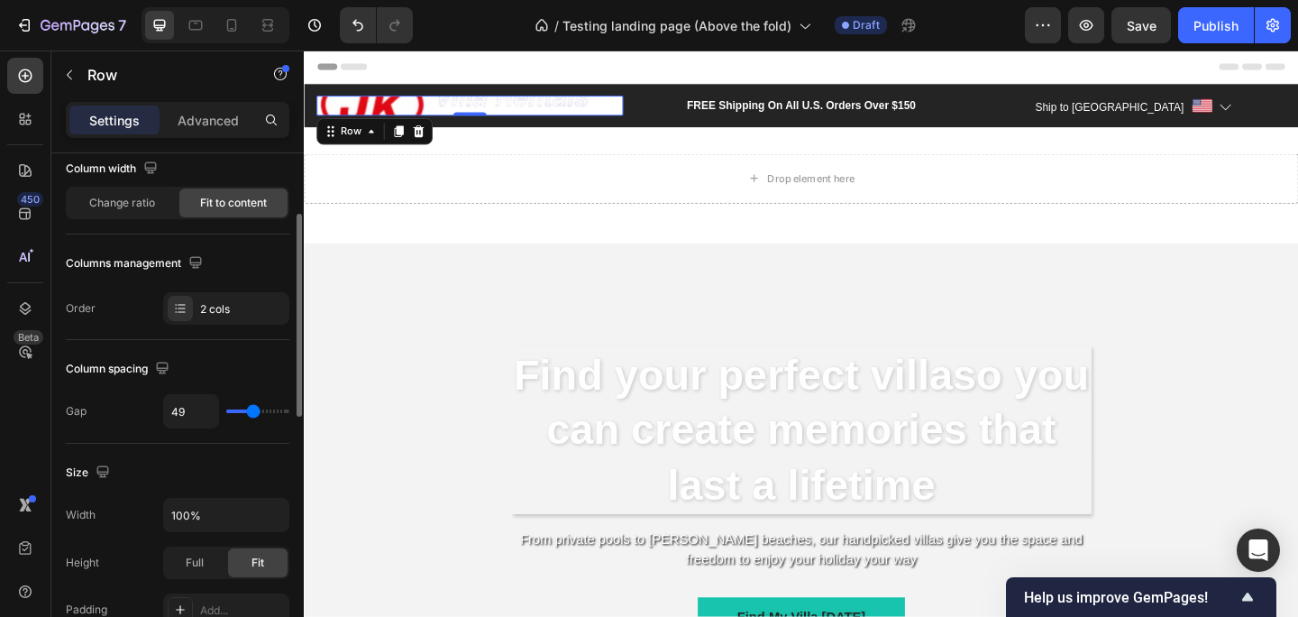
type input "54"
type input "59"
type input "69"
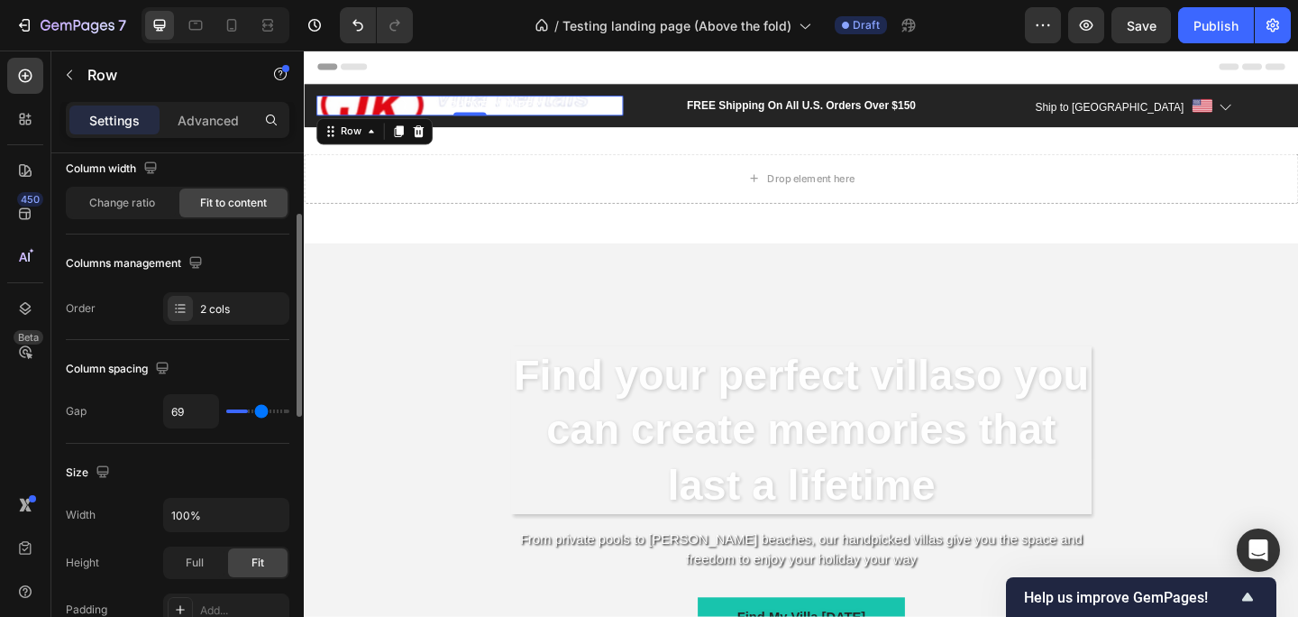
type input "78"
type input "81"
type input "85"
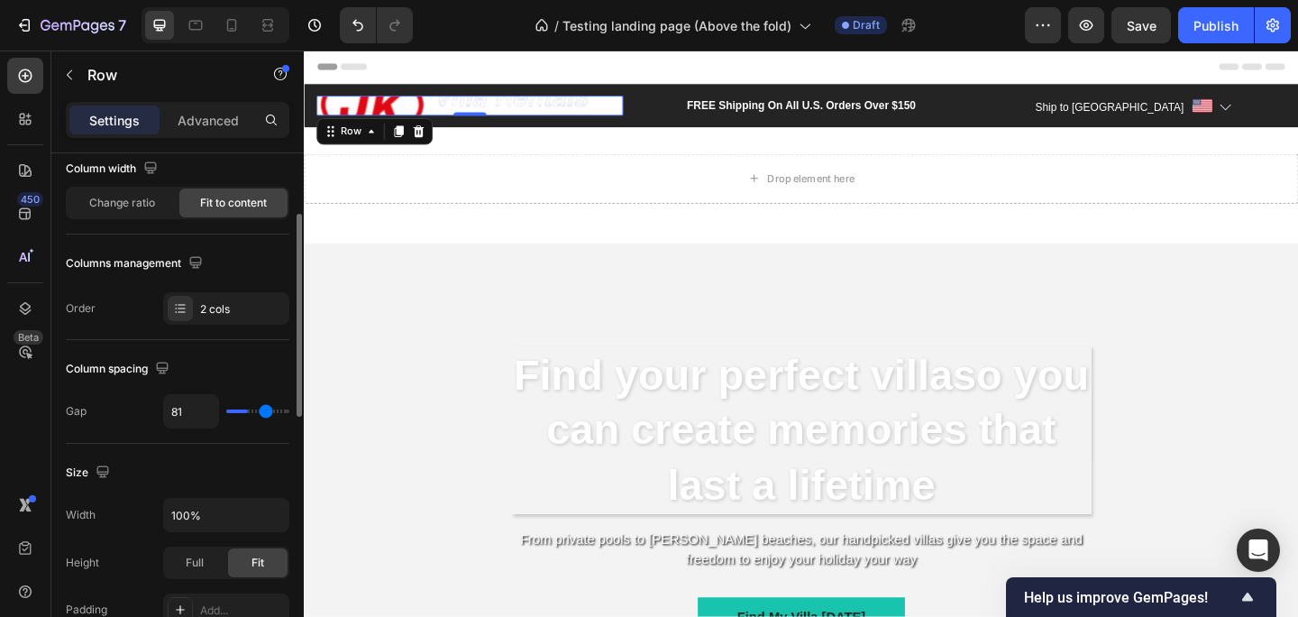
type input "85"
type input "92"
type input "98"
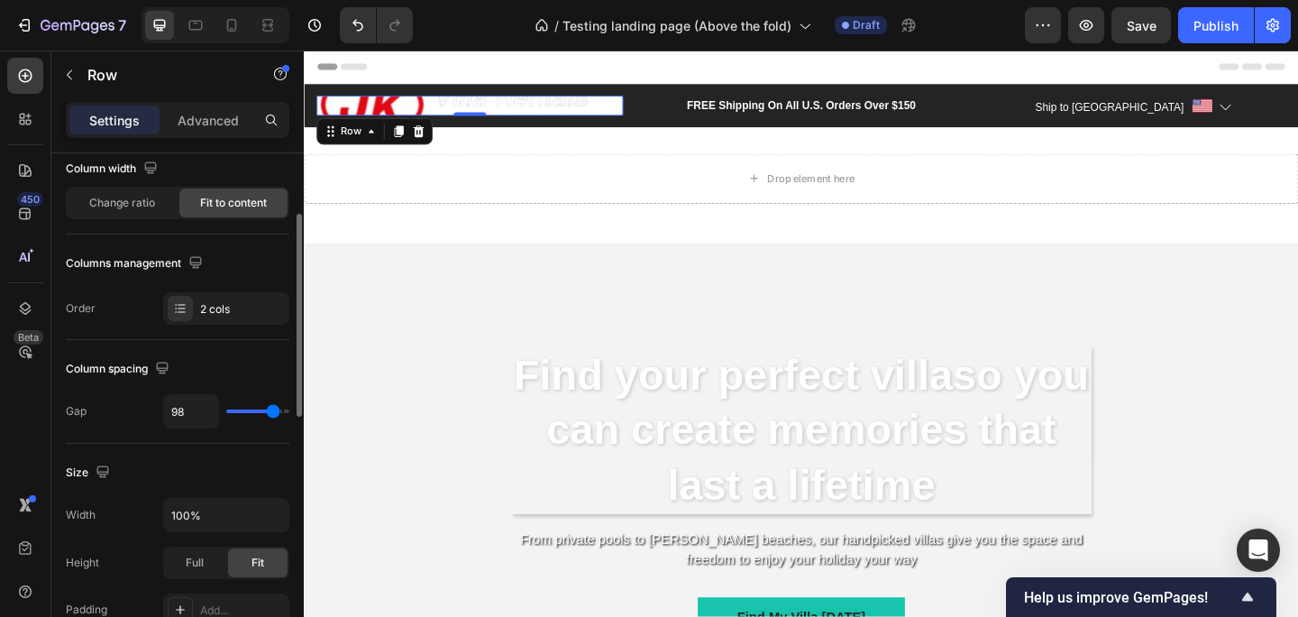
type input "101"
type input "105"
type input "109"
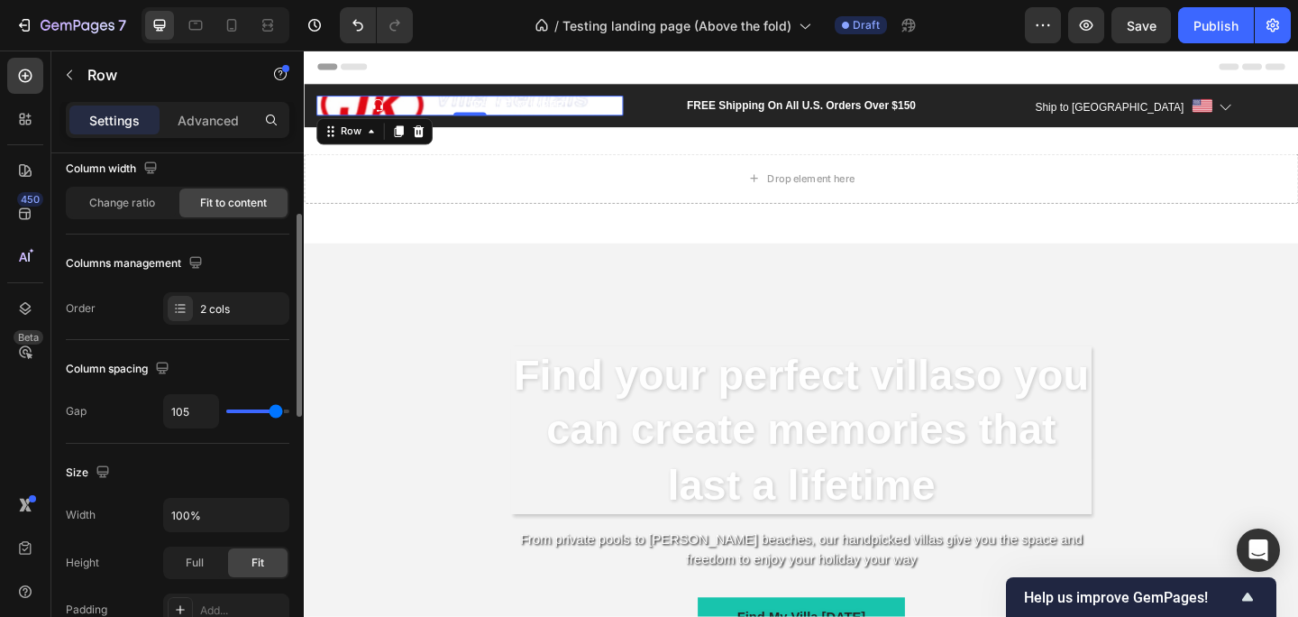
type input "109"
type input "114"
type input "119"
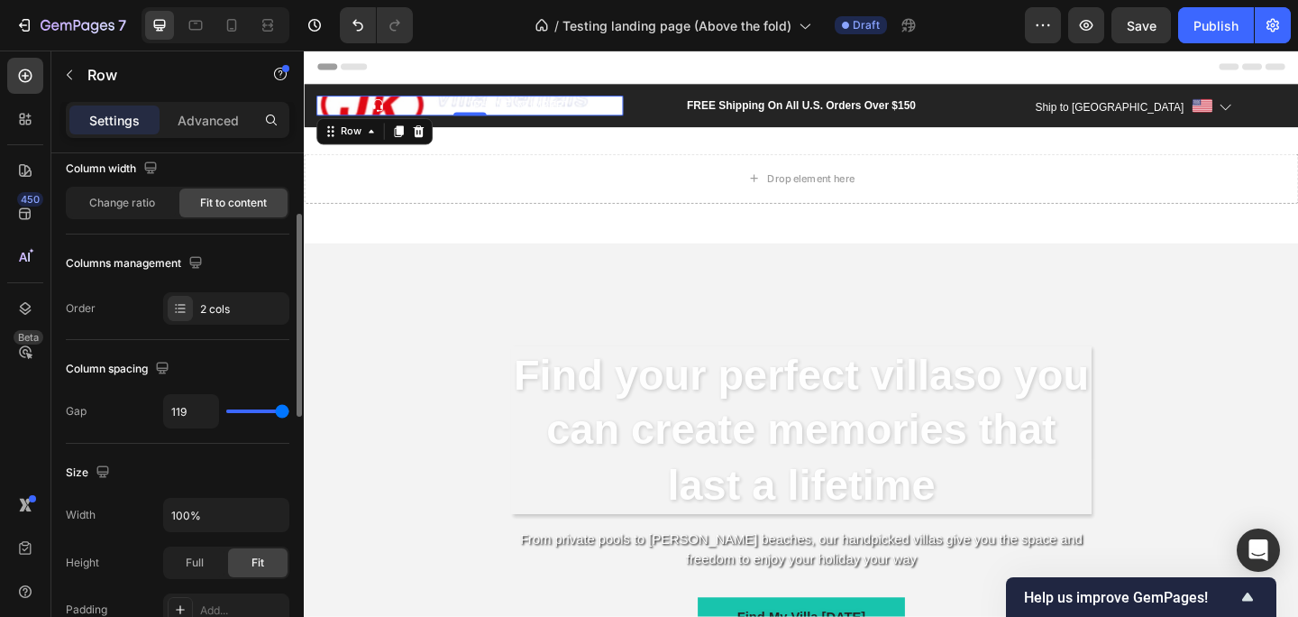
type input "120"
type input "119"
type input "109"
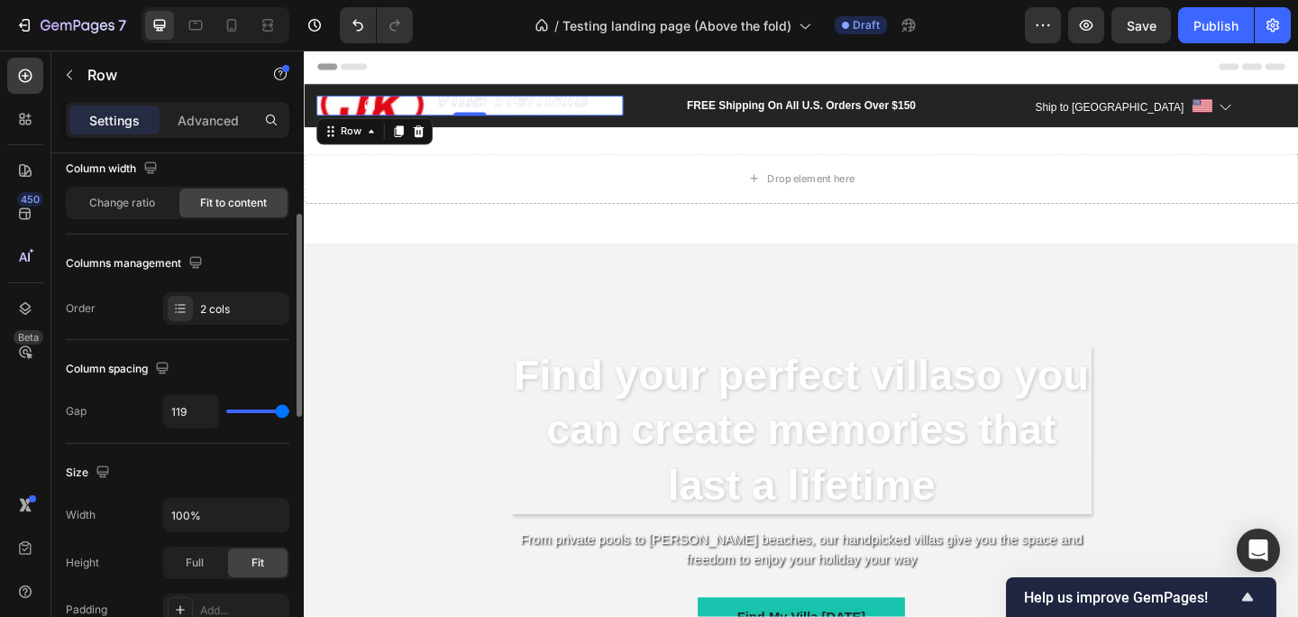
type input "109"
type input "95"
type input "88"
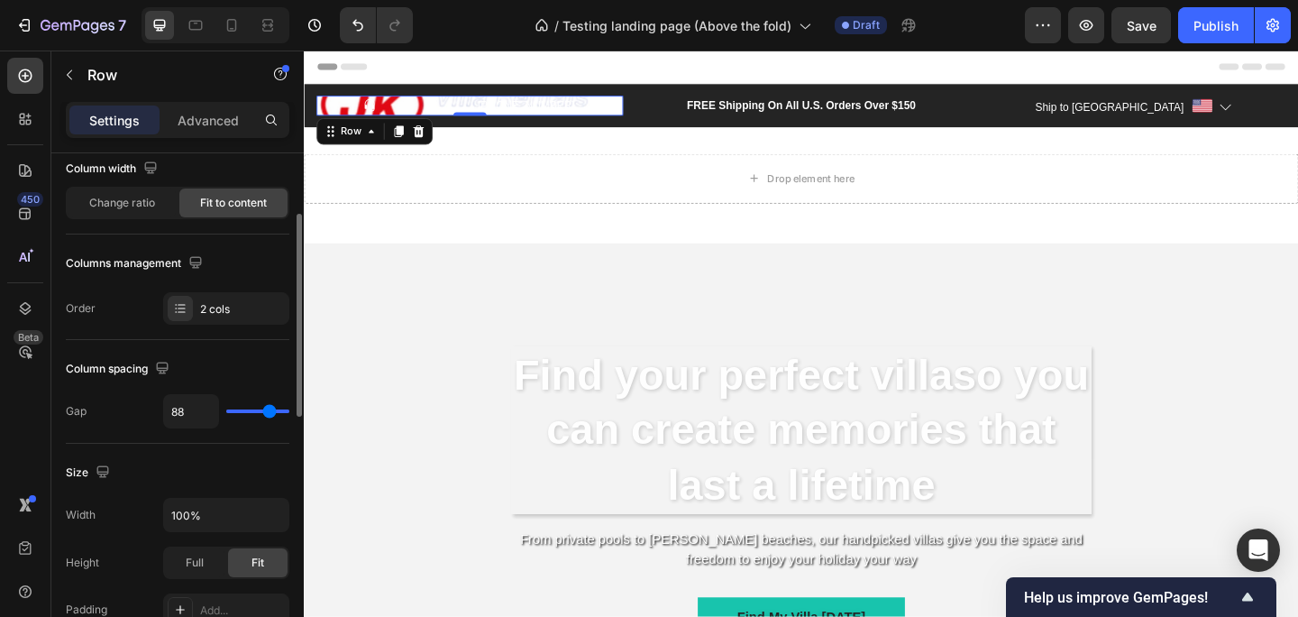
type input "82"
type input "77"
type input "72"
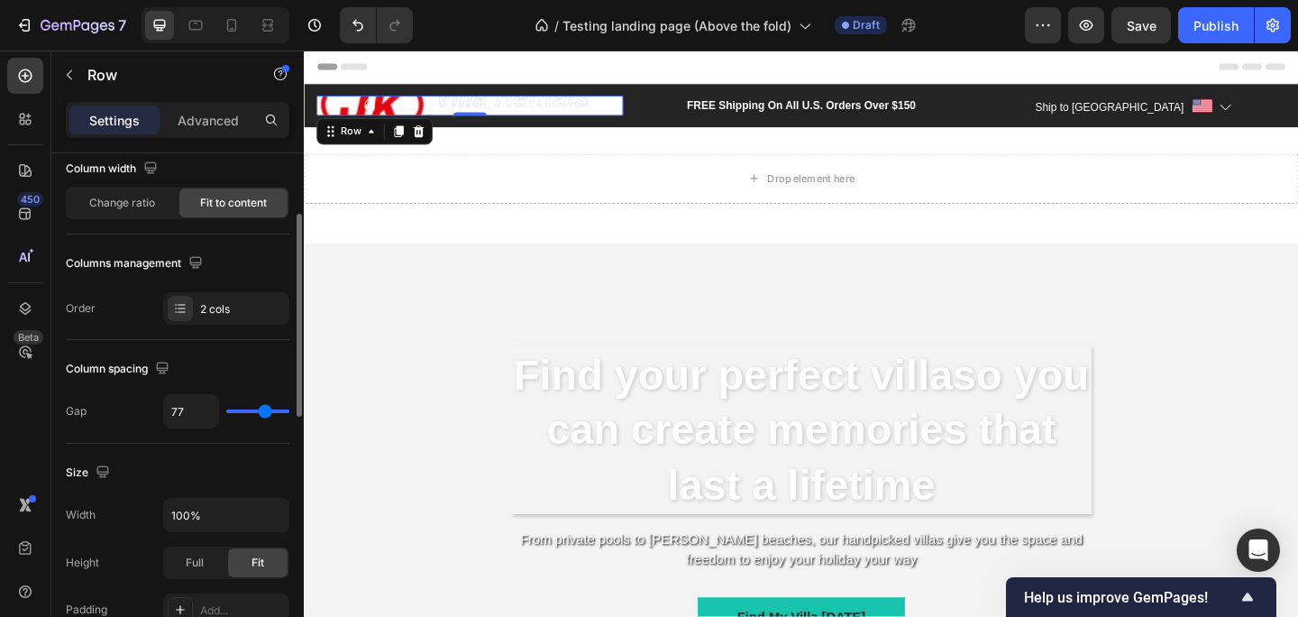
type input "72"
type input "63"
type input "59"
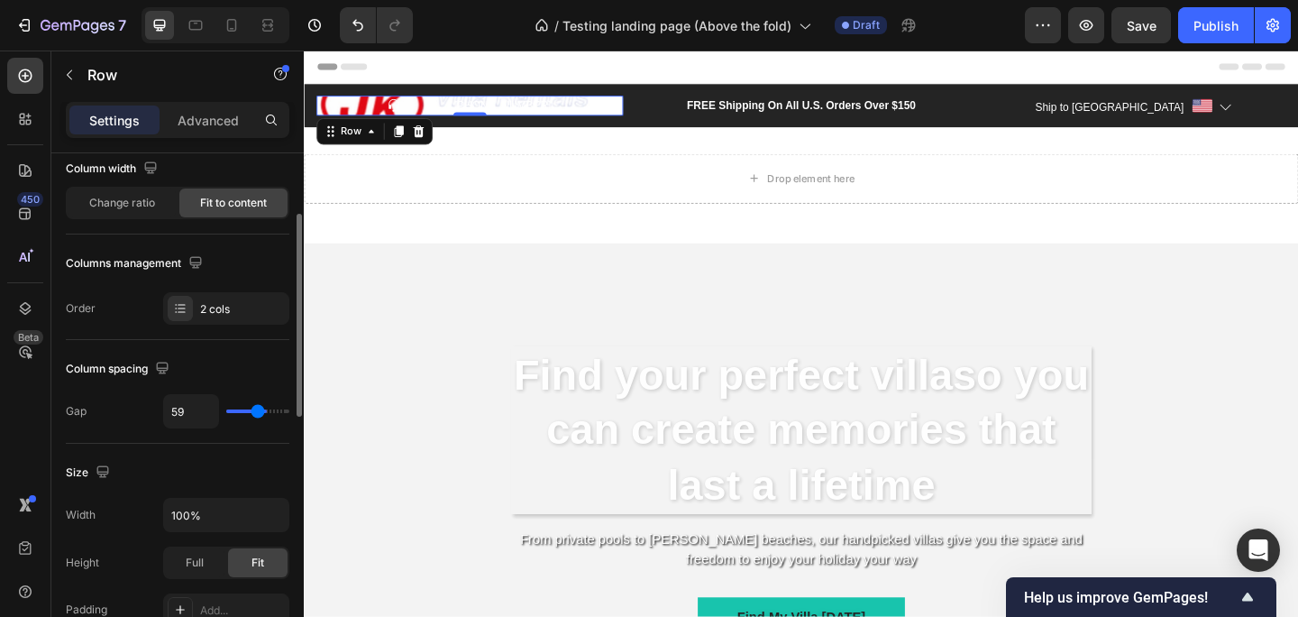
type input "54"
type input "49"
type input "44"
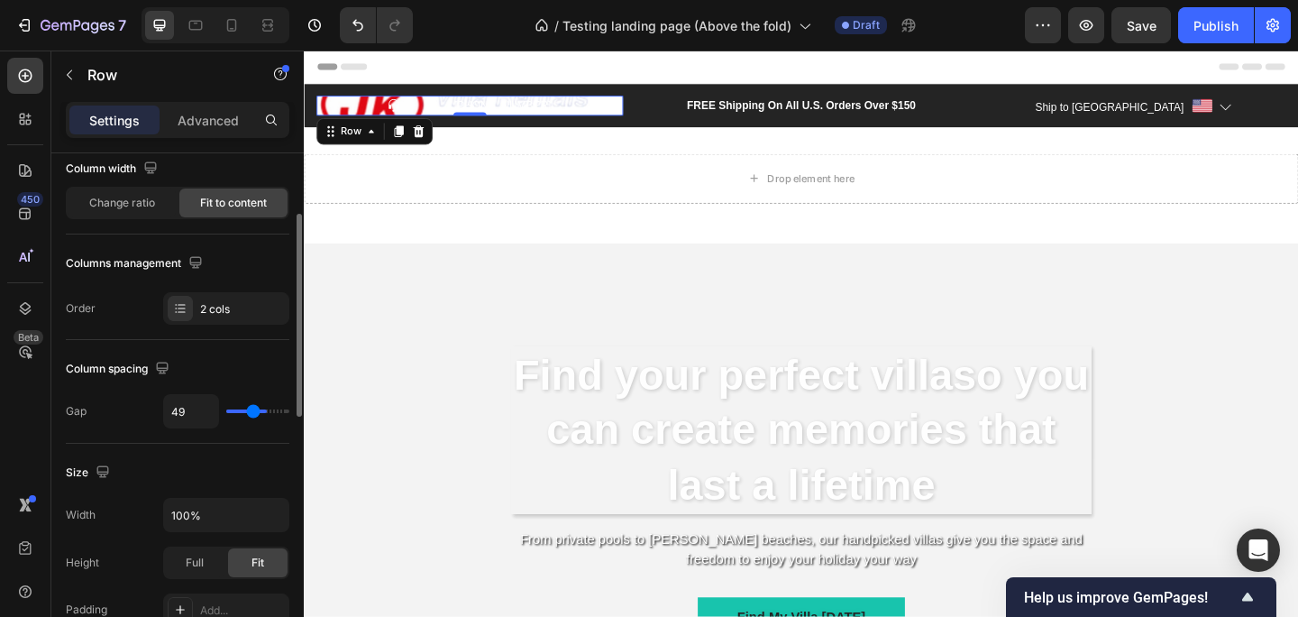
type input "44"
type input "36"
type input "25"
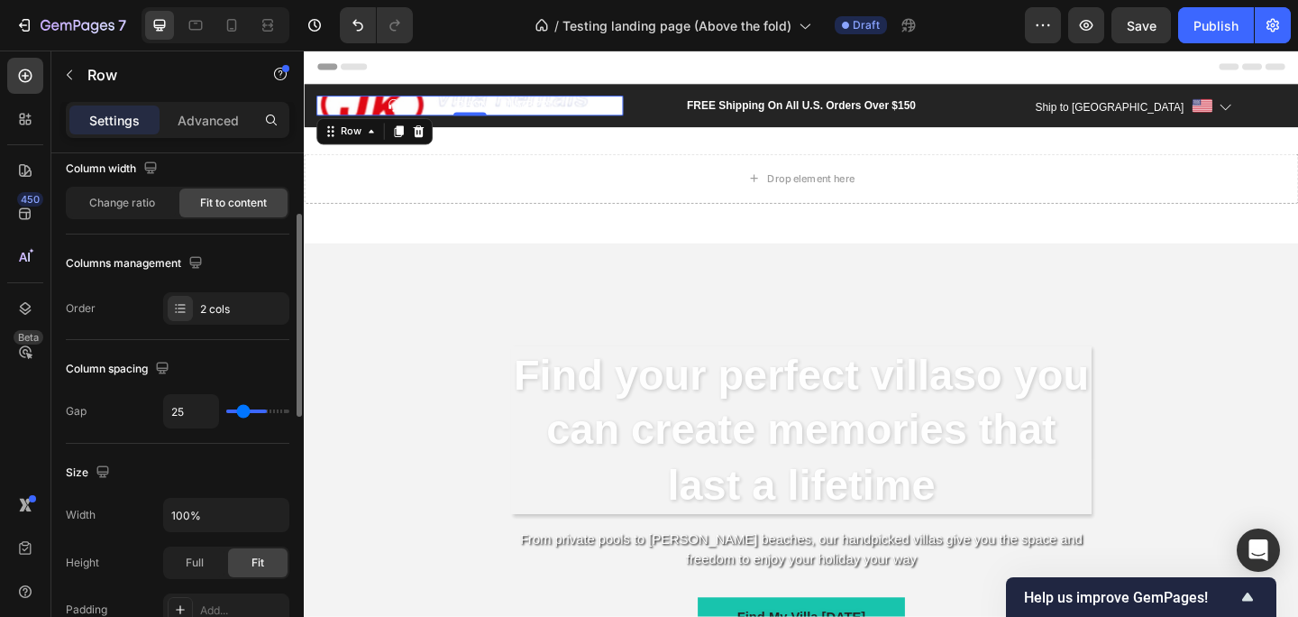
type input "15"
type input "0"
drag, startPoint x: 241, startPoint y: 409, endPoint x: 198, endPoint y: 411, distance: 42.4
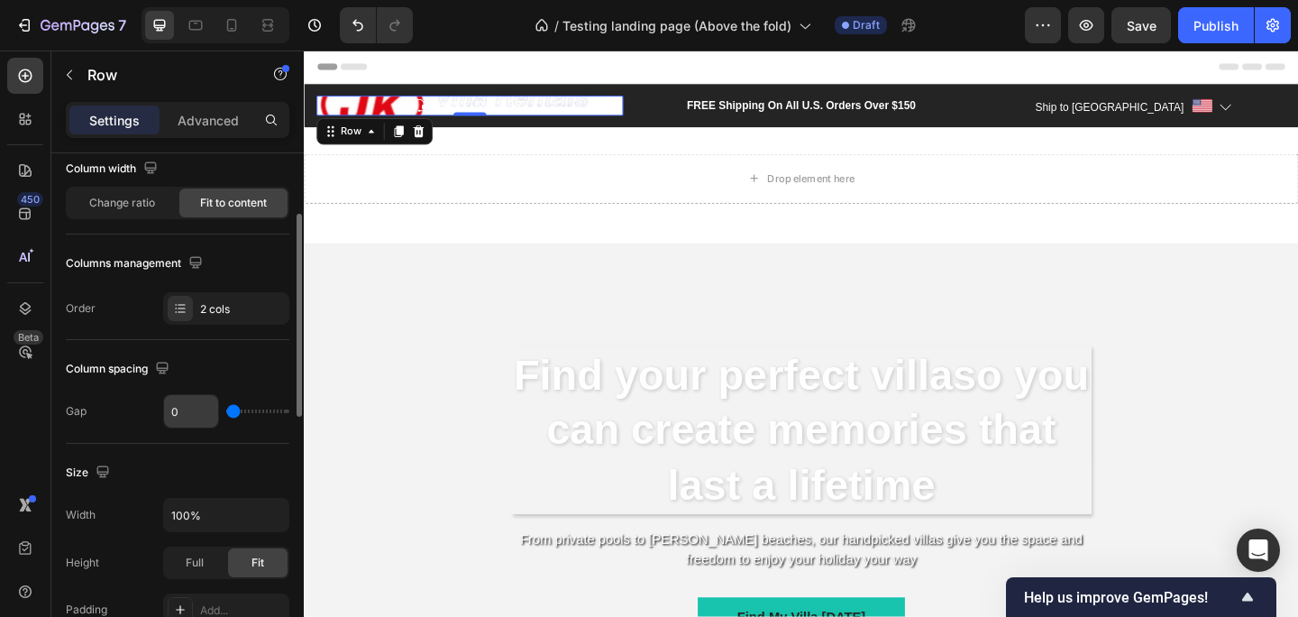
click at [198, 411] on div "0" at bounding box center [226, 411] width 126 height 34
click at [141, 207] on span "Change ratio" at bounding box center [122, 203] width 66 height 16
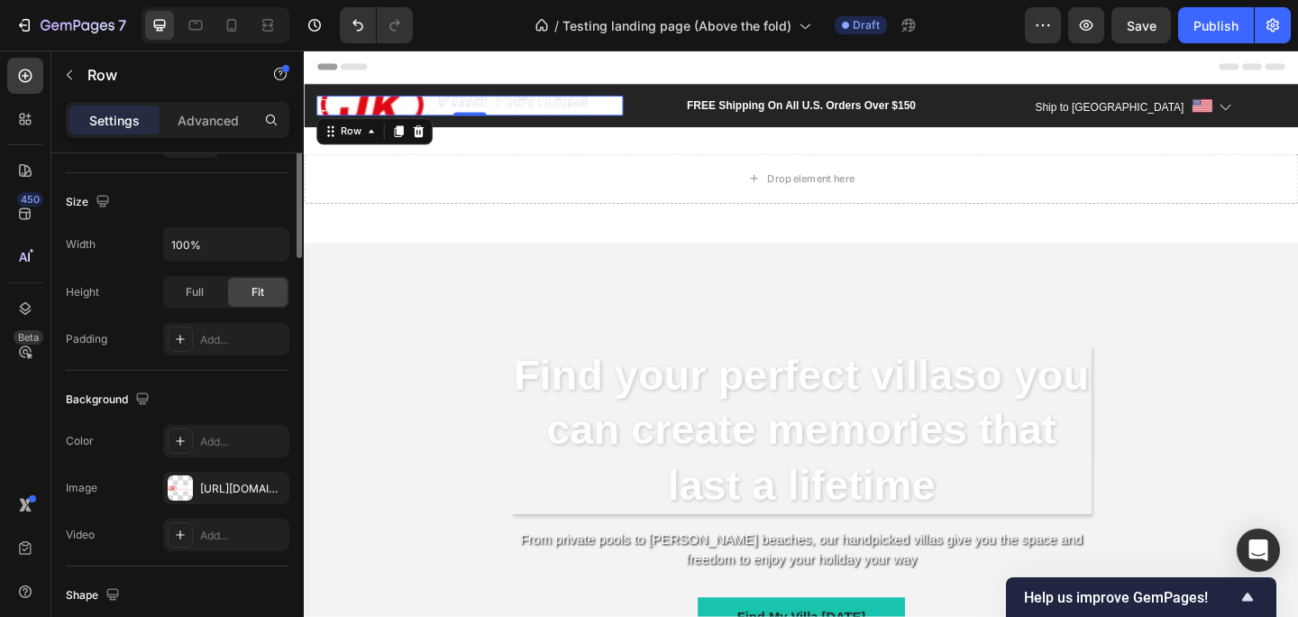
scroll to position [0, 0]
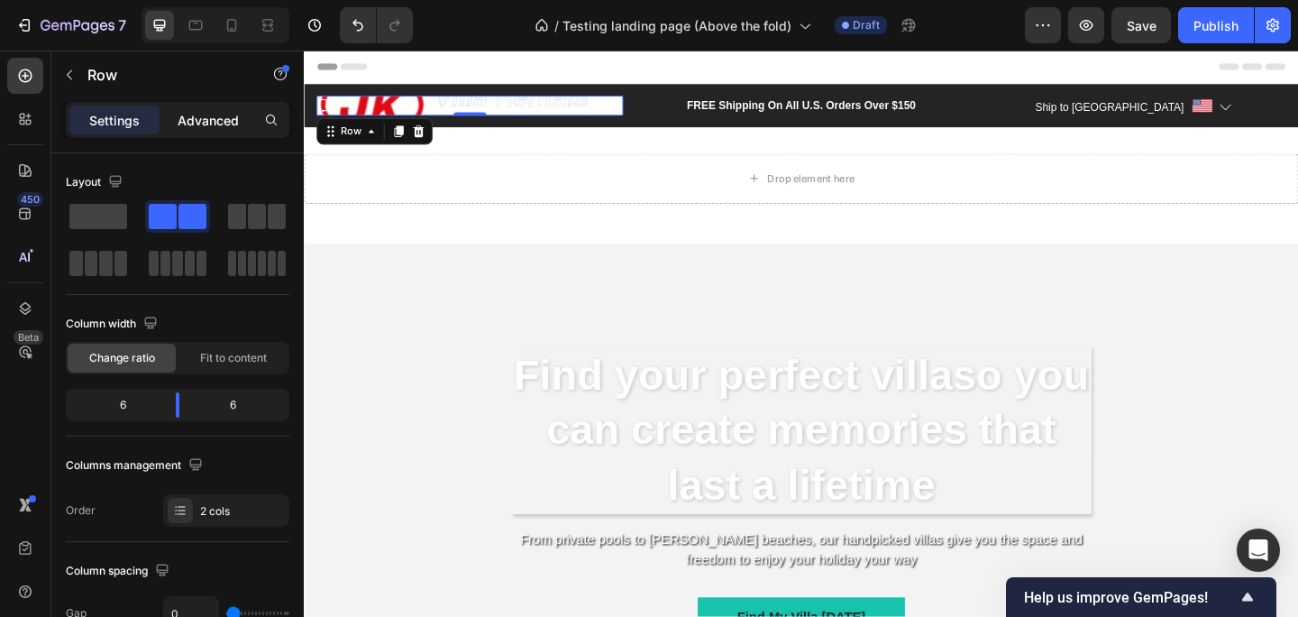
click at [201, 130] on div "Advanced" at bounding box center [208, 119] width 90 height 29
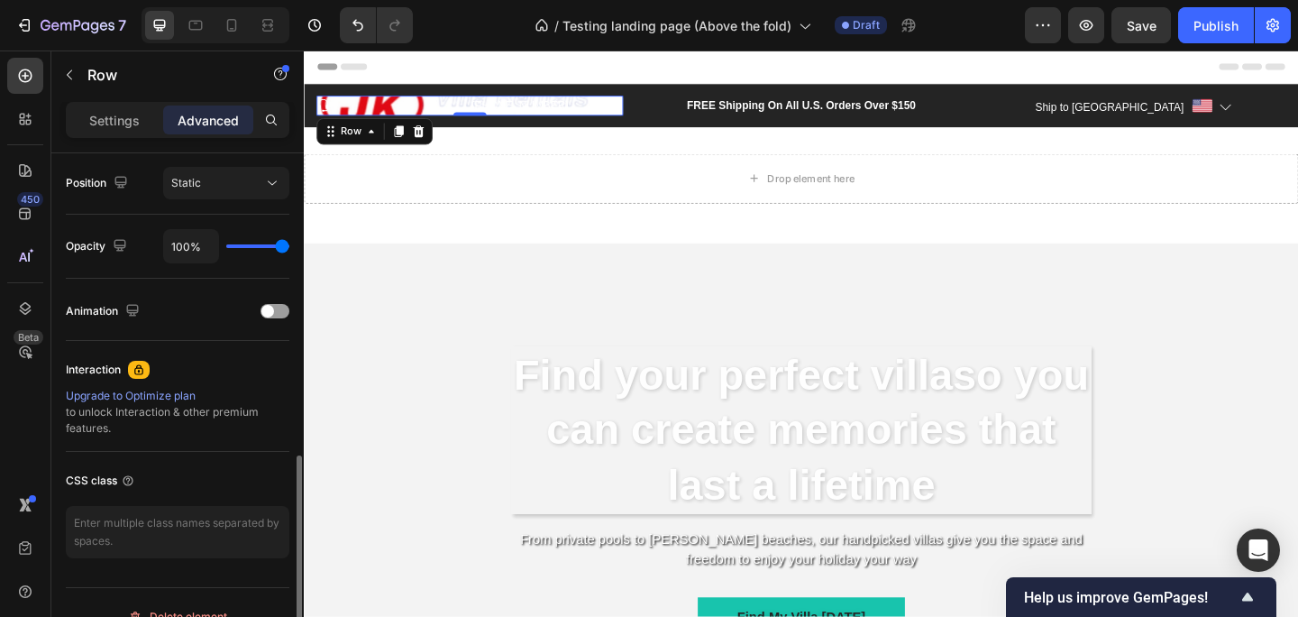
scroll to position [688, 0]
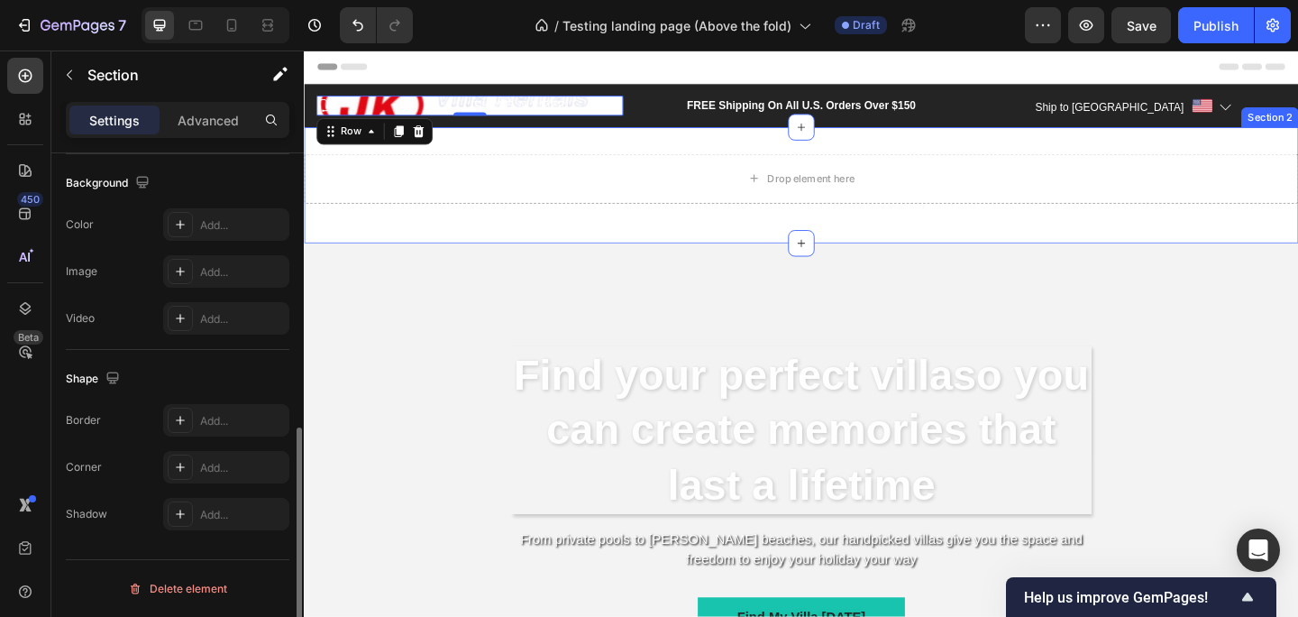
click at [515, 230] on div "Drop element here Row" at bounding box center [845, 197] width 1082 height 69
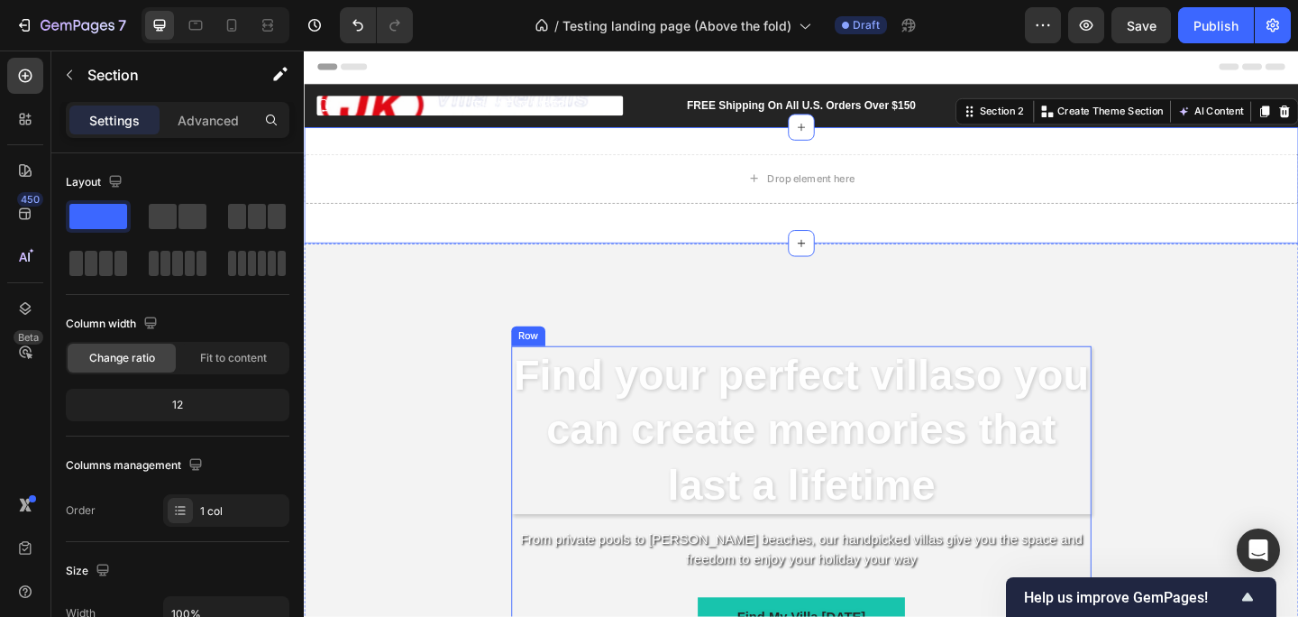
scroll to position [115, 0]
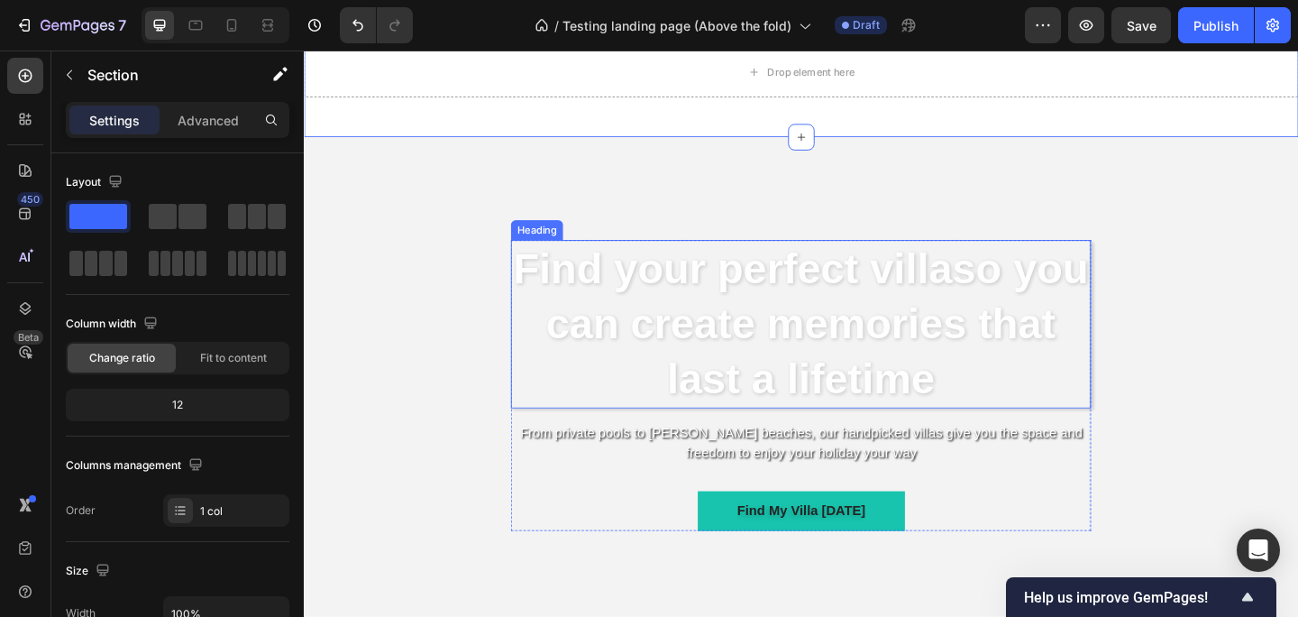
click at [922, 313] on strong "Find your perfect villa" at bounding box center [771, 287] width 478 height 51
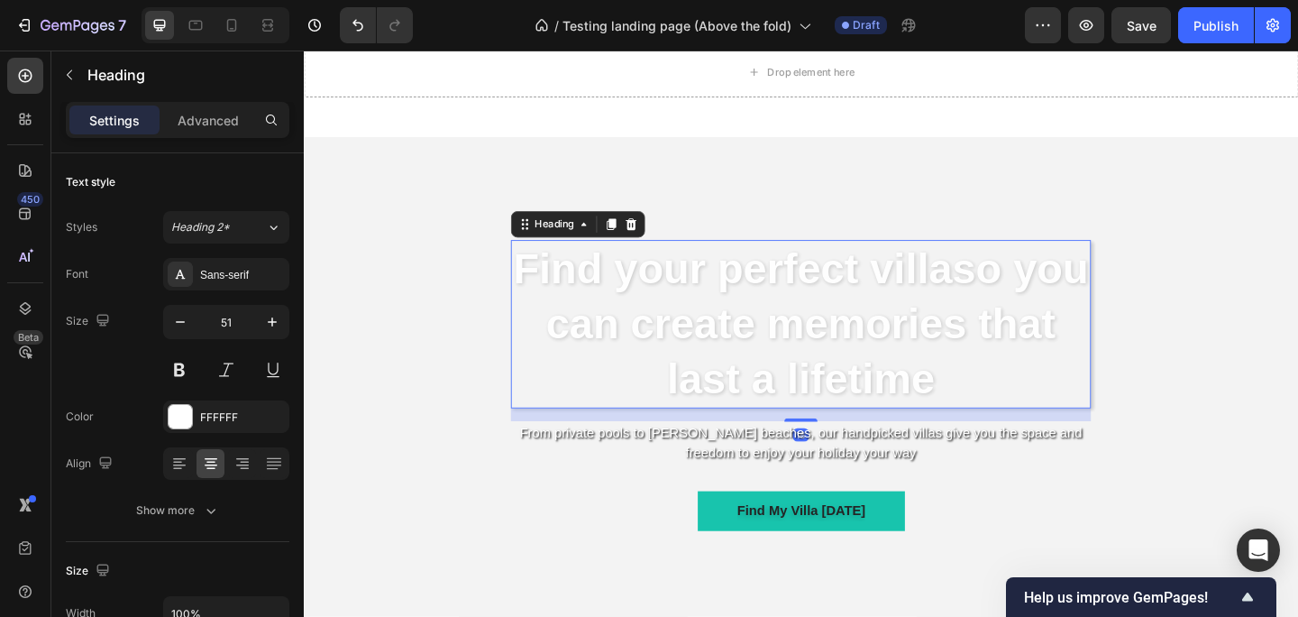
click at [1049, 401] on p "Find your perfect villa so you can create memories that last a lifetime" at bounding box center [844, 348] width 627 height 179
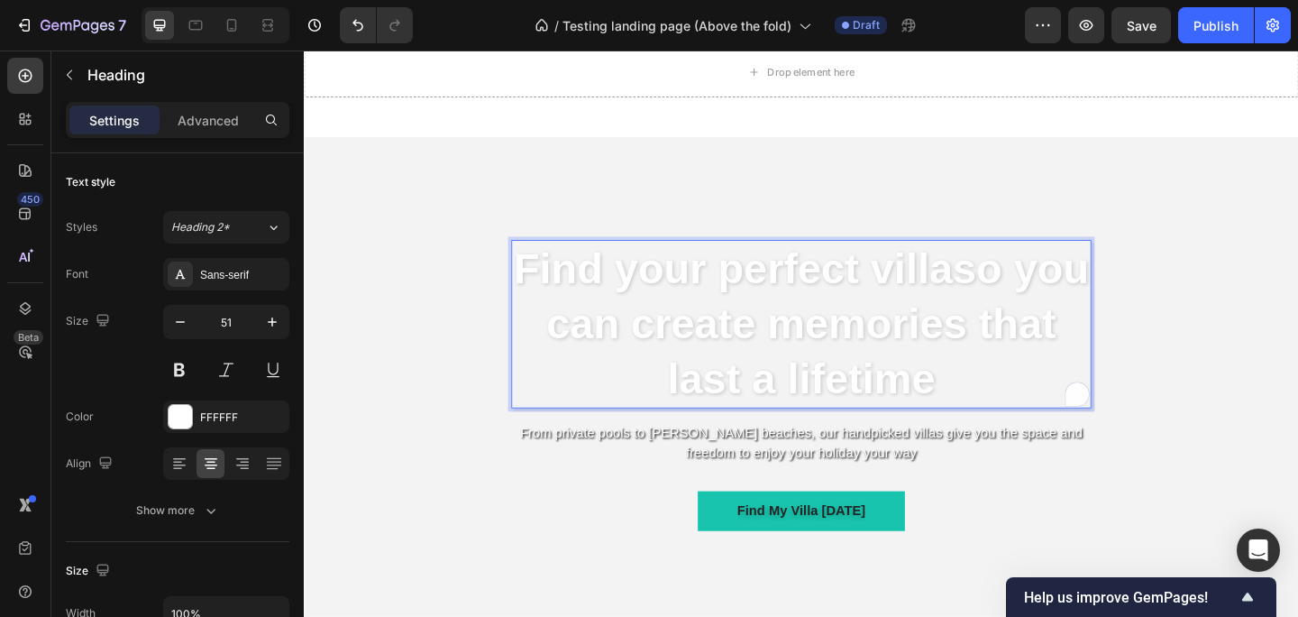
drag, startPoint x: 1049, startPoint y: 408, endPoint x: 565, endPoint y: 288, distance: 498.9
click at [565, 288] on p "Find your perfect villa so you can create memories that last a lifetime" at bounding box center [844, 348] width 627 height 179
copy p "Find your perfect villa so you can create memories that last a lifetime"
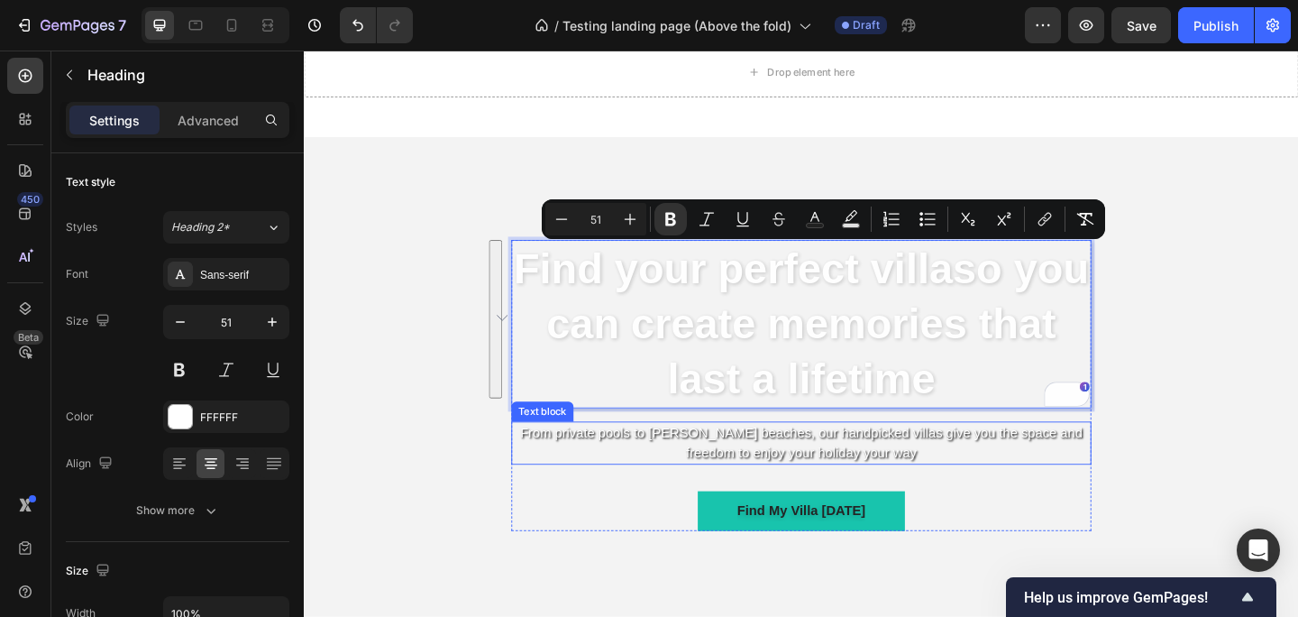
click at [695, 477] on p "From private pools to [PERSON_NAME] beaches, our handpicked villas give you the…" at bounding box center [844, 477] width 627 height 43
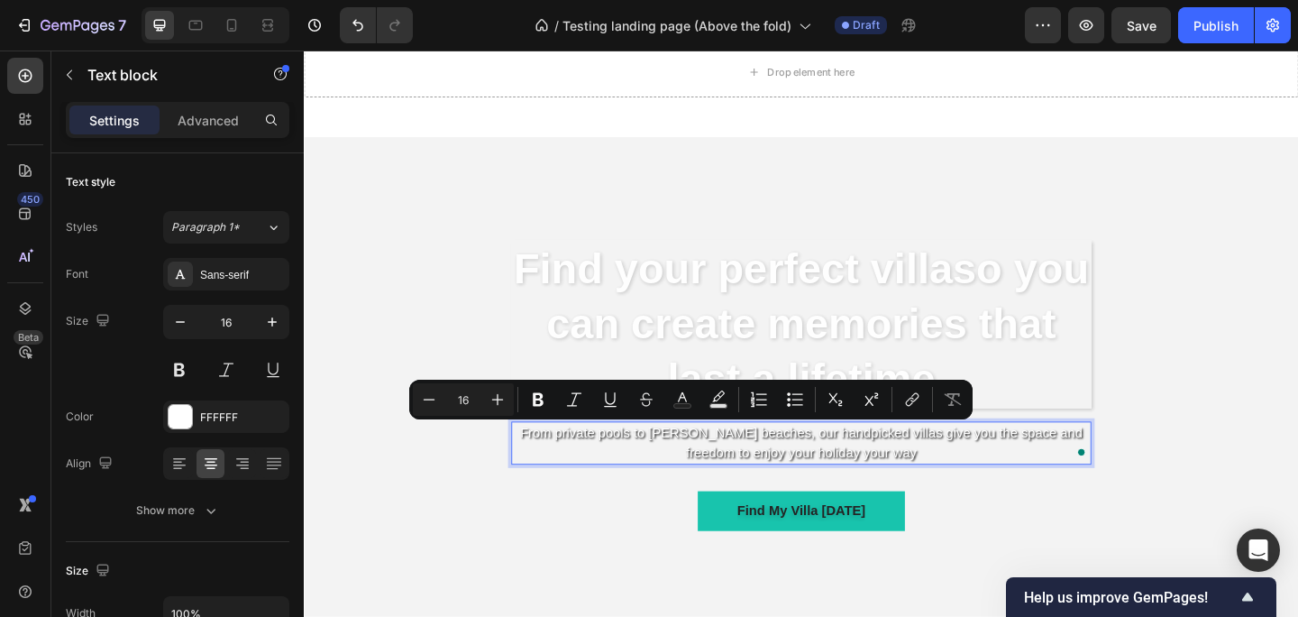
click at [946, 488] on p "From private pools to [PERSON_NAME] beaches, our handpicked villas give you the…" at bounding box center [844, 477] width 627 height 43
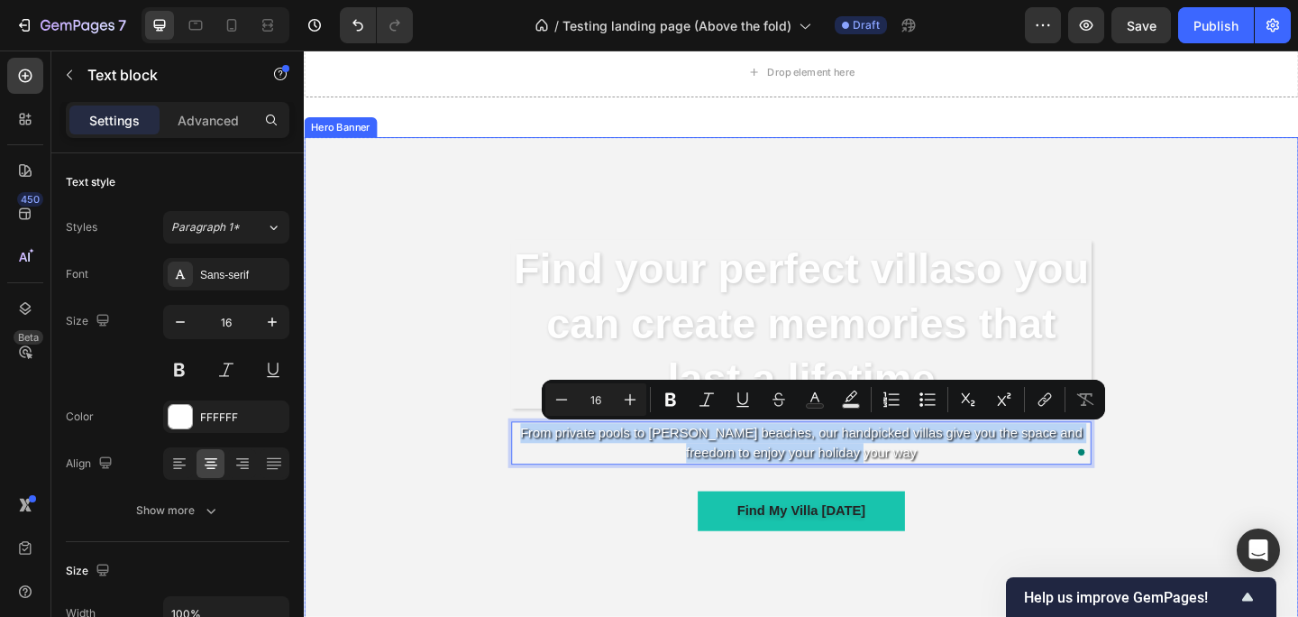
drag, startPoint x: 946, startPoint y: 488, endPoint x: 511, endPoint y: 466, distance: 435.9
click at [511, 466] on div "⁠⁠⁠⁠⁠⁠⁠ Find your perfect villa so you can create memories that last a lifetime…" at bounding box center [844, 449] width 1055 height 672
copy p "From private pools to [PERSON_NAME] beaches, our handpicked villas give you the…"
